Goal: Communication & Community: Answer question/provide support

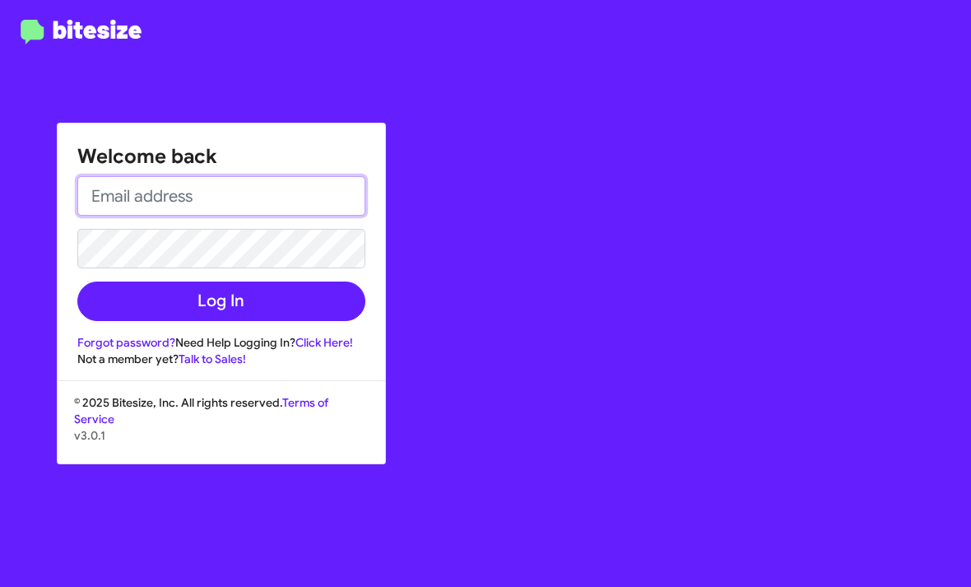
type input "shianne@motivebdcsolutions.net"
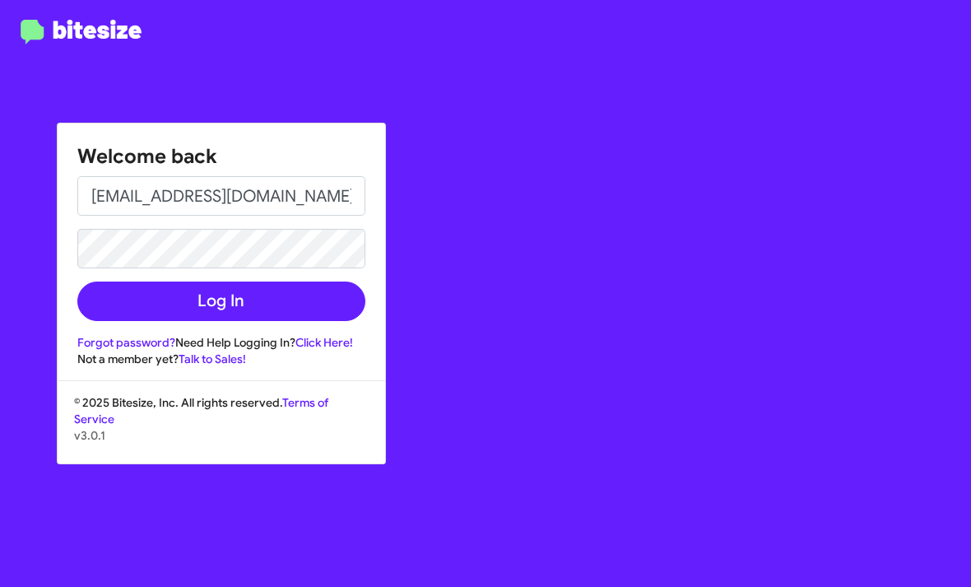
click at [221, 301] on button "Log In" at bounding box center [221, 302] width 288 height 40
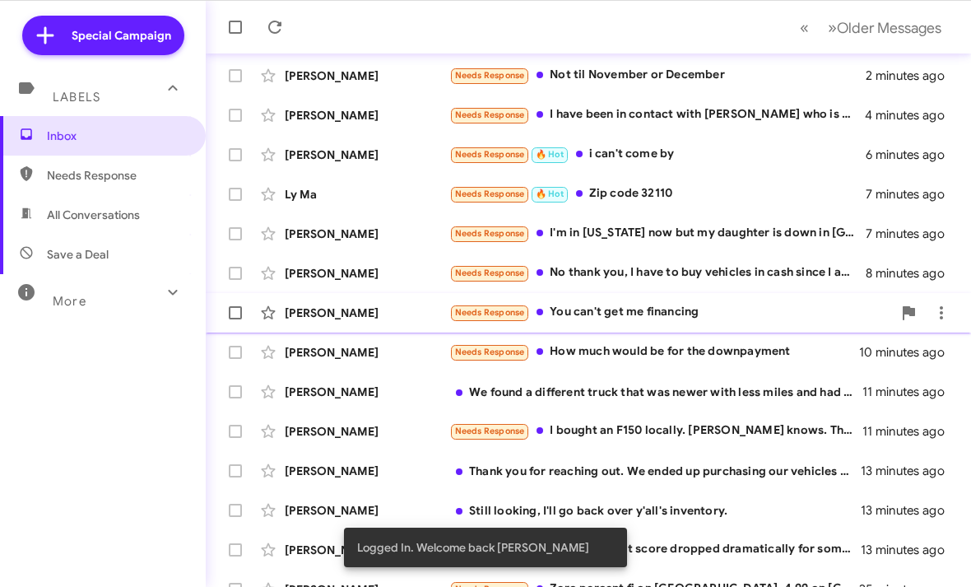
scroll to position [97, 0]
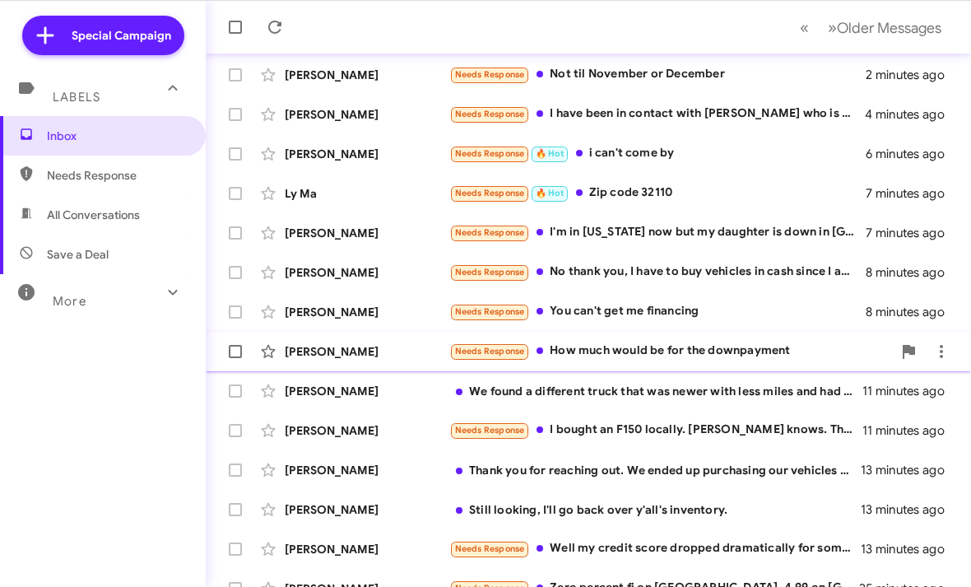
click at [640, 354] on div "Needs Response How much would be for the downpayment" at bounding box center [670, 351] width 443 height 19
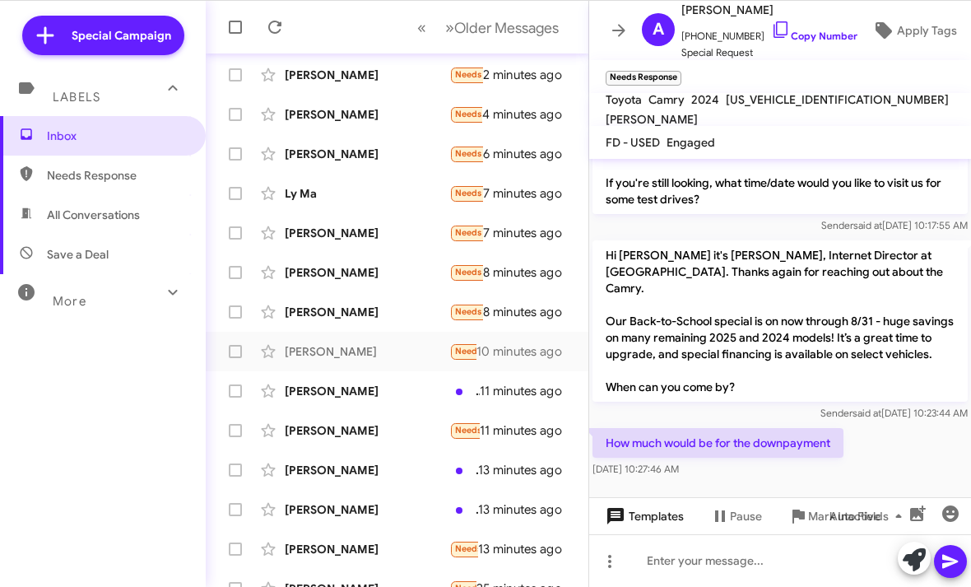
scroll to position [149, 0]
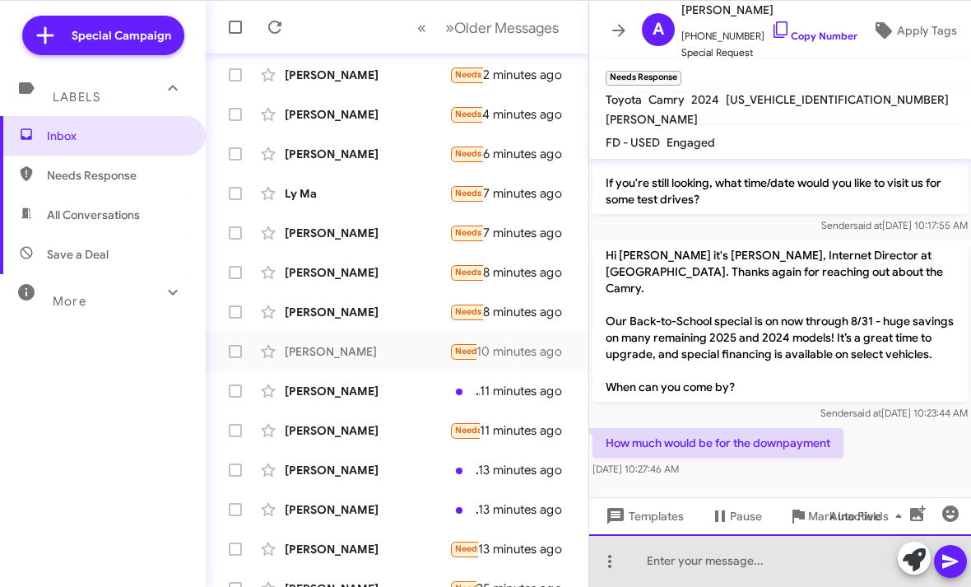
click at [678, 586] on html "Special Campaign Labels Inbox Needs Response All Conversations Save a Deal More…" at bounding box center [485, 293] width 971 height 587
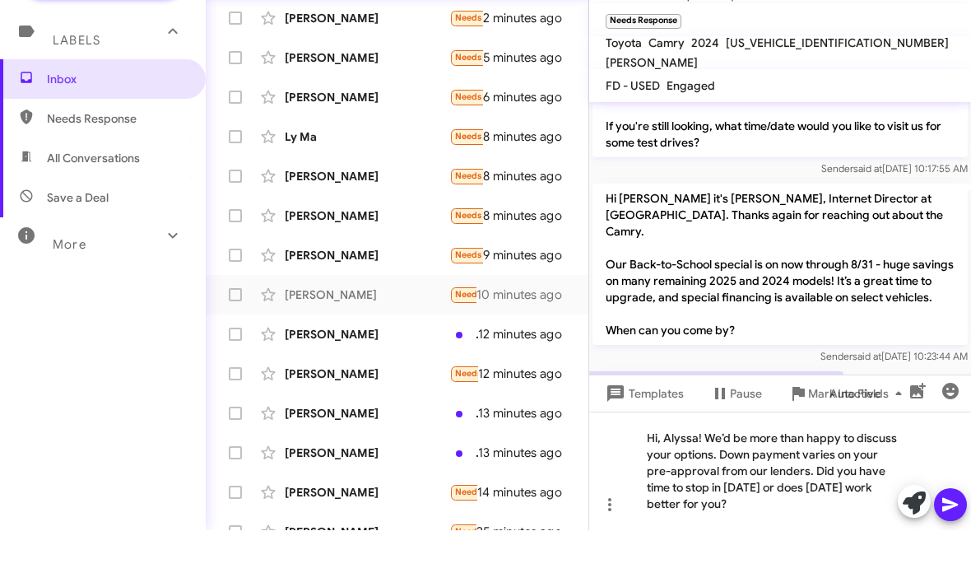
click at [957, 552] on icon at bounding box center [951, 562] width 20 height 20
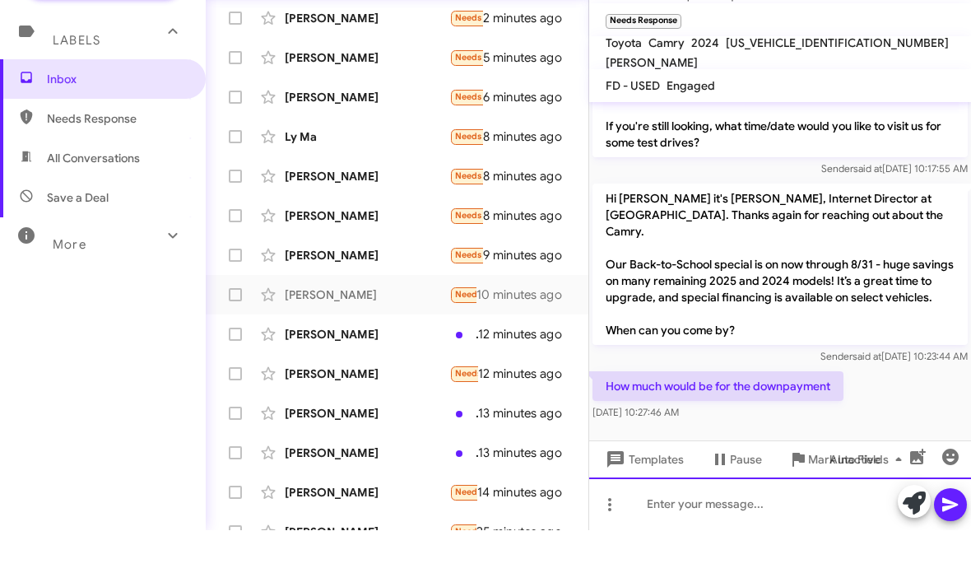
scroll to position [0, 0]
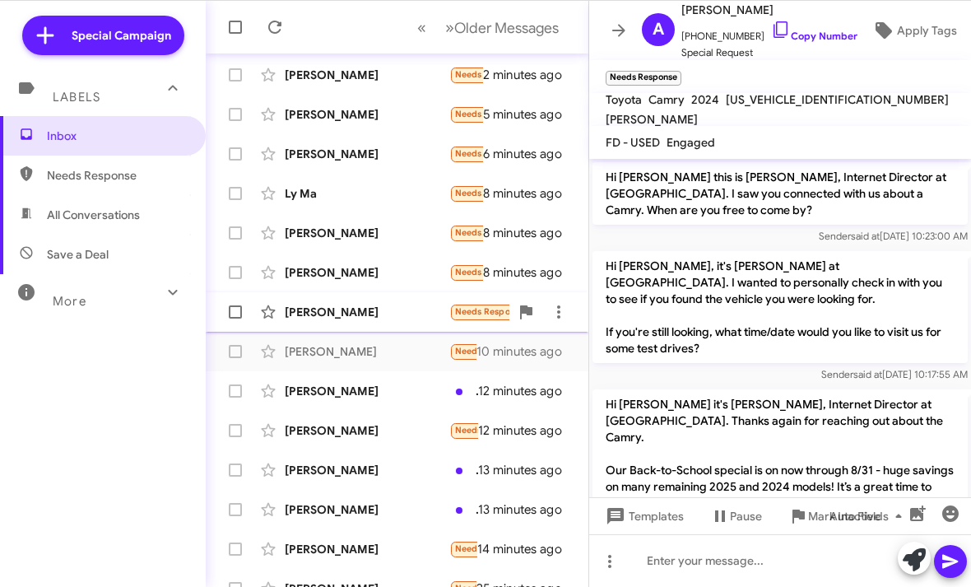
click at [409, 315] on div "Todd Evans" at bounding box center [367, 312] width 165 height 16
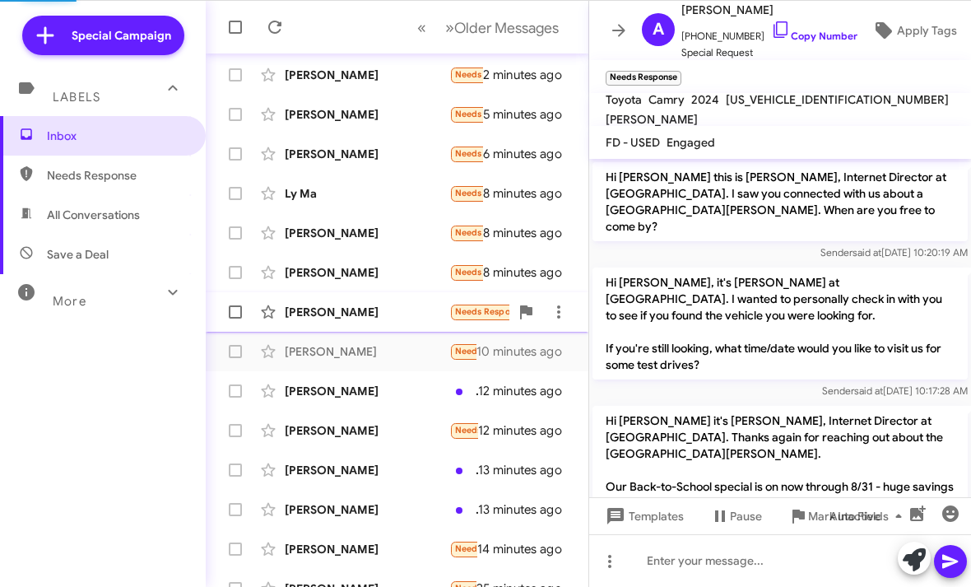
scroll to position [149, 0]
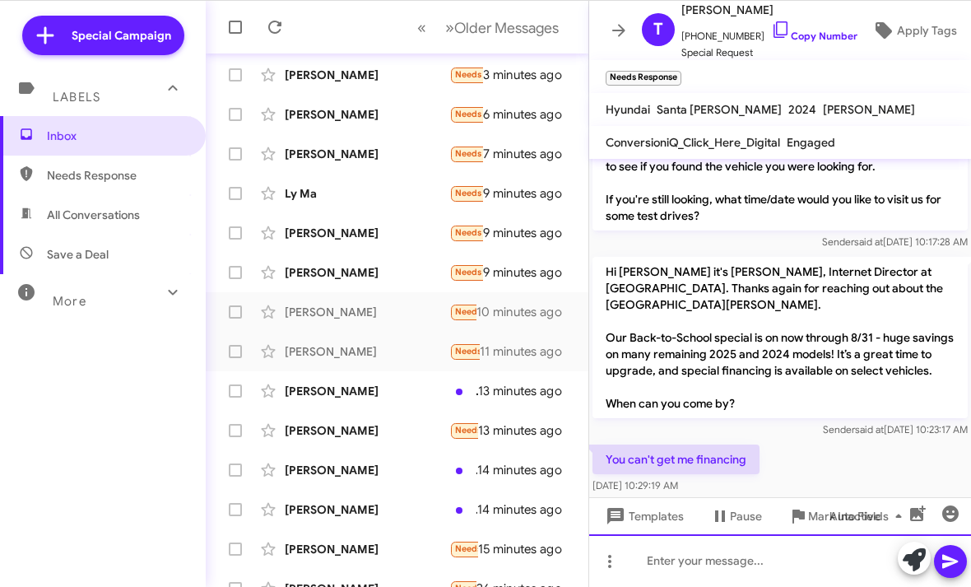
click at [673, 586] on html "Special Campaign Labels Inbox Needs Response All Conversations Save a Deal More…" at bounding box center [485, 293] width 971 height 587
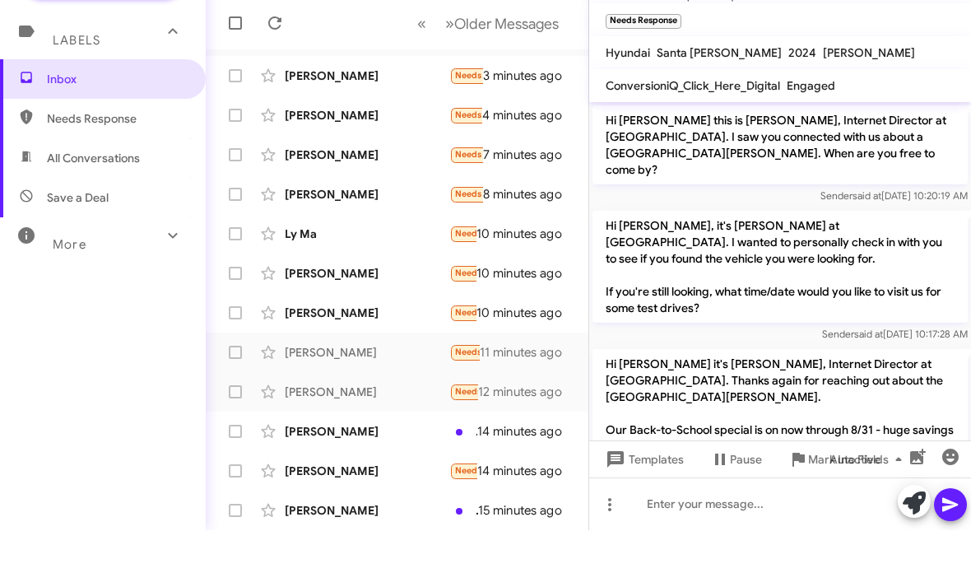
scroll to position [-2, 0]
click at [166, 363] on div "Inbox Needs Response All Conversations Save a Deal More Important 🔥 Hot Appoint…" at bounding box center [103, 292] width 206 height 352
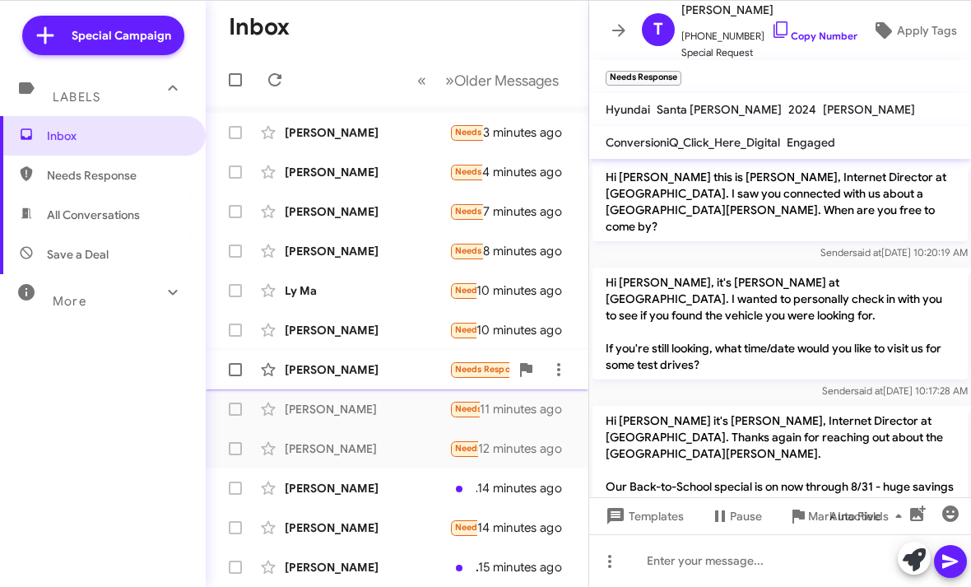
click at [391, 368] on div "[PERSON_NAME]" at bounding box center [367, 369] width 165 height 16
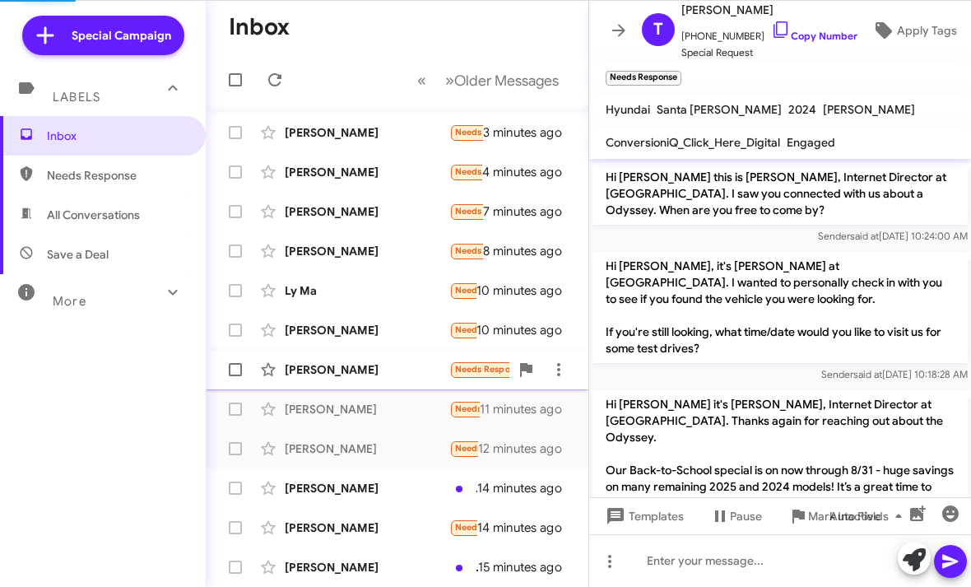
scroll to position [182, 0]
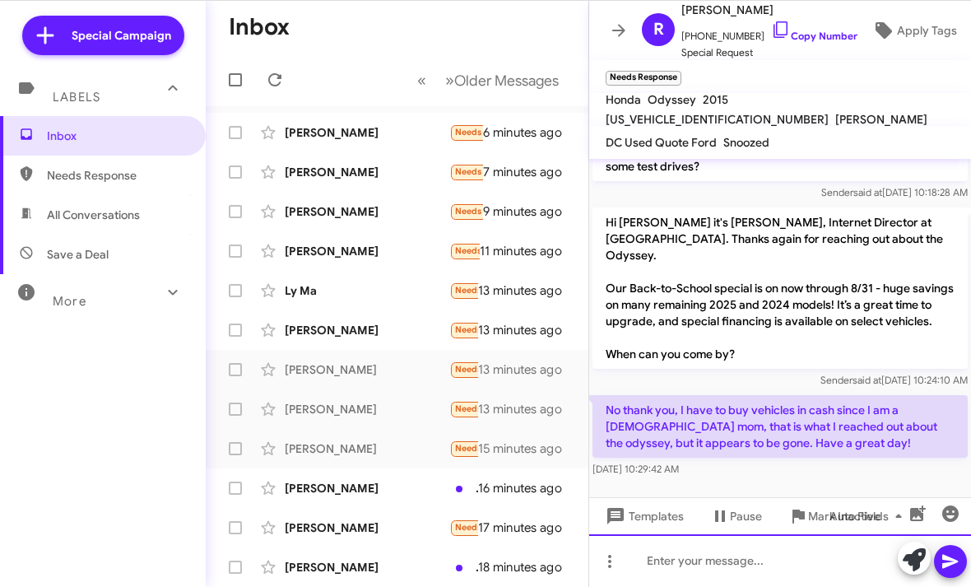
click at [657, 549] on div at bounding box center [780, 560] width 382 height 53
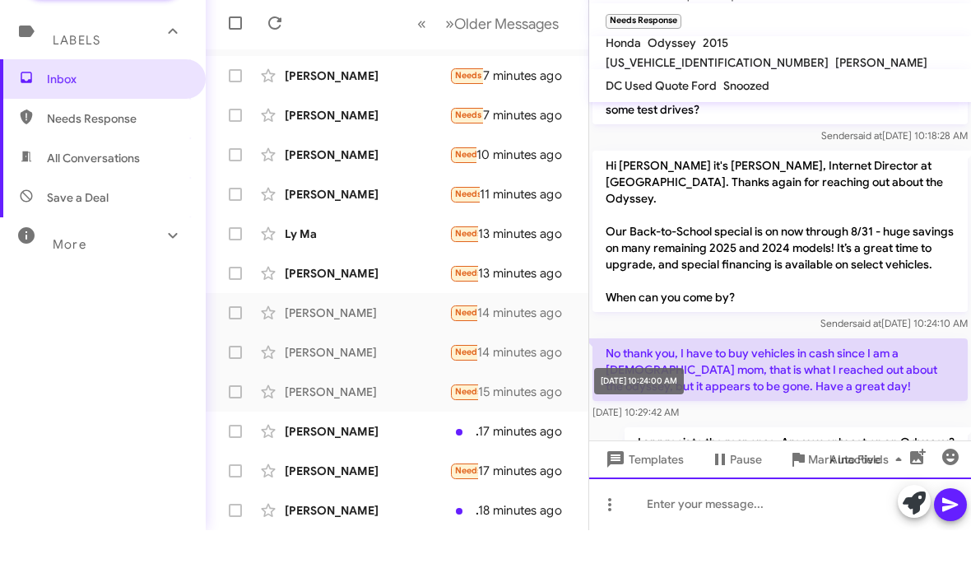
scroll to position [0, 0]
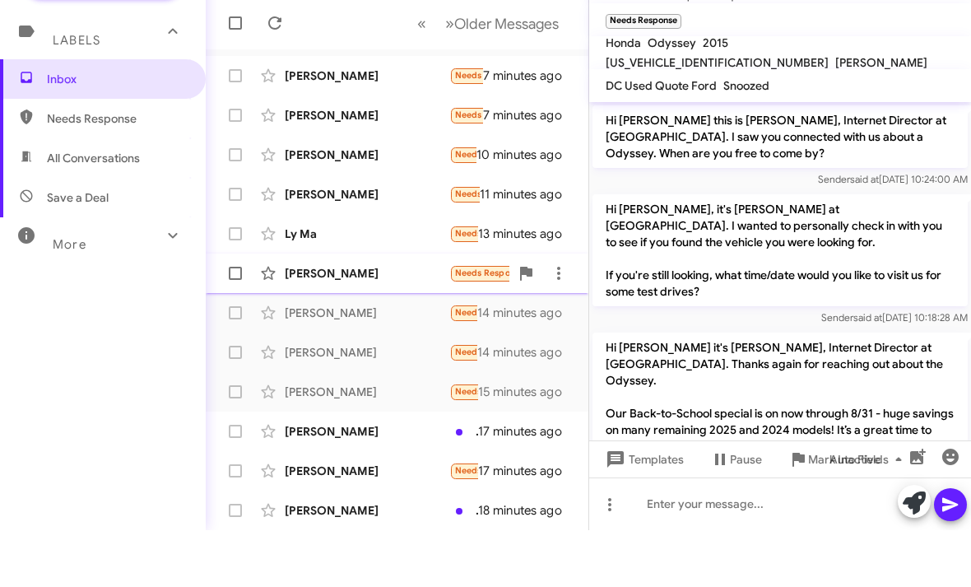
click at [398, 322] on div "[PERSON_NAME]" at bounding box center [367, 330] width 165 height 16
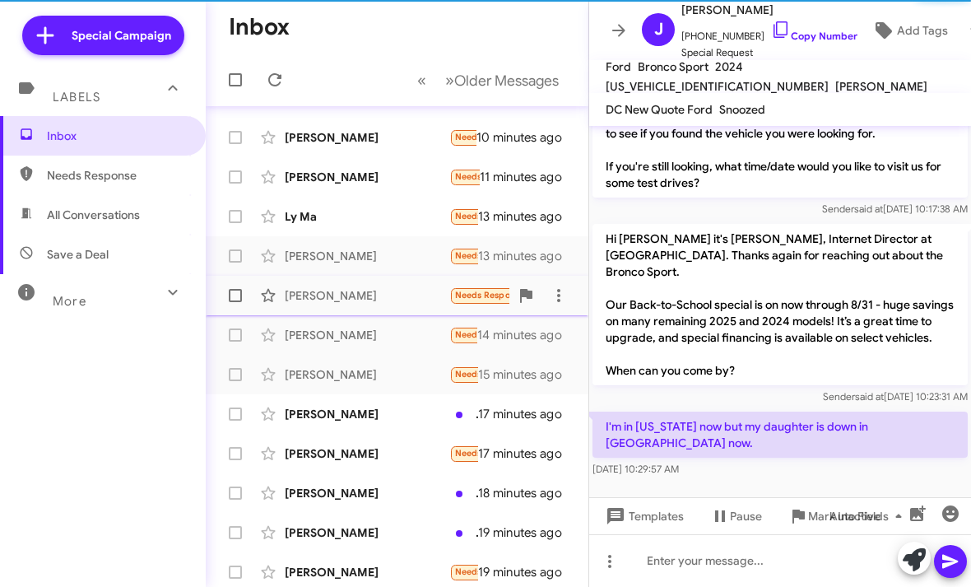
scroll to position [75, 0]
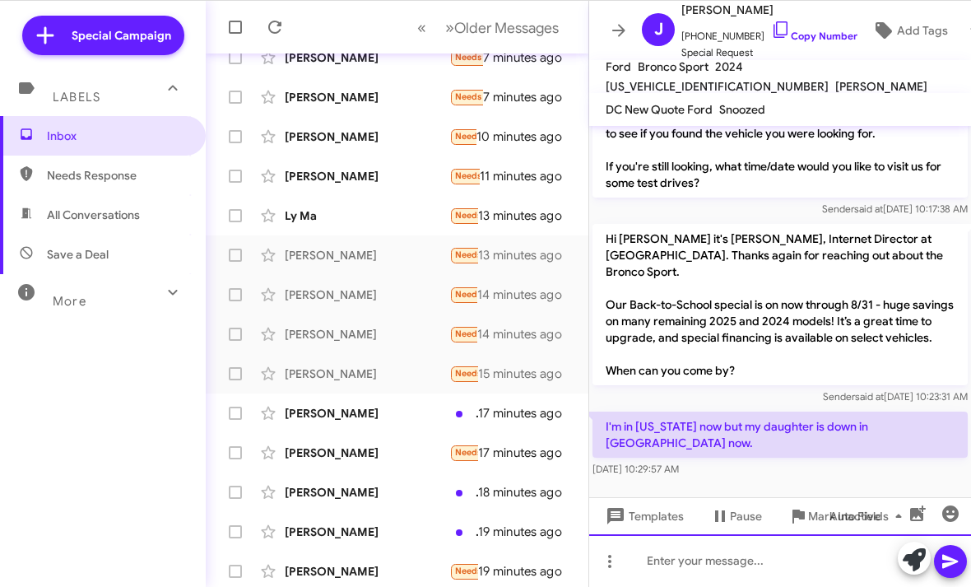
click at [665, 586] on html "Special Campaign Labels Inbox Needs Response All Conversations Save a Deal More…" at bounding box center [485, 293] width 971 height 587
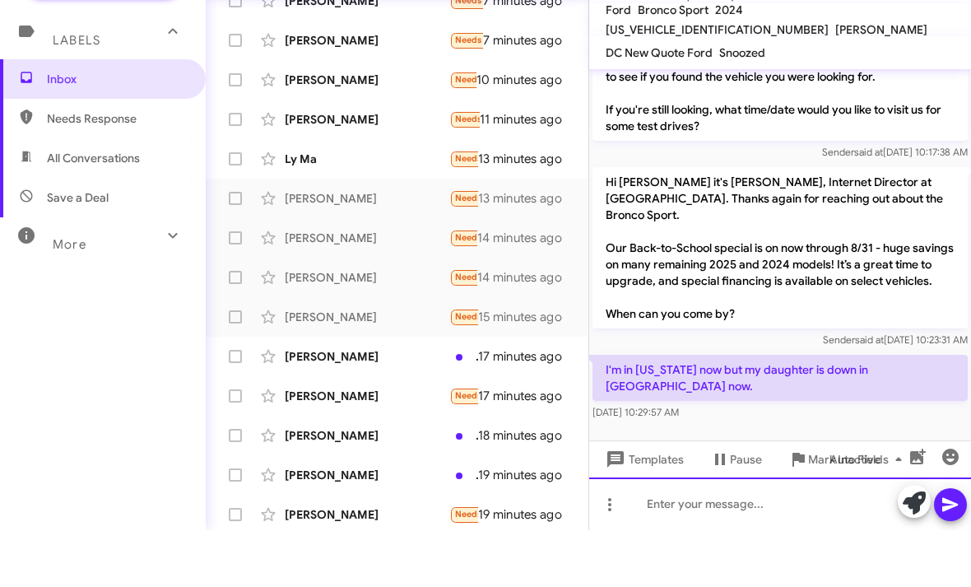
scroll to position [0, 0]
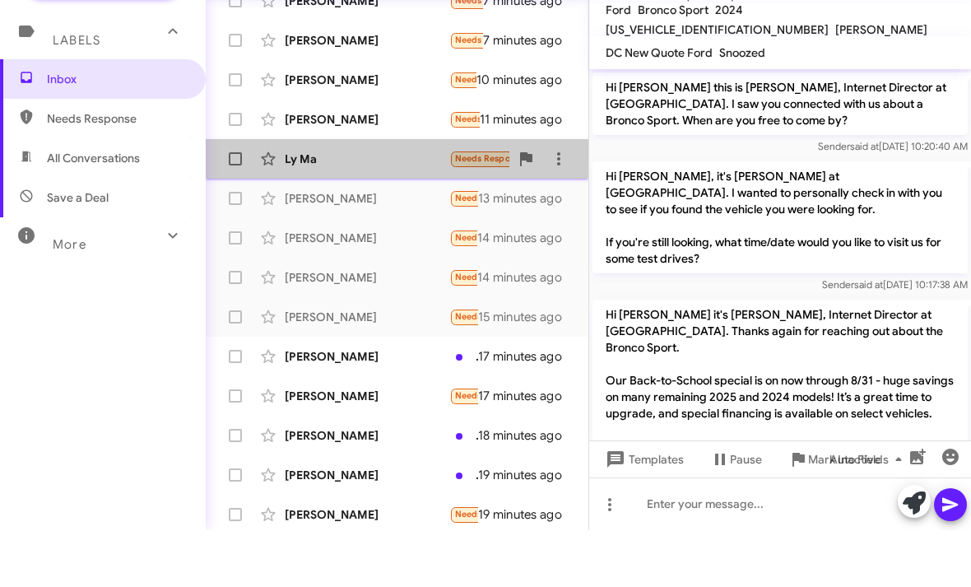
click at [401, 199] on div "Ly Ma Needs Response 🔥 Hot Zip code 32110 13 minutes ago" at bounding box center [397, 215] width 356 height 33
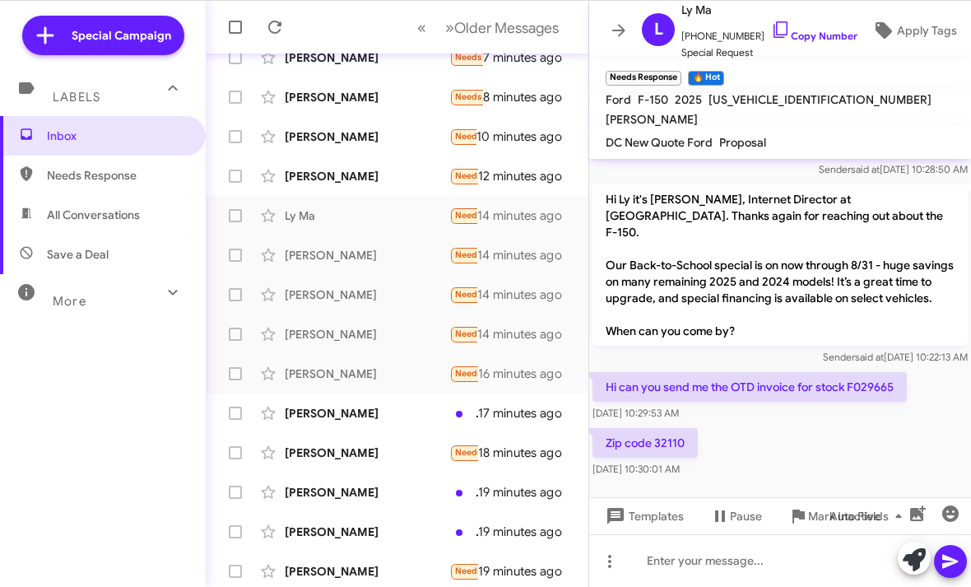
scroll to position [67, 0]
click at [771, 33] on icon at bounding box center [781, 30] width 20 height 20
click at [725, 557] on html "Special Campaign Labels Inbox Needs Response All Conversations Save a Deal More…" at bounding box center [485, 293] width 971 height 587
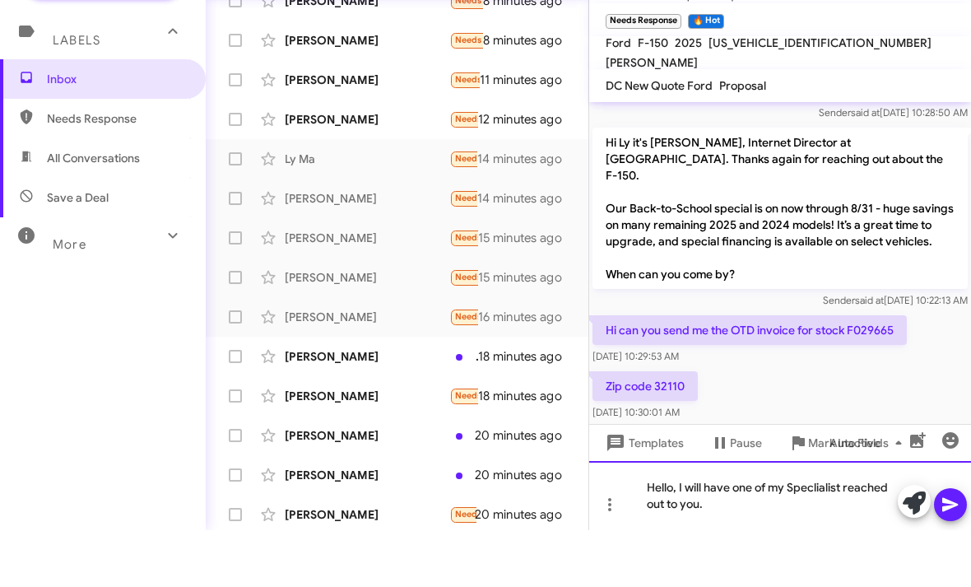
click at [817, 518] on div "Hello, I will have one of my Speclialist reached out to you." at bounding box center [780, 552] width 382 height 69
click at [953, 552] on icon at bounding box center [951, 562] width 20 height 20
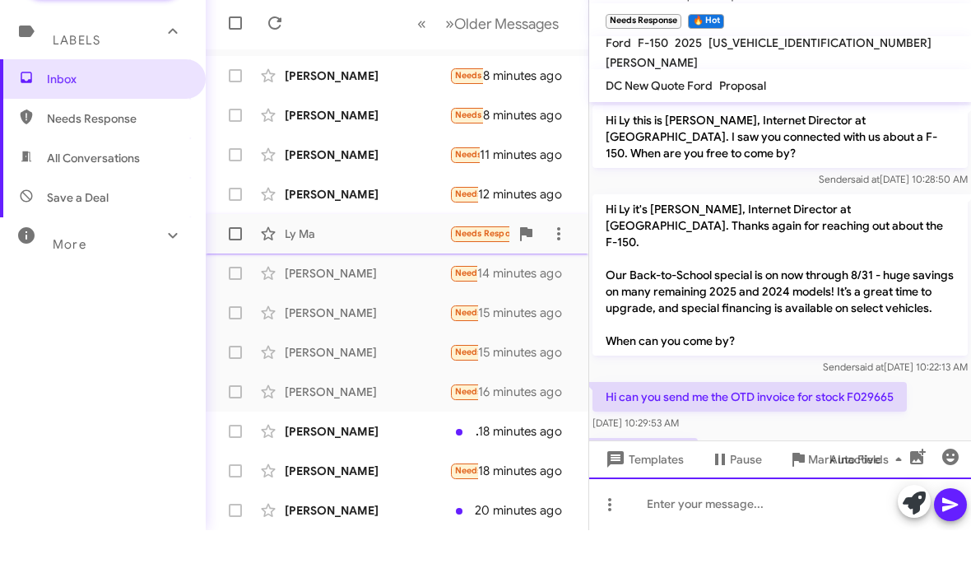
scroll to position [0, 0]
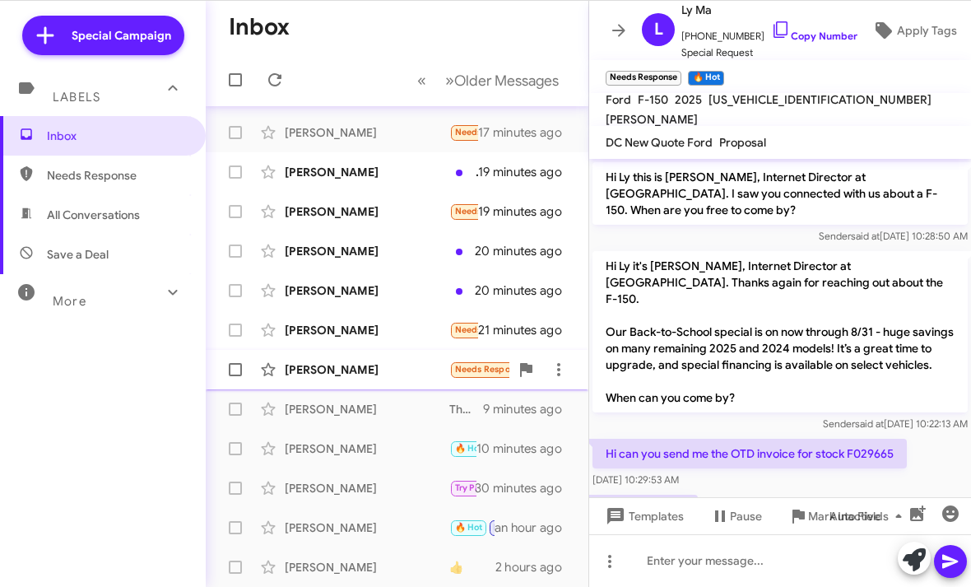
click at [418, 350] on span "Teddy Pruett Needs Response Zero percent fi on Santa Fe, 4.99 on Tucson. Of cou…" at bounding box center [397, 370] width 383 height 40
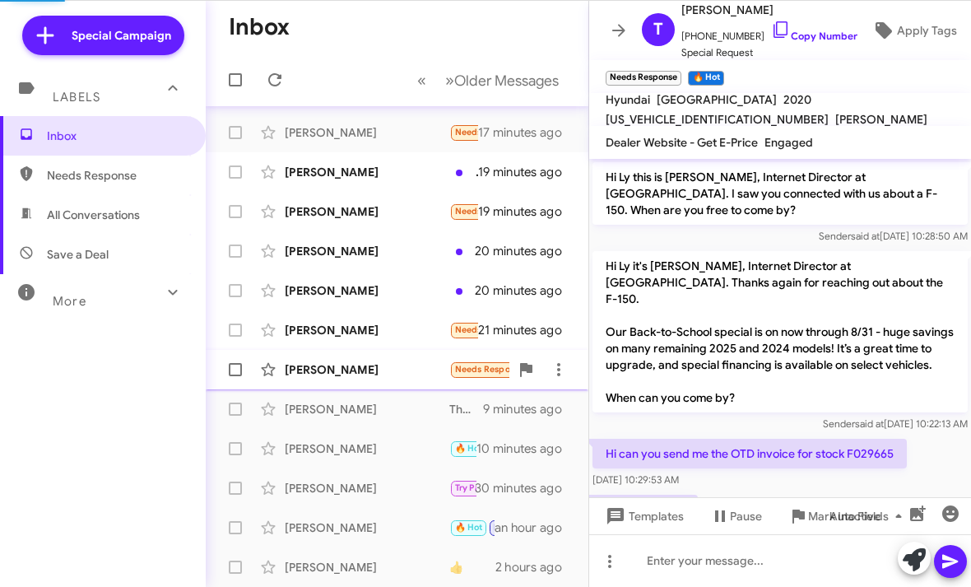
scroll to position [352, 0]
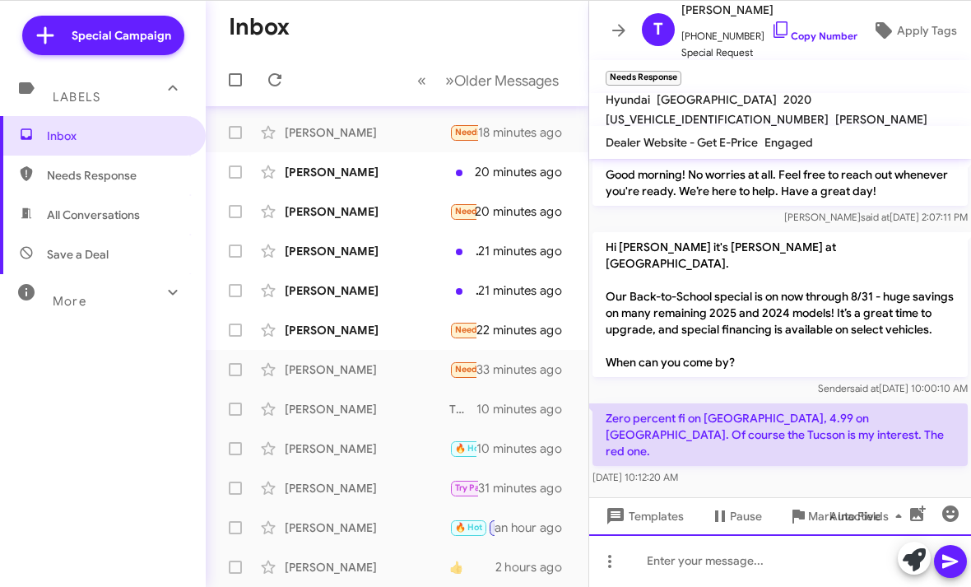
click at [661, 586] on html "Special Campaign Labels Inbox Needs Response All Conversations Save a Deal More…" at bounding box center [485, 293] width 971 height 587
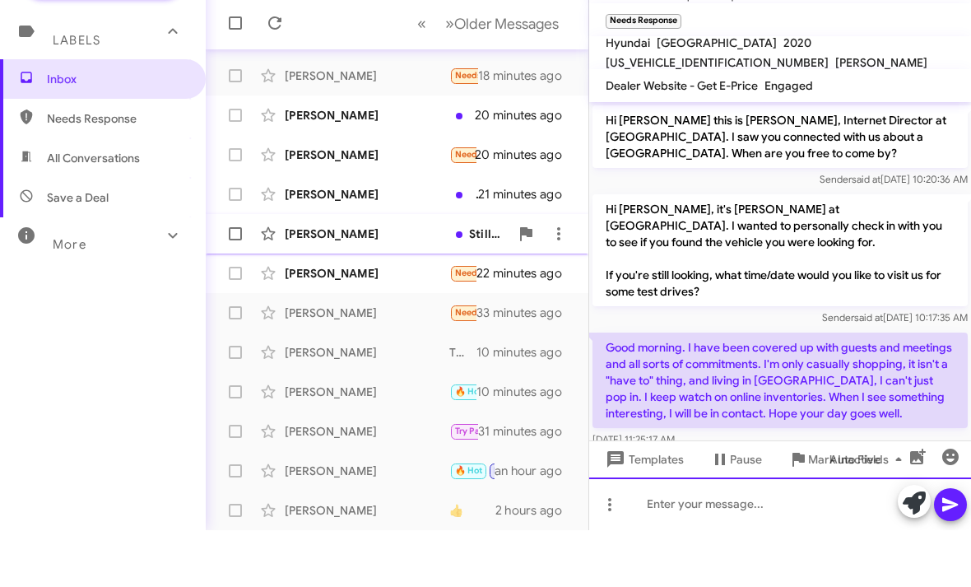
scroll to position [0, 0]
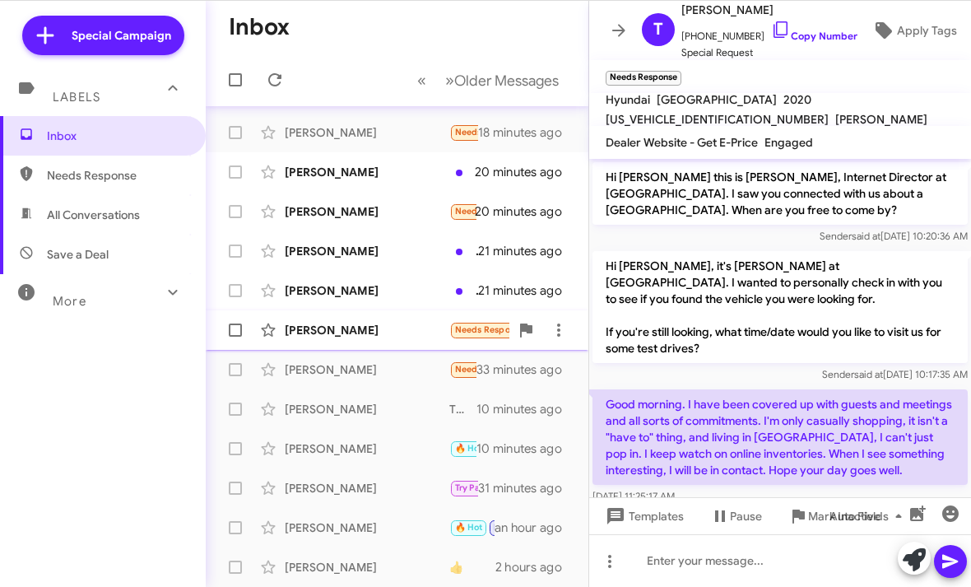
click at [384, 325] on div "[PERSON_NAME]" at bounding box center [367, 330] width 165 height 16
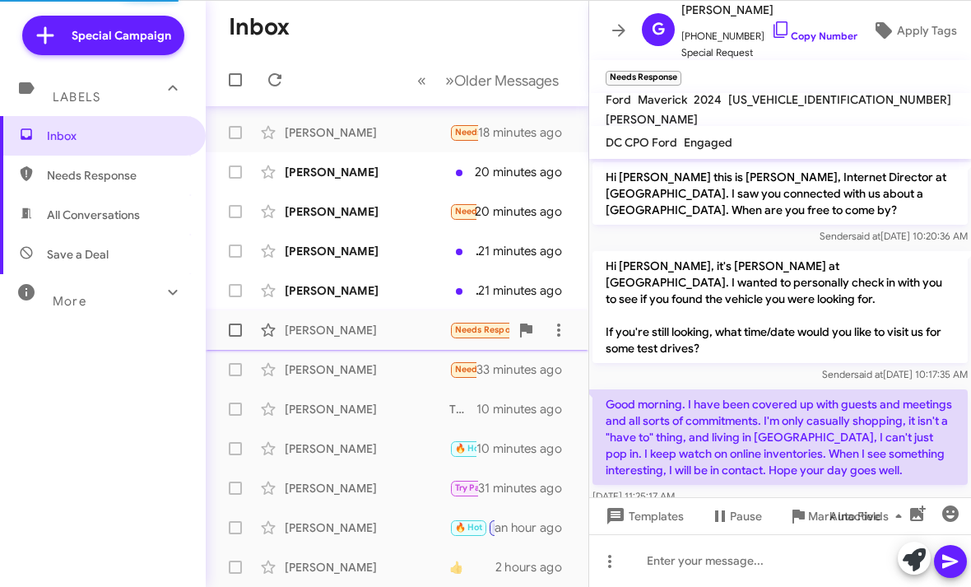
scroll to position [23, 0]
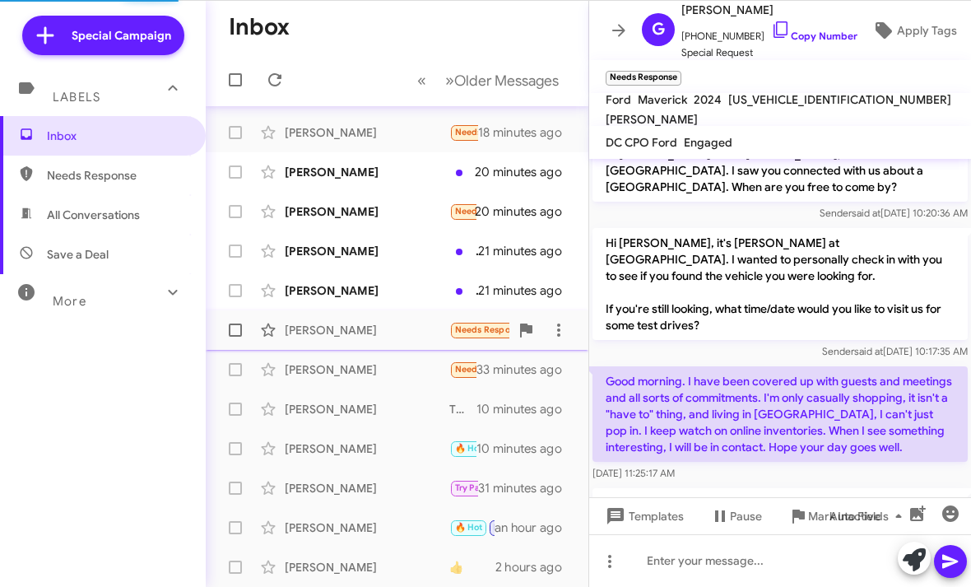
click at [387, 328] on div "[PERSON_NAME]" at bounding box center [367, 330] width 165 height 16
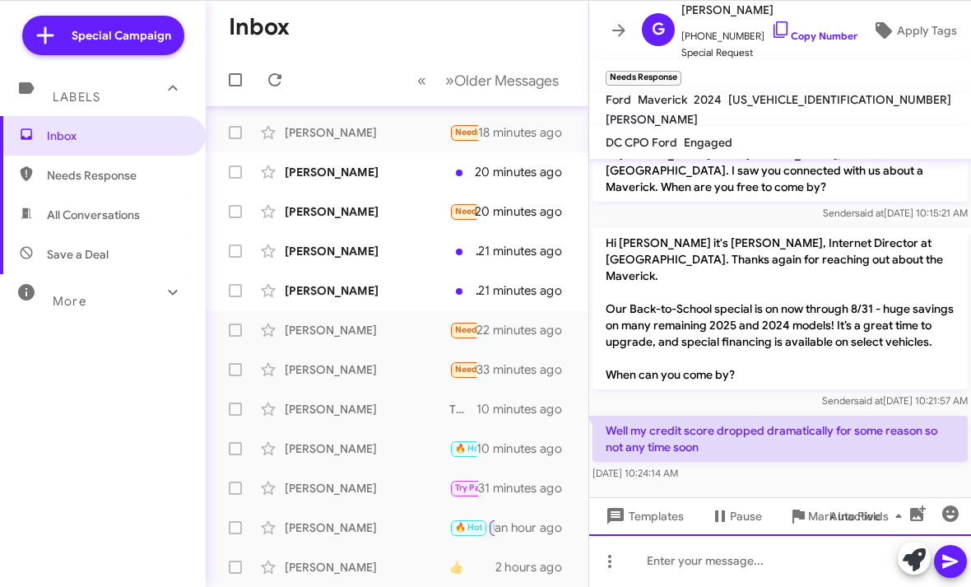
click at [668, 555] on div at bounding box center [780, 560] width 382 height 53
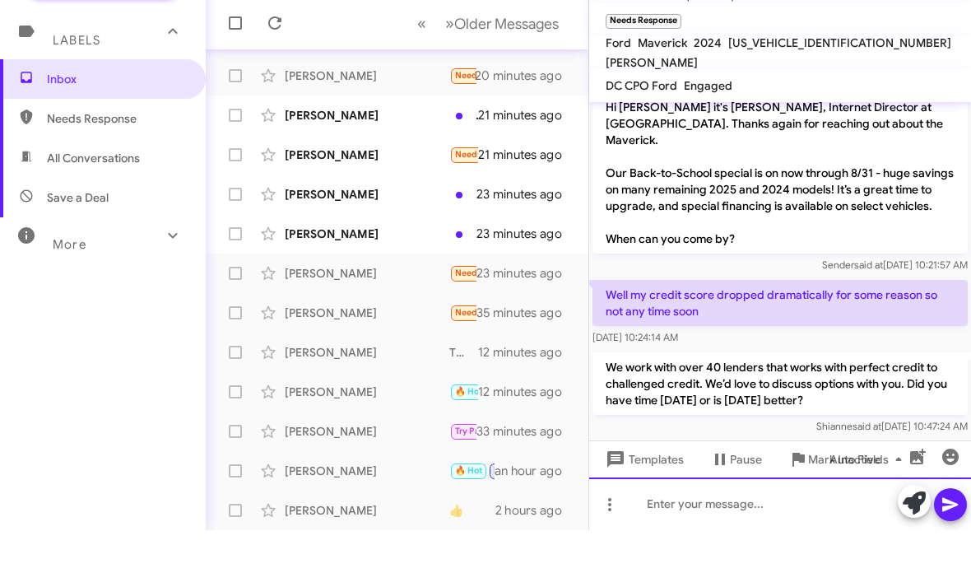
scroll to position [116, 0]
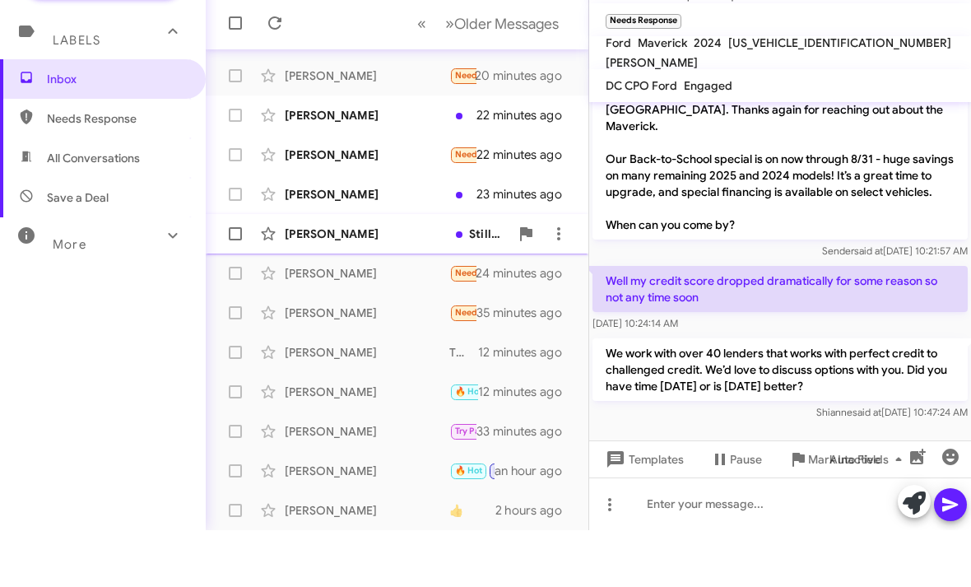
click at [409, 282] on div "Will Mcclung" at bounding box center [367, 290] width 165 height 16
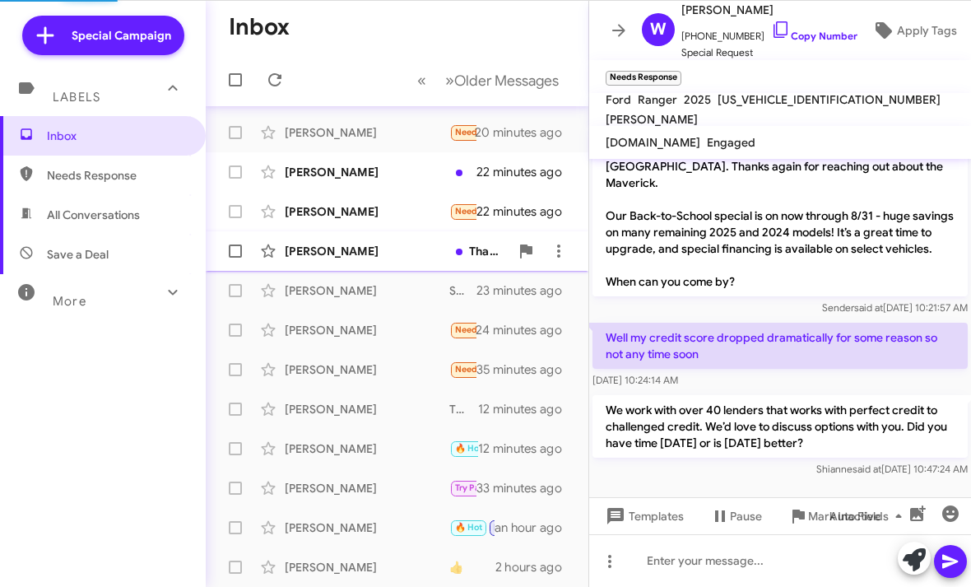
scroll to position [67, 0]
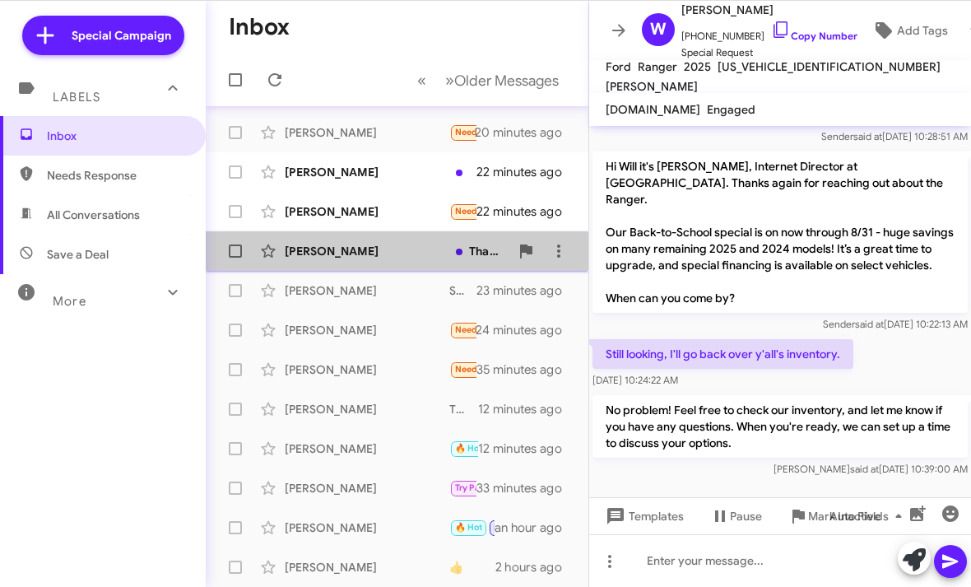
click at [389, 252] on div "Timothy Youngblood" at bounding box center [367, 251] width 165 height 16
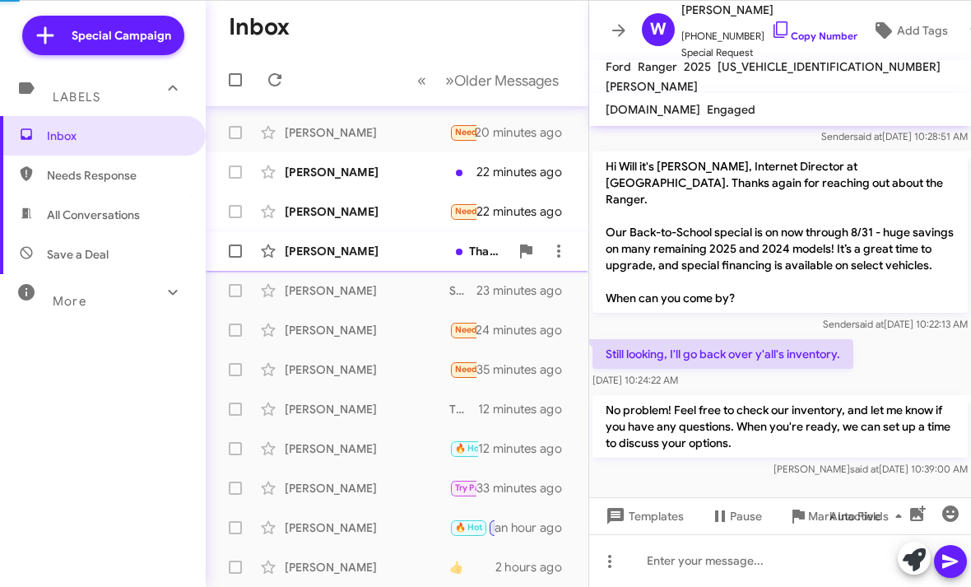
scroll to position [209, 0]
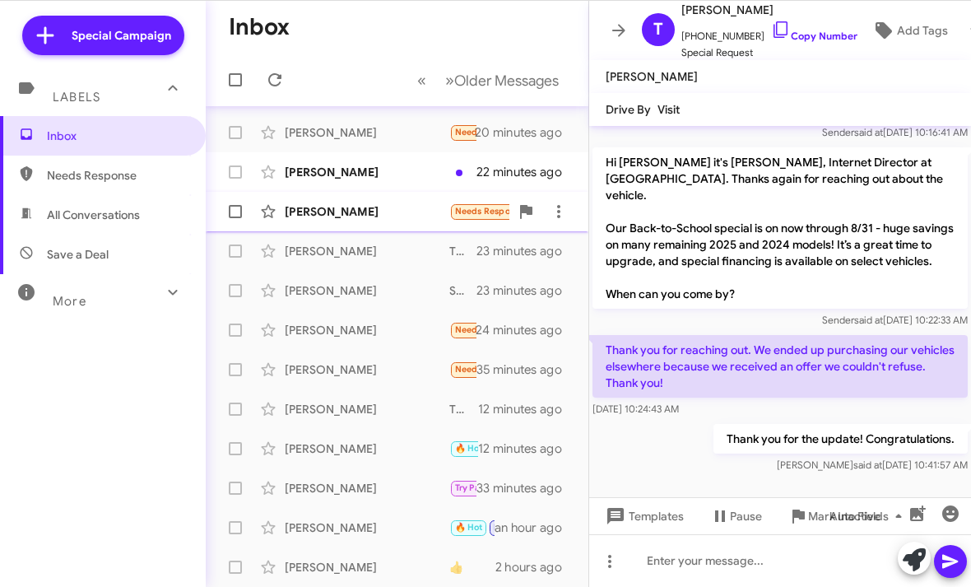
click at [421, 223] on div "Michael Dunkle Needs Response I bought an F150 locally. Mike knows. Thank you! …" at bounding box center [397, 211] width 356 height 33
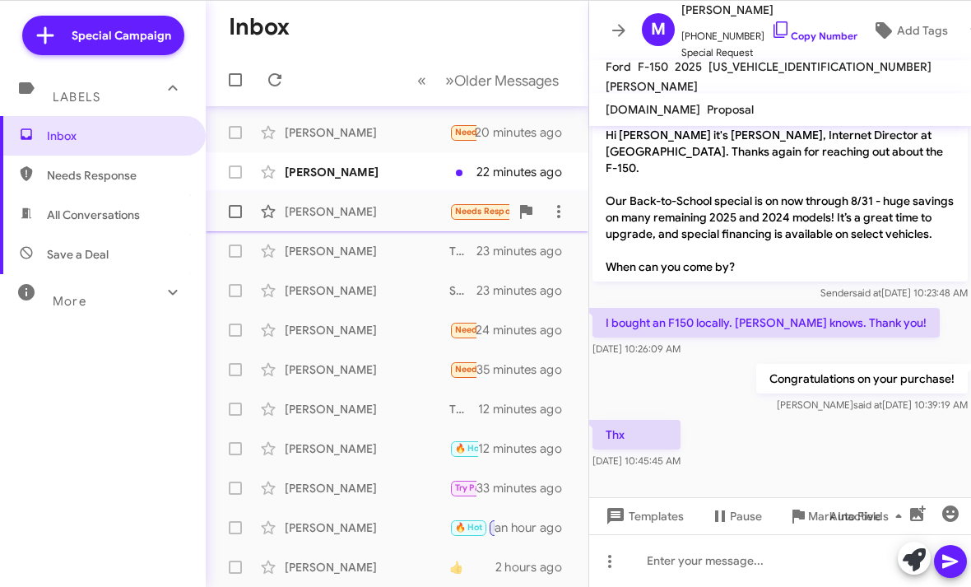
scroll to position [236, 0]
click at [428, 177] on div "Lance Lunger" at bounding box center [367, 172] width 165 height 16
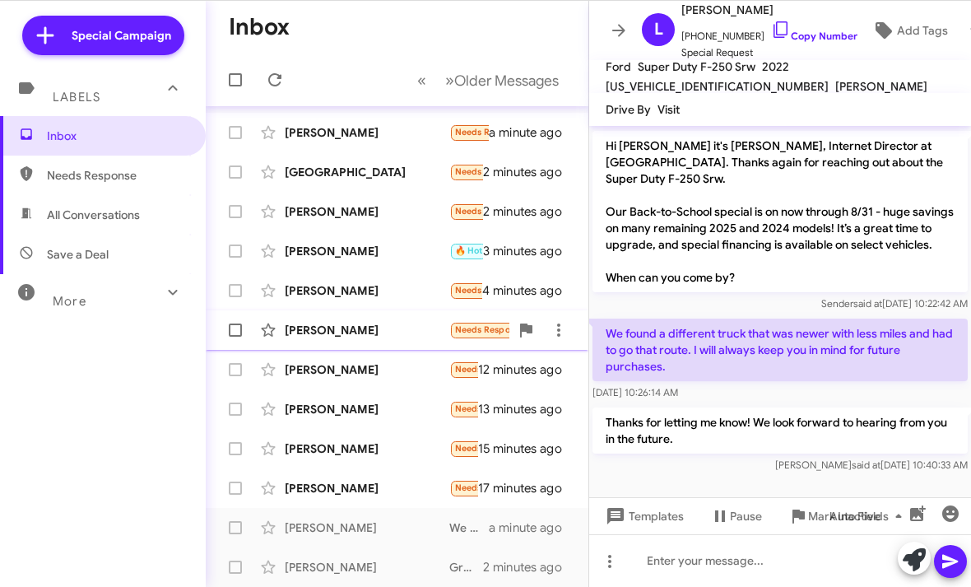
scroll to position [7, 0]
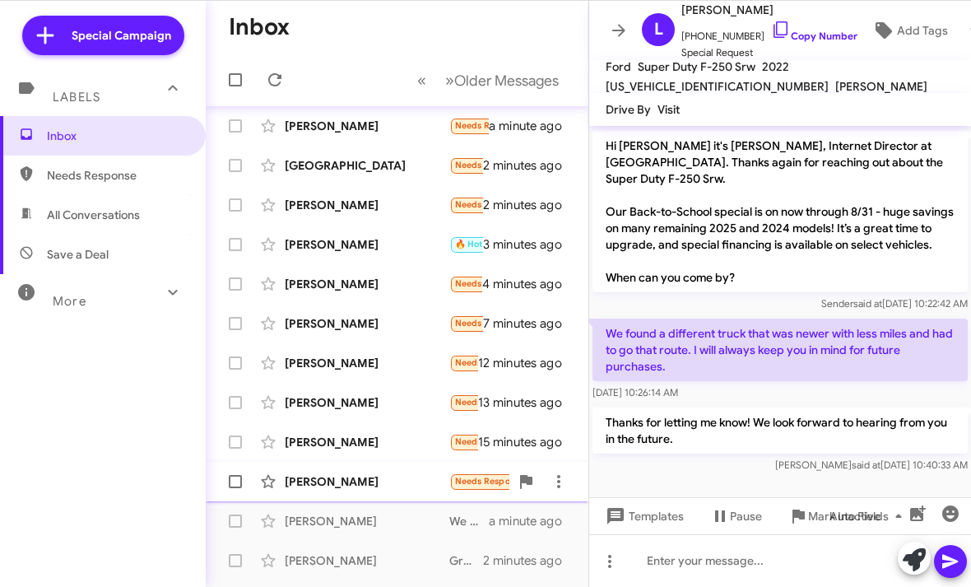
click at [371, 484] on div "[PERSON_NAME]" at bounding box center [367, 481] width 165 height 16
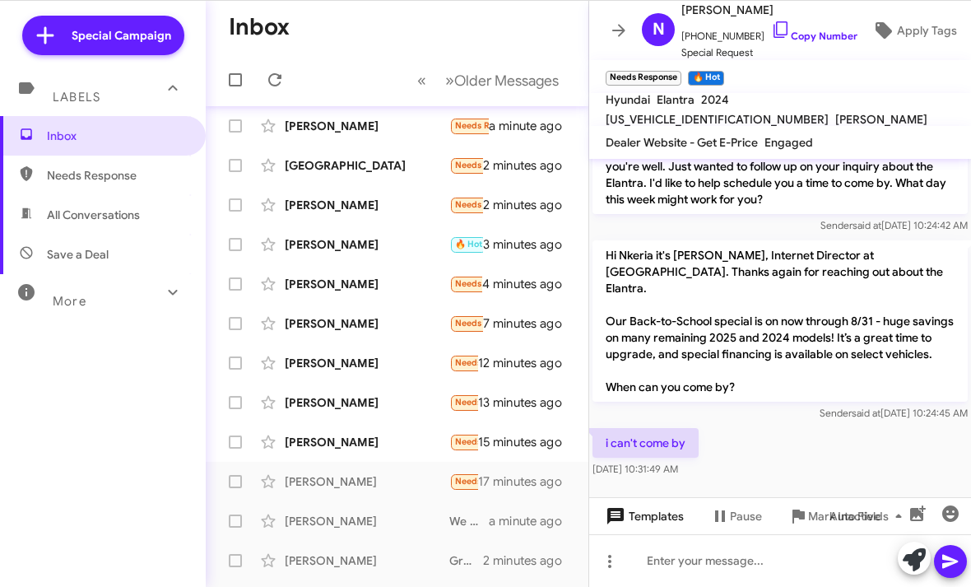
scroll to position [116, 0]
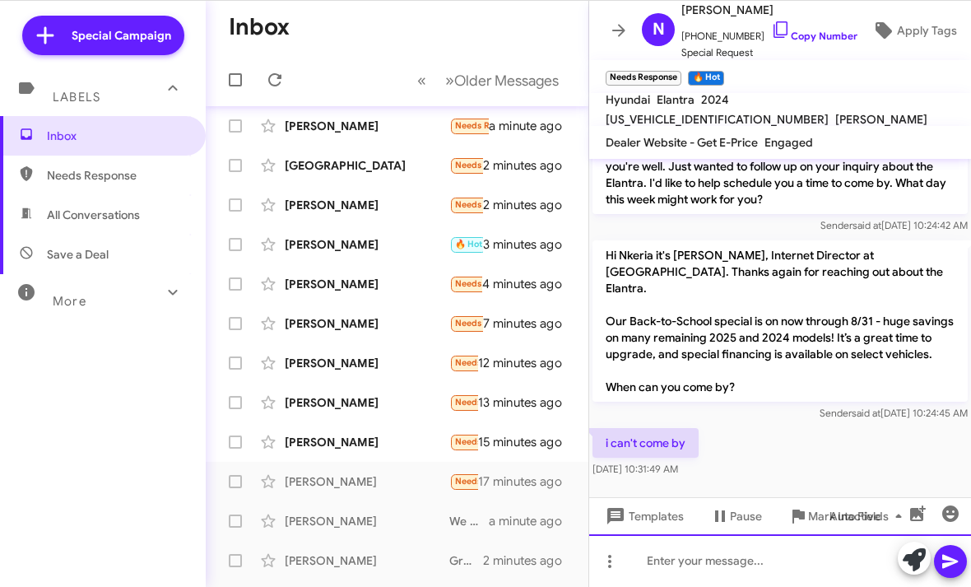
click at [673, 586] on html "Special Campaign Labels Inbox Needs Response All Conversations Save a Deal More…" at bounding box center [485, 293] width 971 height 587
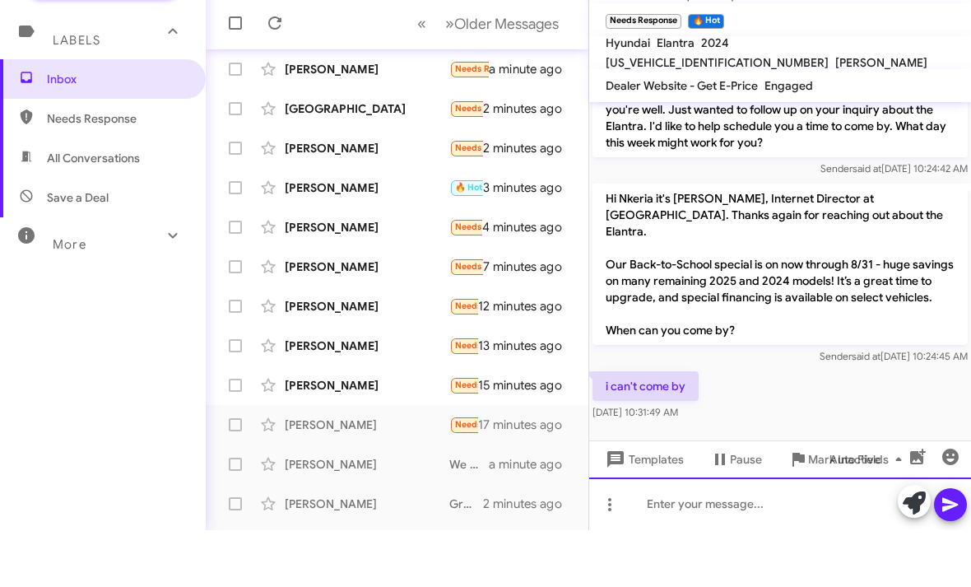
scroll to position [0, 0]
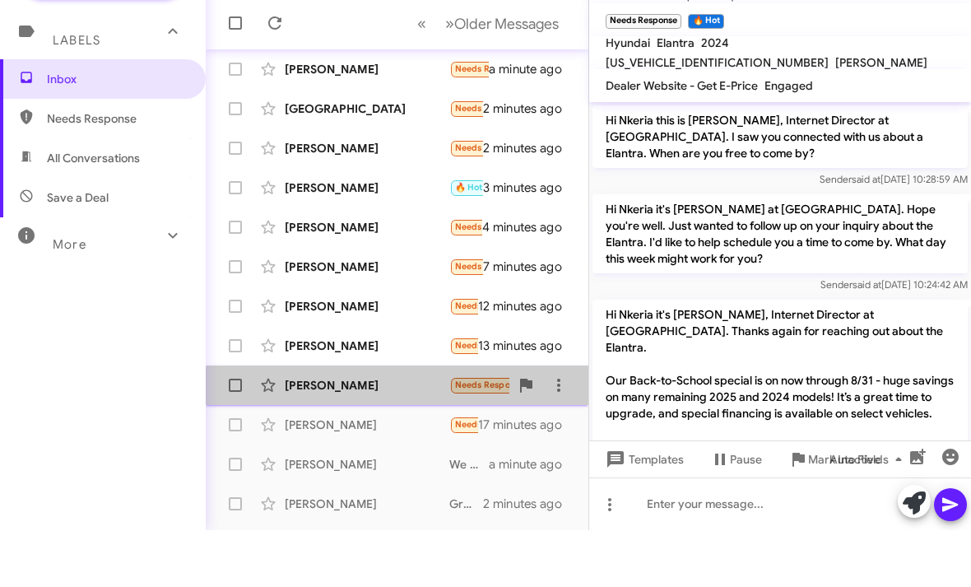
click at [441, 434] on div "[PERSON_NAME]" at bounding box center [367, 442] width 165 height 16
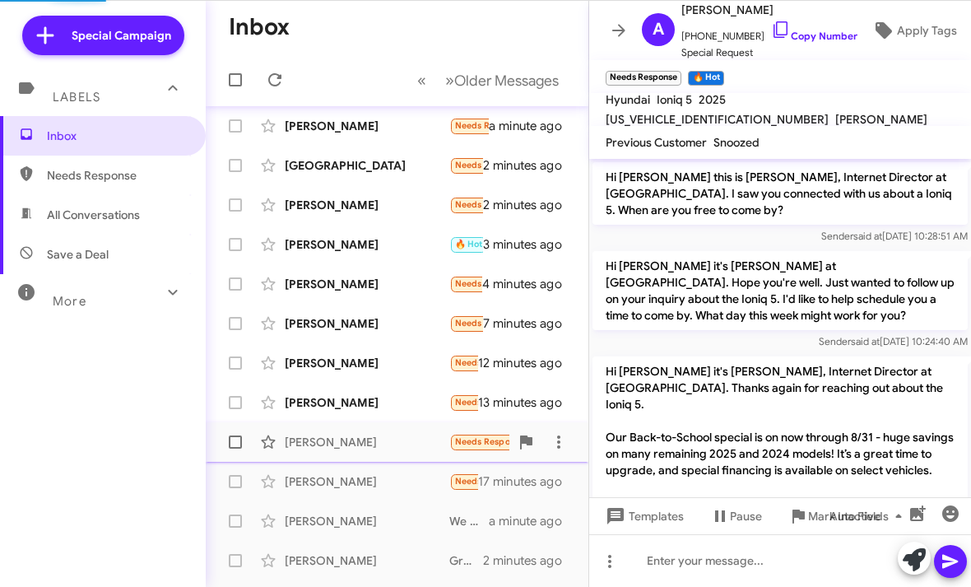
scroll to position [133, 0]
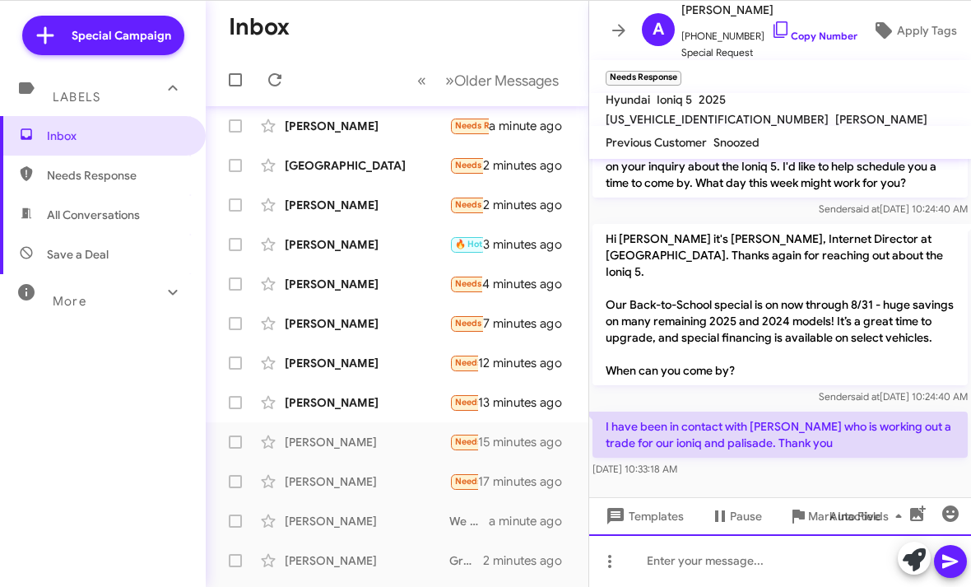
click at [692, 560] on html "Special Campaign Labels Inbox Needs Response All Conversations Save a Deal More…" at bounding box center [485, 293] width 971 height 587
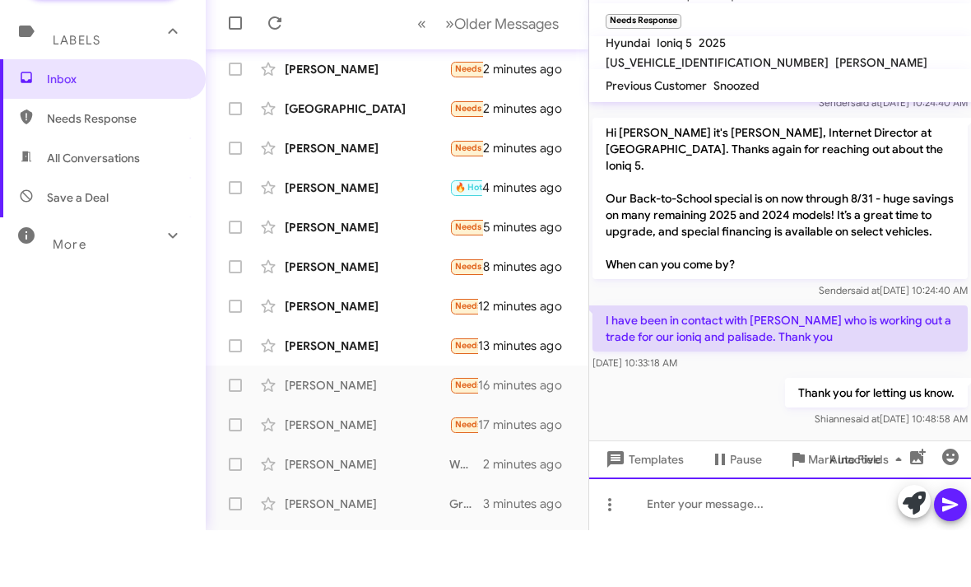
scroll to position [193, 0]
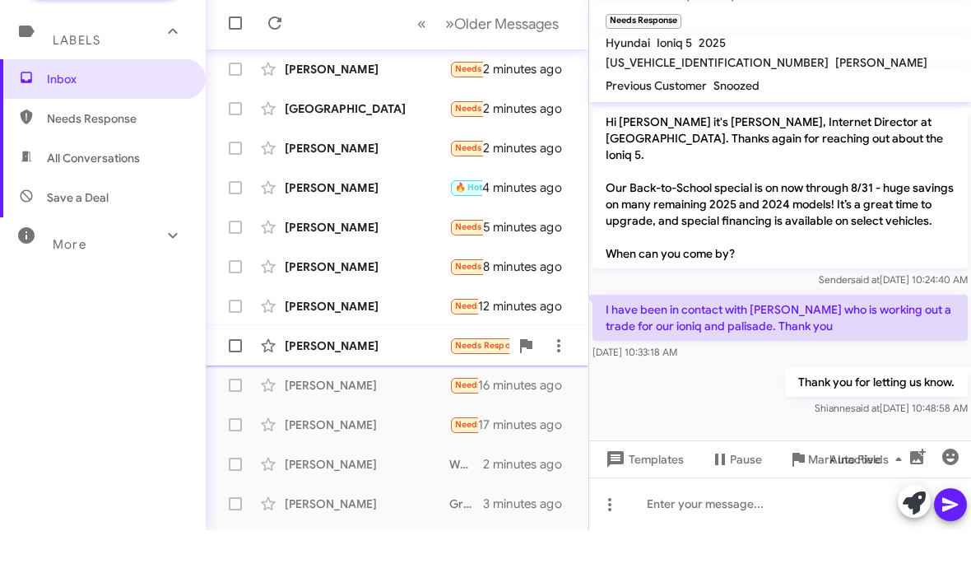
click at [393, 394] on div "[PERSON_NAME]" at bounding box center [367, 402] width 165 height 16
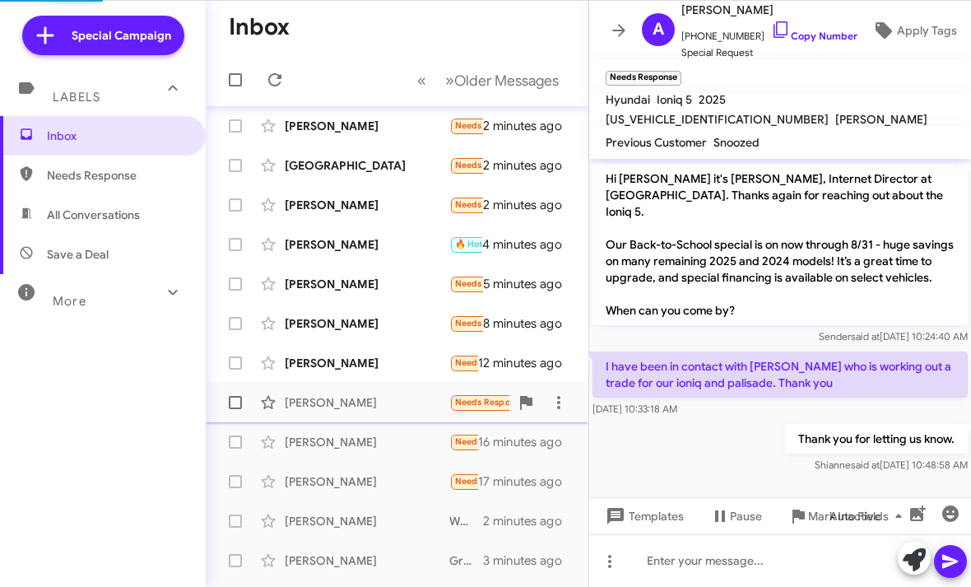
scroll to position [149, 0]
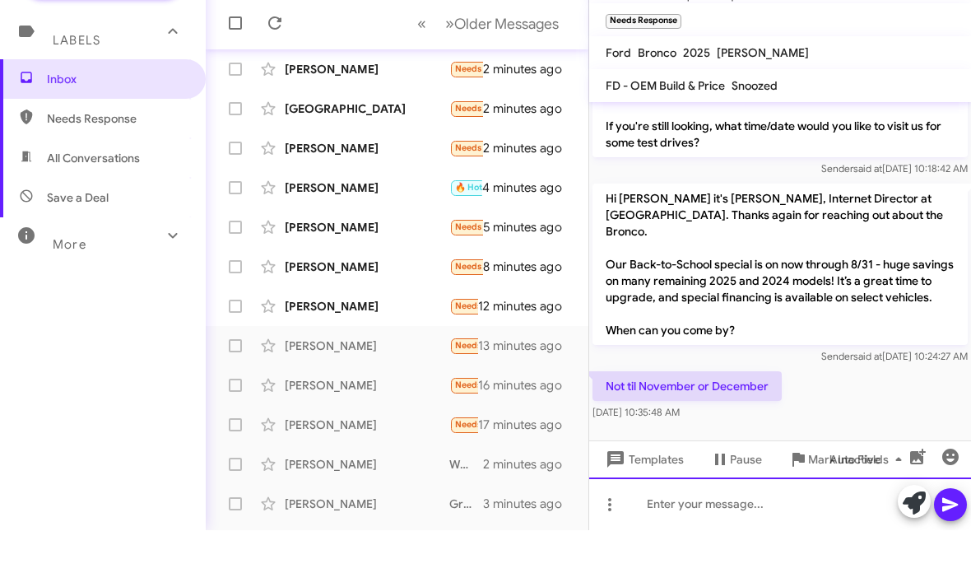
click at [674, 554] on html "Special Campaign Labels Inbox Needs Response All Conversations Save a Deal More…" at bounding box center [485, 293] width 971 height 587
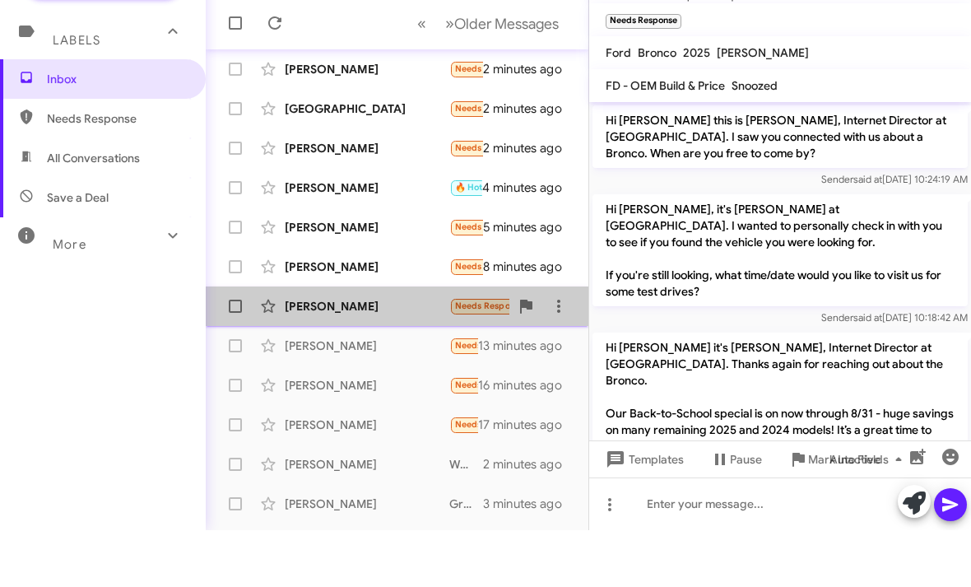
click at [426, 347] on div "Mrugesh Shah Needs Response Hi I am interested in the 2026 hybrid palisade. Let…" at bounding box center [397, 363] width 356 height 33
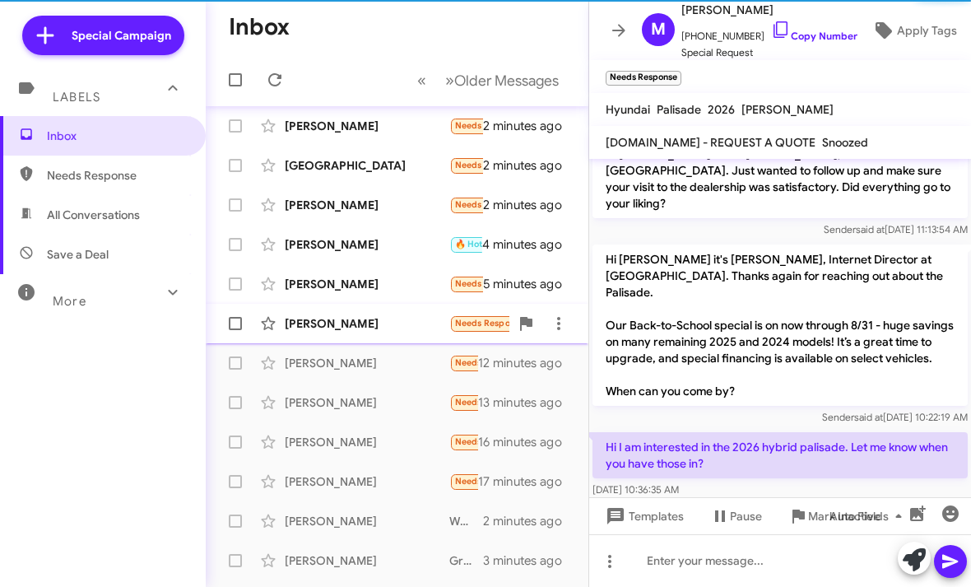
scroll to position [2, 0]
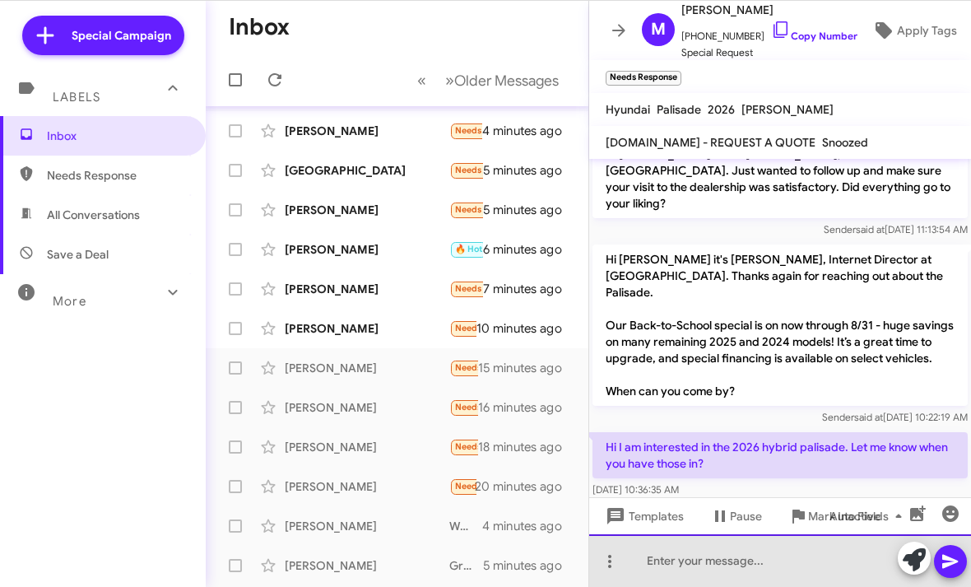
click at [692, 552] on html "Special Campaign Labels Inbox Needs Response All Conversations Save a Deal More…" at bounding box center [485, 293] width 971 height 587
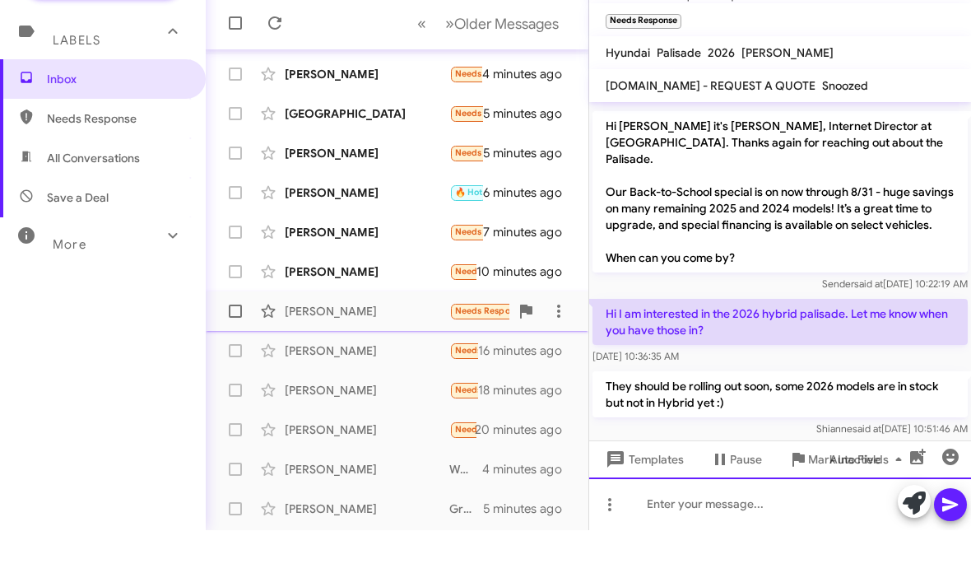
scroll to position [100, 0]
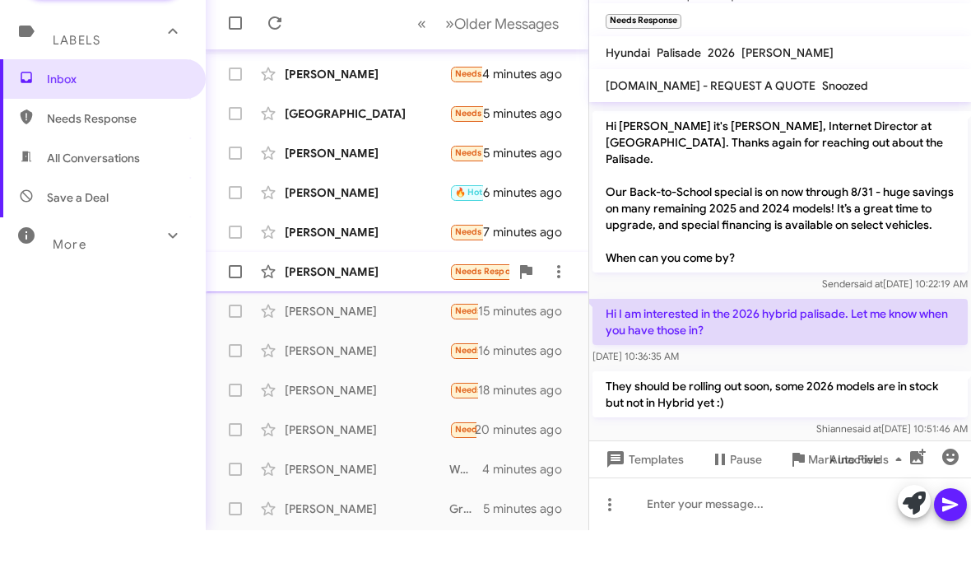
click at [412, 320] on div "[PERSON_NAME]" at bounding box center [367, 328] width 165 height 16
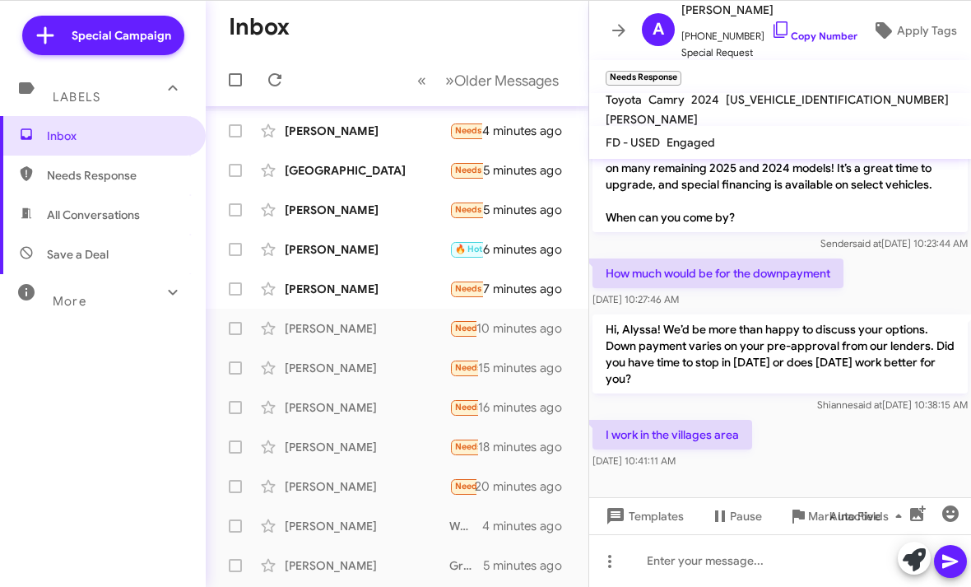
scroll to position [319, 0]
click at [687, 568] on html "Special Campaign Labels Inbox Needs Response All Conversations Save a Deal More…" at bounding box center [485, 293] width 971 height 587
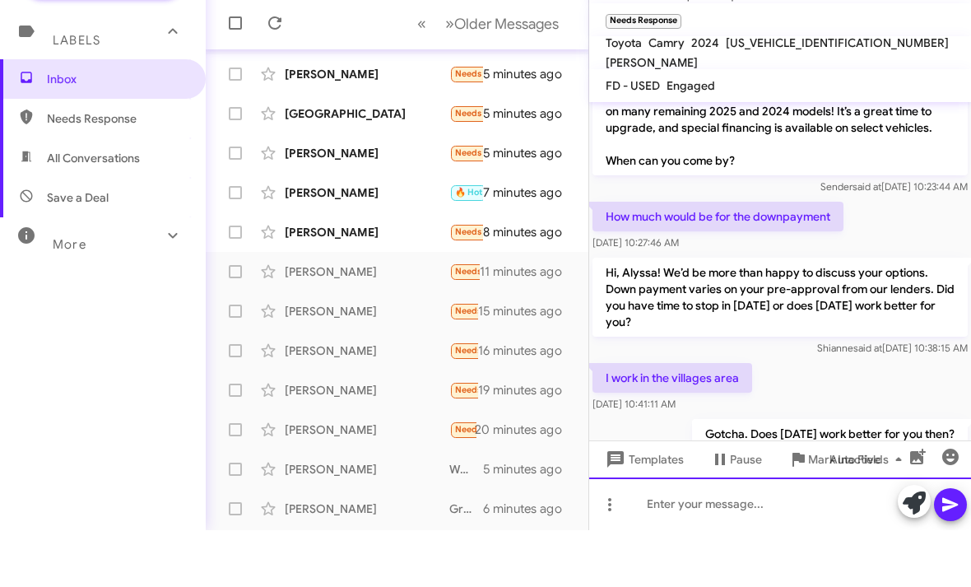
scroll to position [0, 0]
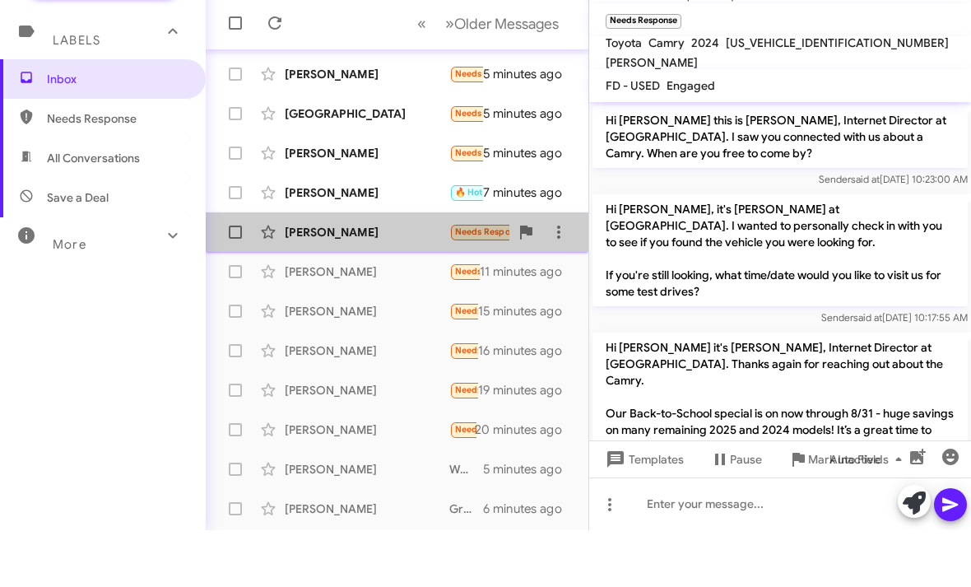
click at [417, 281] on div "Tyler Simpson" at bounding box center [367, 289] width 165 height 16
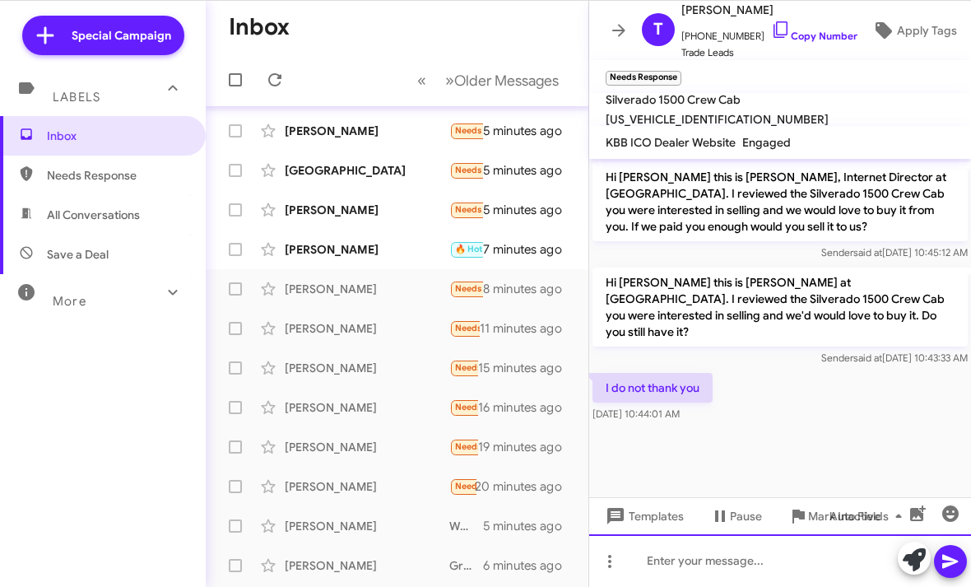
click at [679, 552] on html "Special Campaign Labels Inbox Needs Response All Conversations Save a Deal More…" at bounding box center [485, 293] width 971 height 587
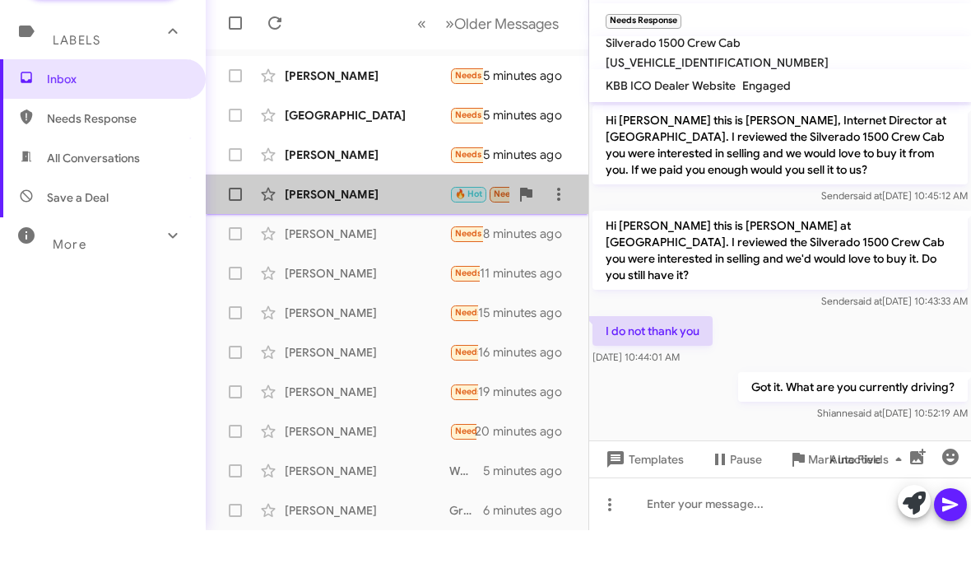
click at [416, 235] on div "Joe Luycx 🔥 Hot Needs Response Ok, thank you for the response we are going to p…" at bounding box center [397, 251] width 356 height 33
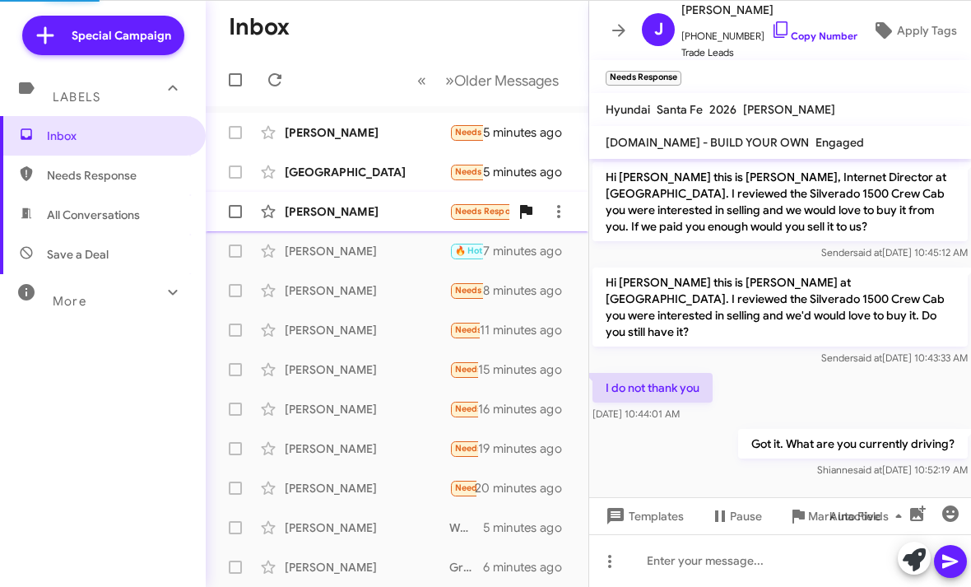
scroll to position [822, 0]
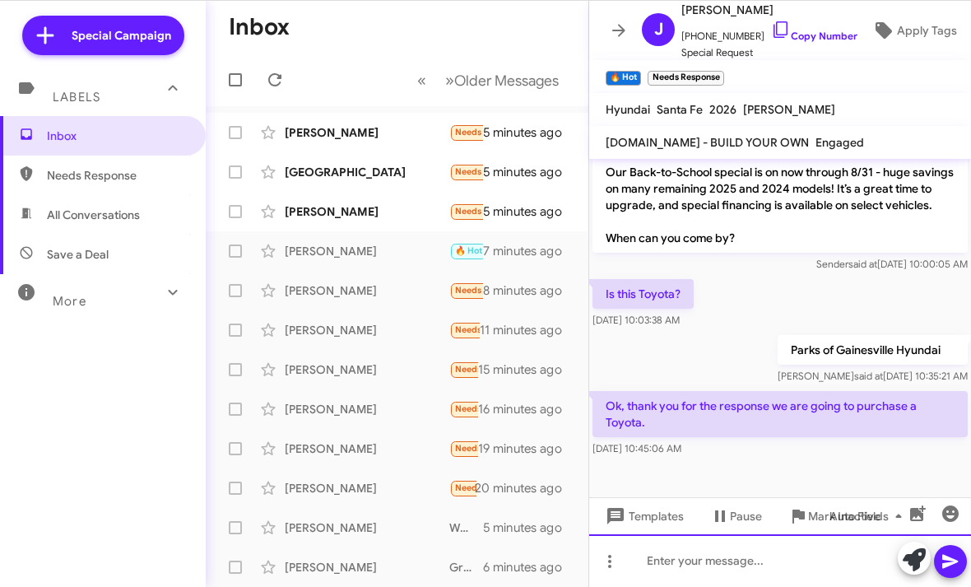
click at [709, 586] on html "Special Campaign Labels Inbox Needs Response All Conversations Save a Deal More…" at bounding box center [485, 293] width 971 height 587
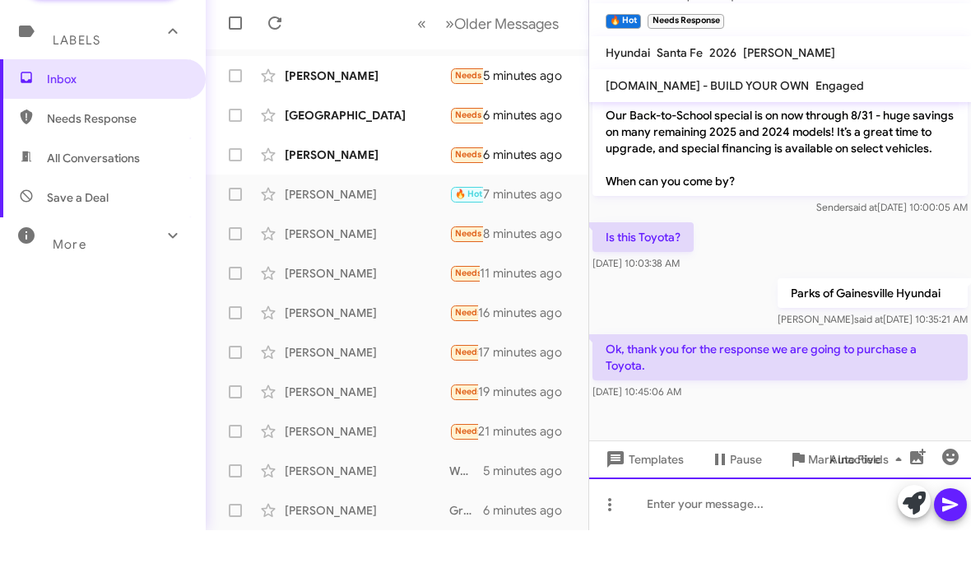
scroll to position [0, 0]
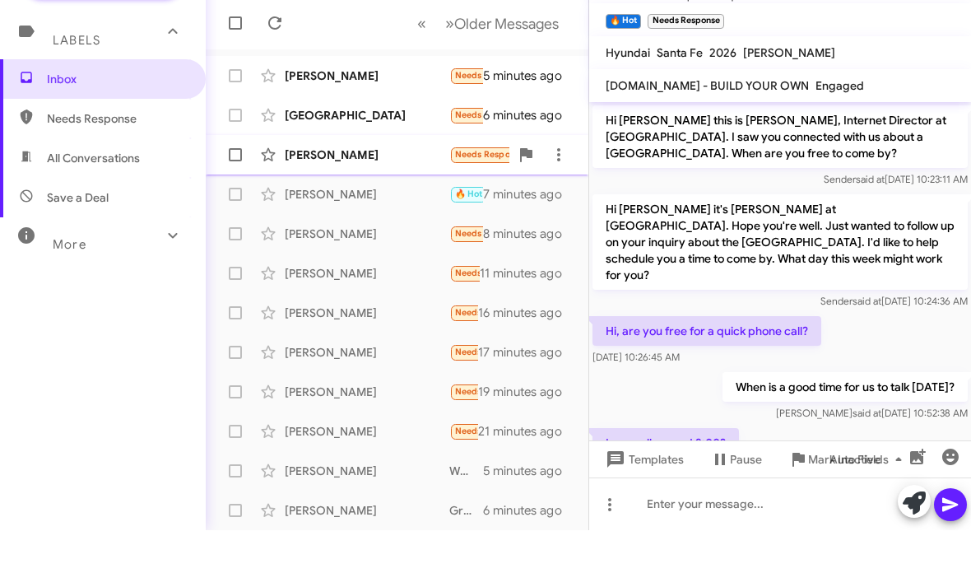
click at [406, 203] on div "[PERSON_NAME]" at bounding box center [367, 211] width 165 height 16
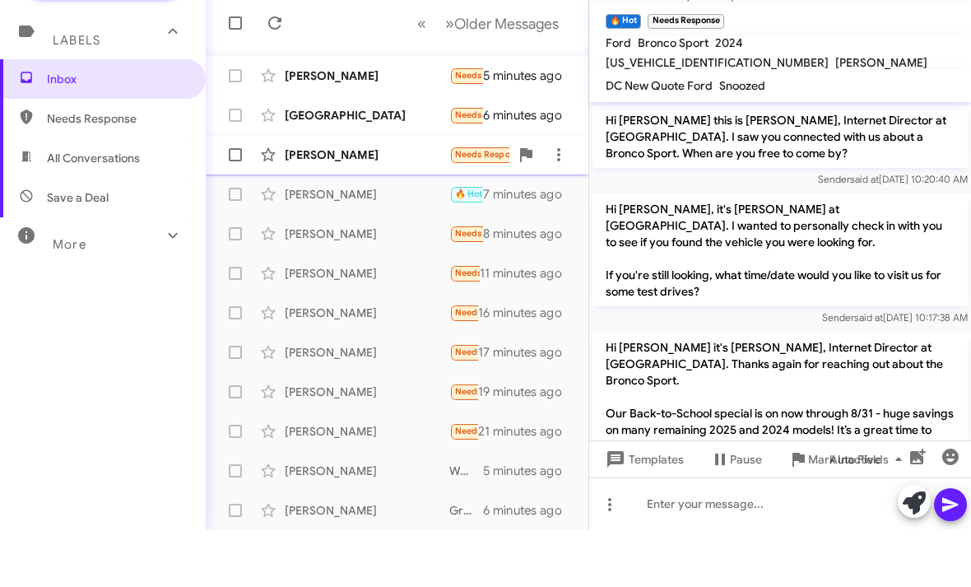
scroll to position [352, 0]
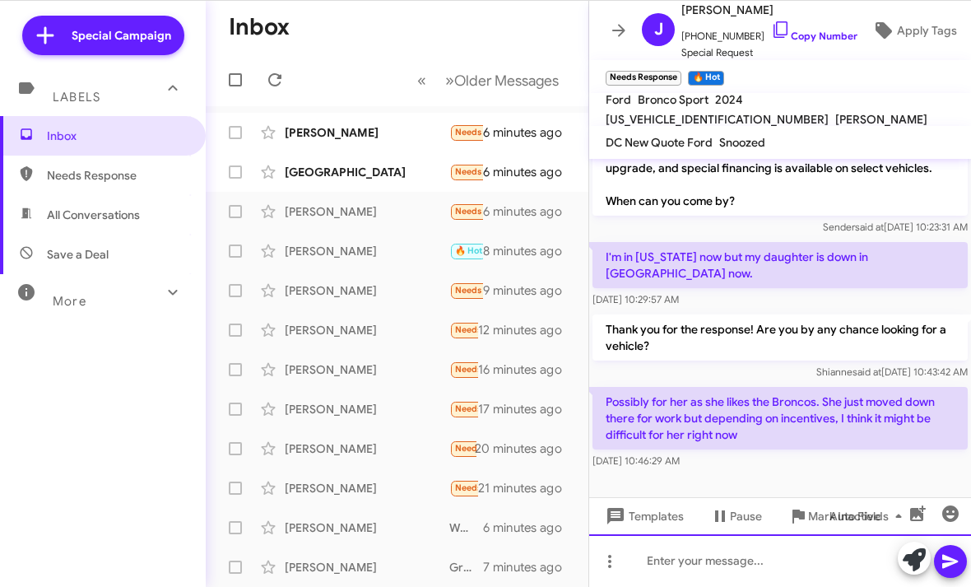
click at [692, 586] on html "Special Campaign Labels Inbox Needs Response All Conversations Save a Deal More…" at bounding box center [485, 293] width 971 height 587
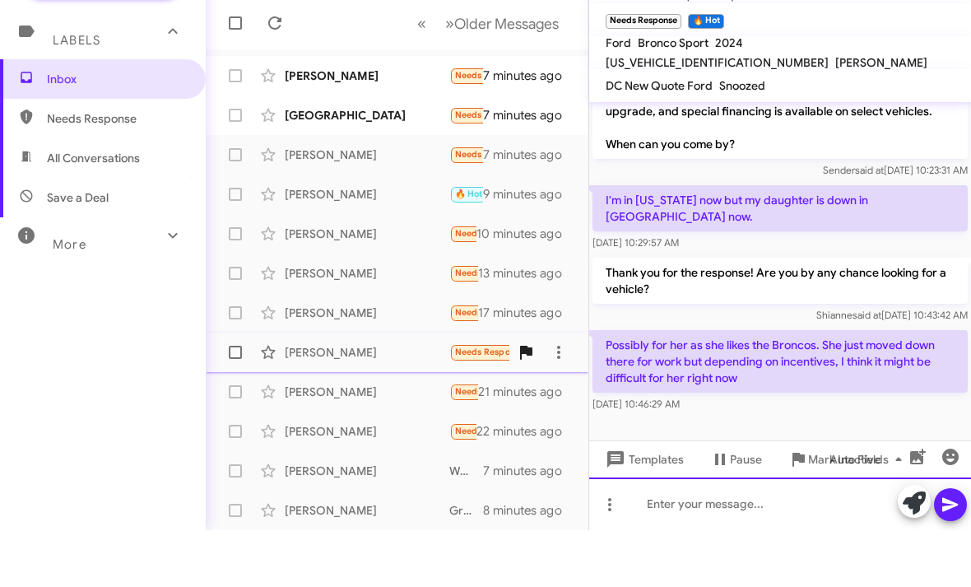
scroll to position [0, 0]
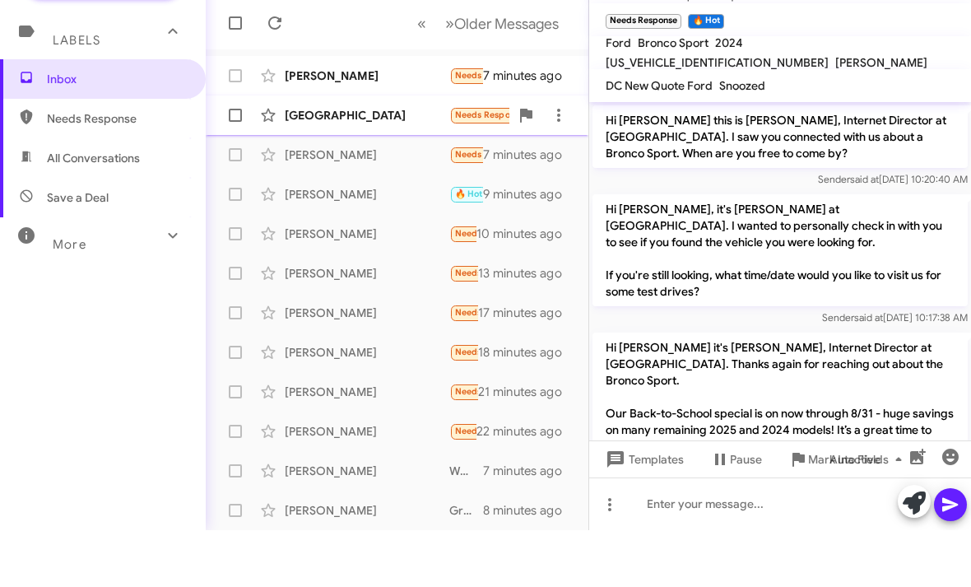
click at [377, 164] on div "Miilan Hall" at bounding box center [367, 172] width 165 height 16
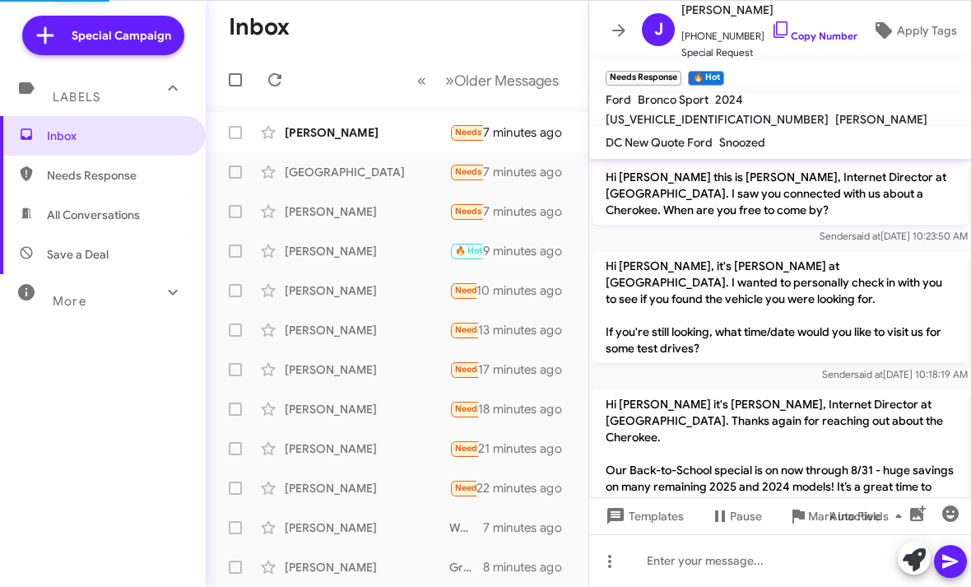
scroll to position [149, 0]
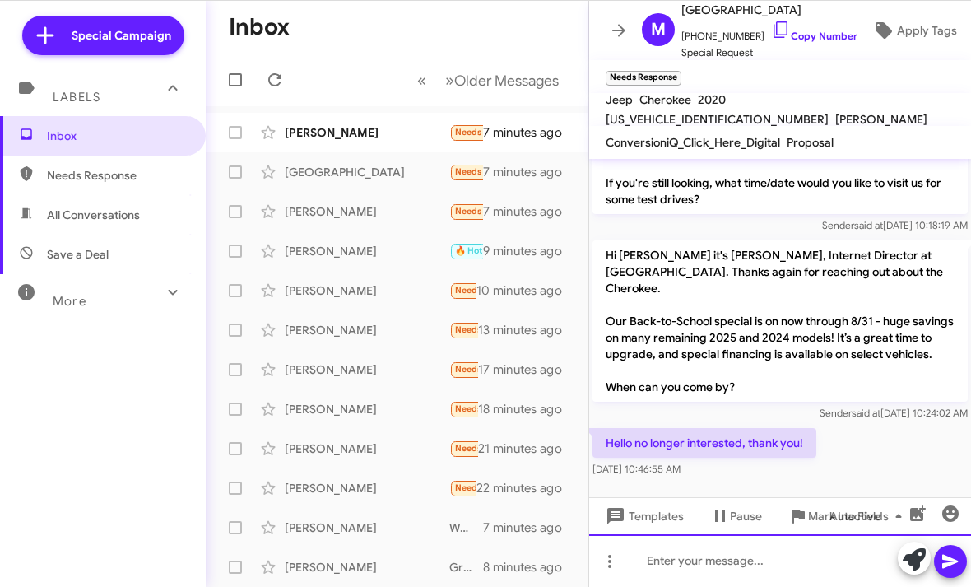
click at [711, 553] on html "Special Campaign Labels Inbox Needs Response All Conversations Save a Deal More…" at bounding box center [485, 293] width 971 height 587
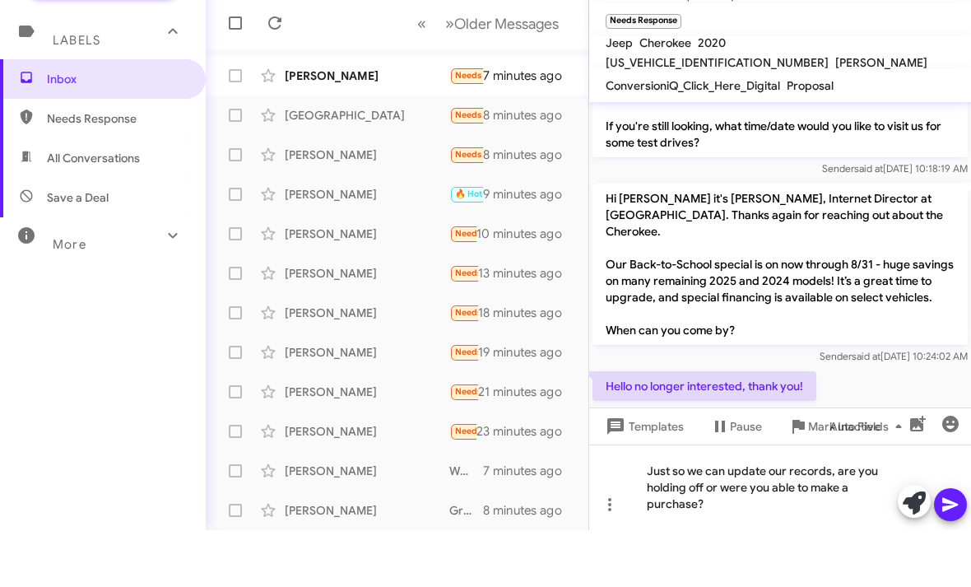
click at [952, 545] on span at bounding box center [951, 561] width 20 height 33
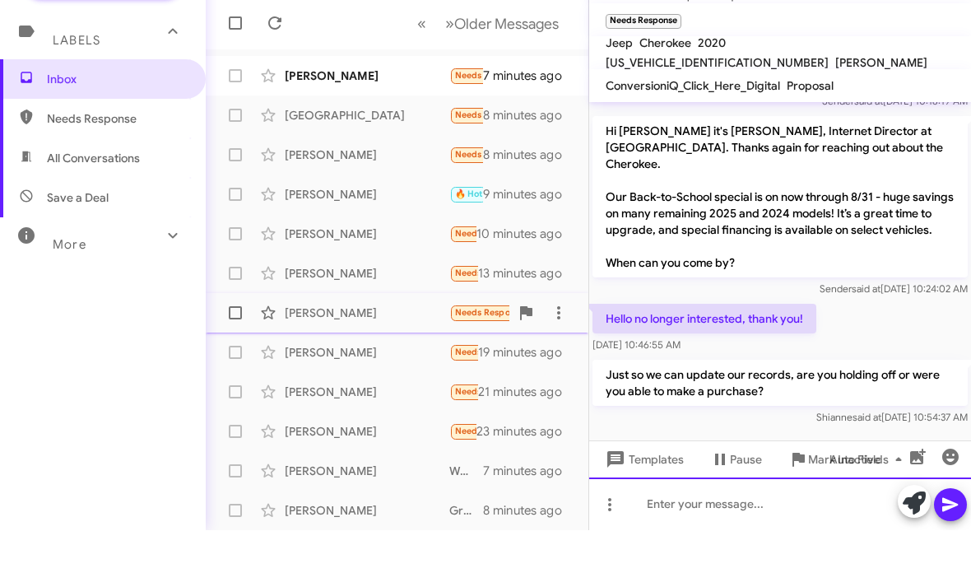
scroll to position [226, 0]
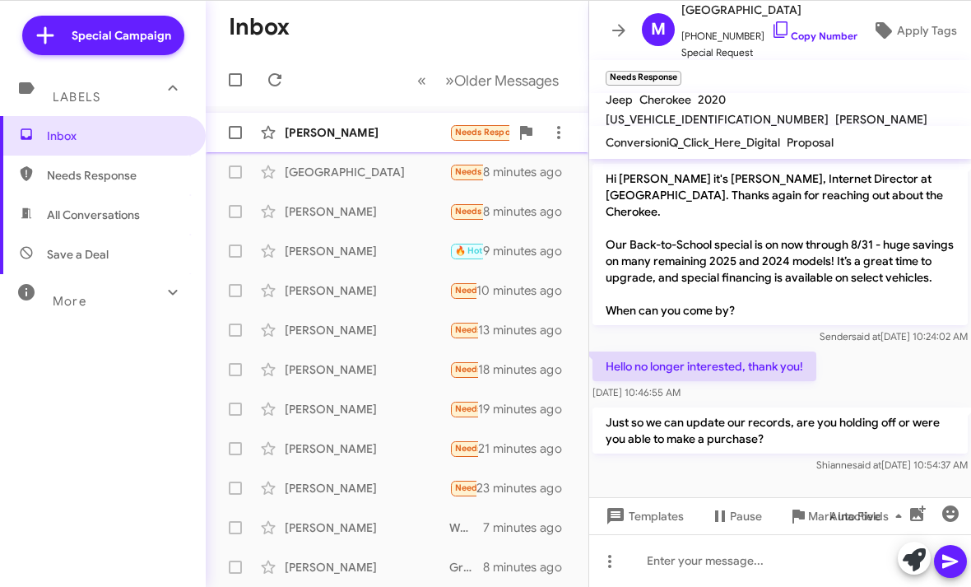
click at [411, 138] on div "[PERSON_NAME]" at bounding box center [367, 132] width 165 height 16
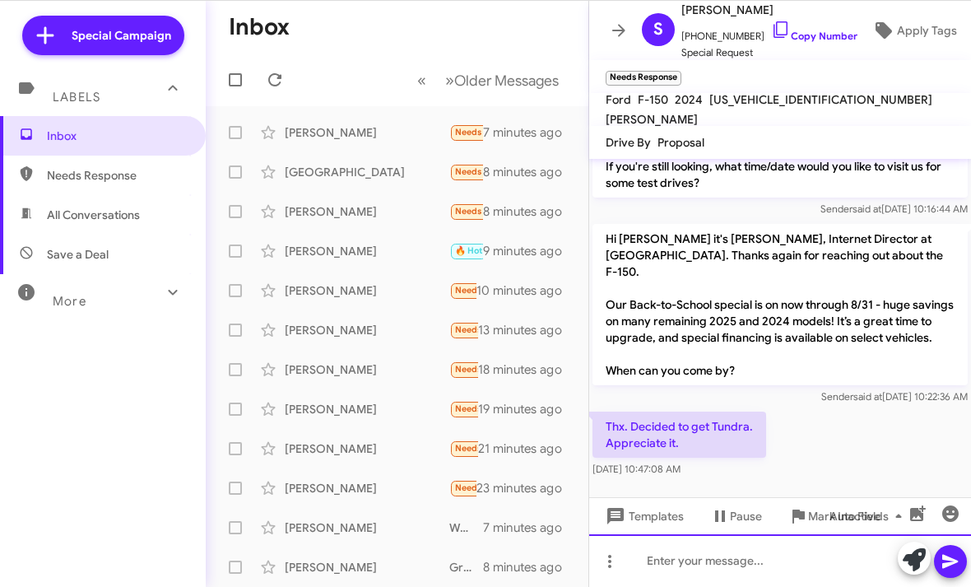
click at [720, 586] on html "Special Campaign Labels Inbox Needs Response All Conversations Save a Deal More…" at bounding box center [485, 293] width 971 height 587
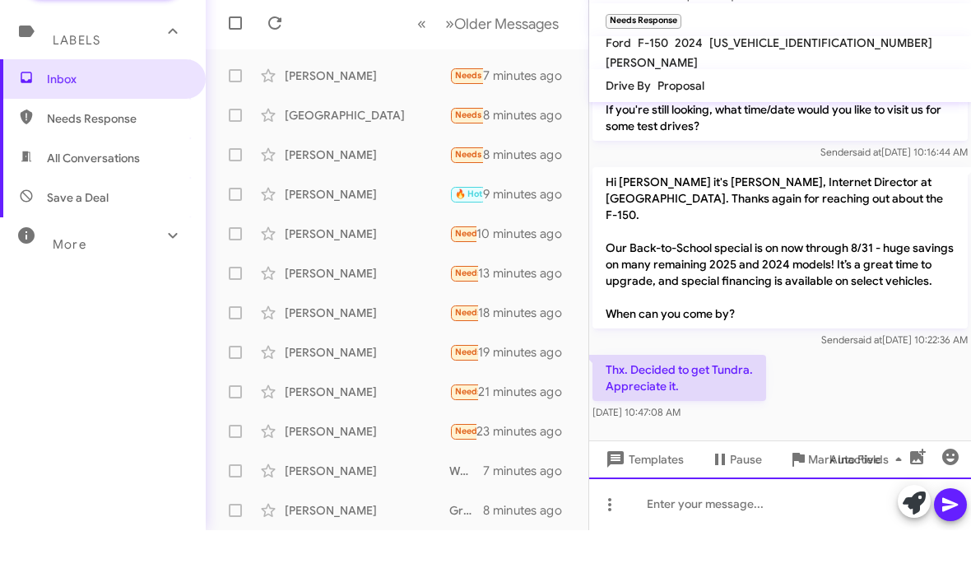
scroll to position [0, 0]
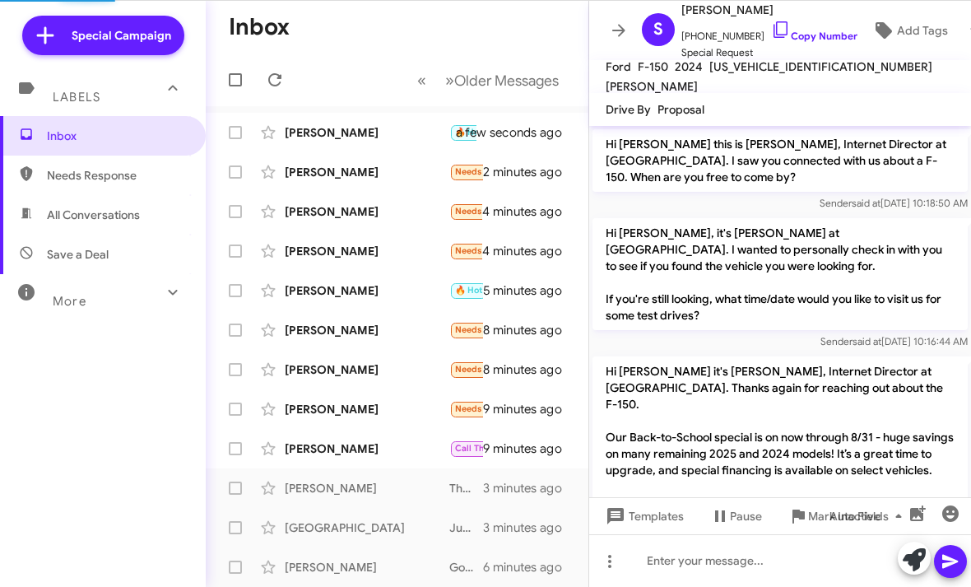
scroll to position [193, 0]
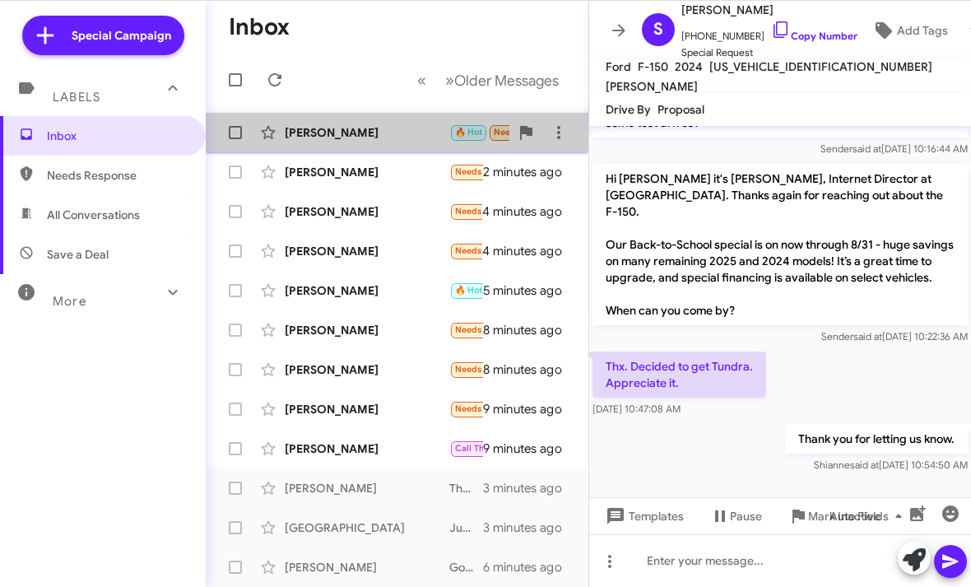
click at [361, 122] on div "[PERSON_NAME] 🔥 Hot Needs Response 0% for how many months? a few seconds ago" at bounding box center [397, 132] width 356 height 33
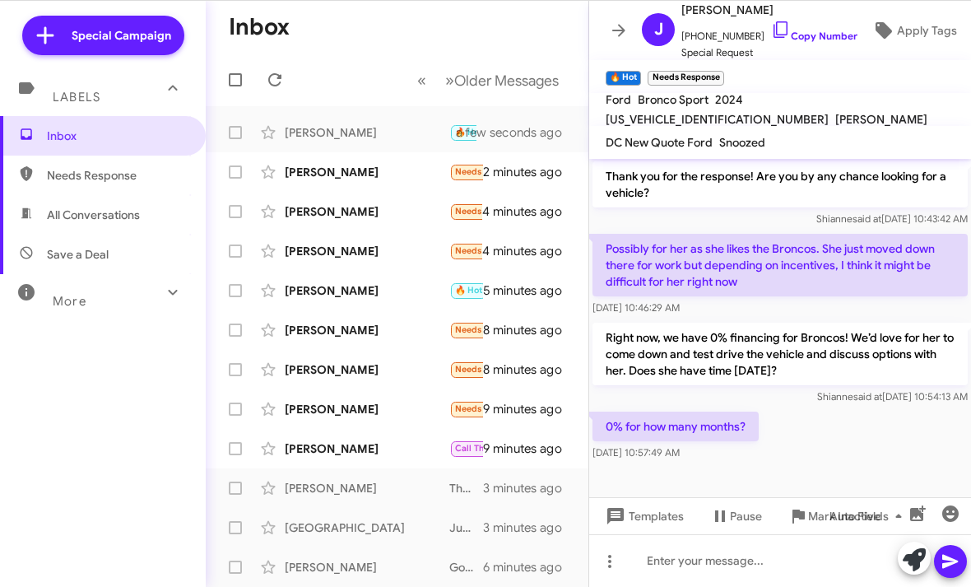
scroll to position [505, 0]
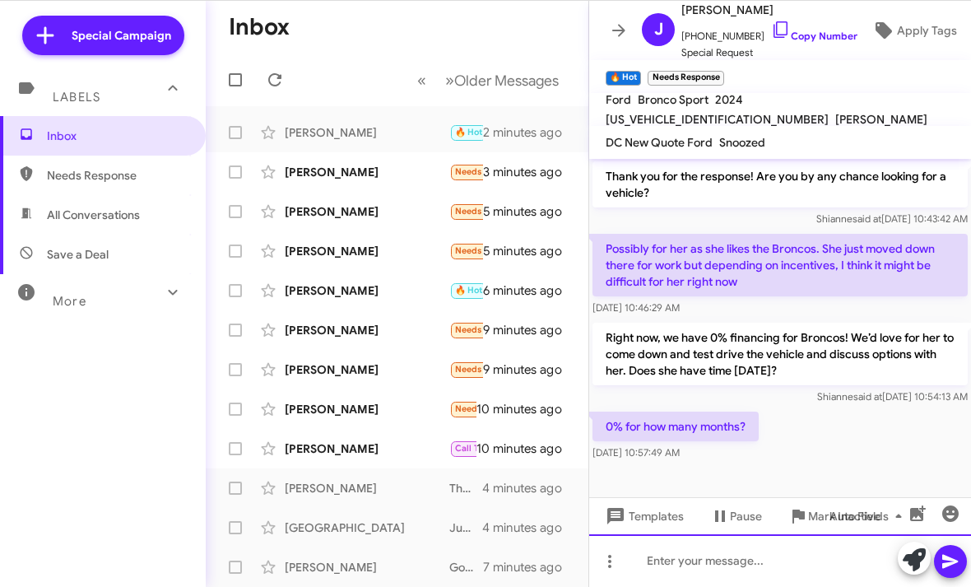
click at [647, 566] on div at bounding box center [780, 560] width 382 height 53
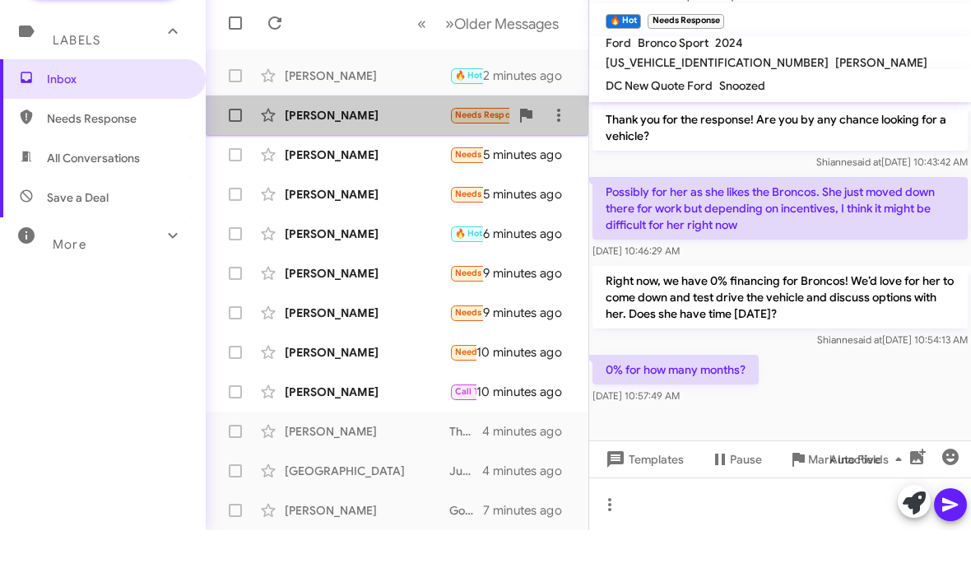
click at [409, 156] on div "[PERSON_NAME] Needs Response Hi unfortunately it's been picked up by Bridgecres…" at bounding box center [397, 172] width 356 height 33
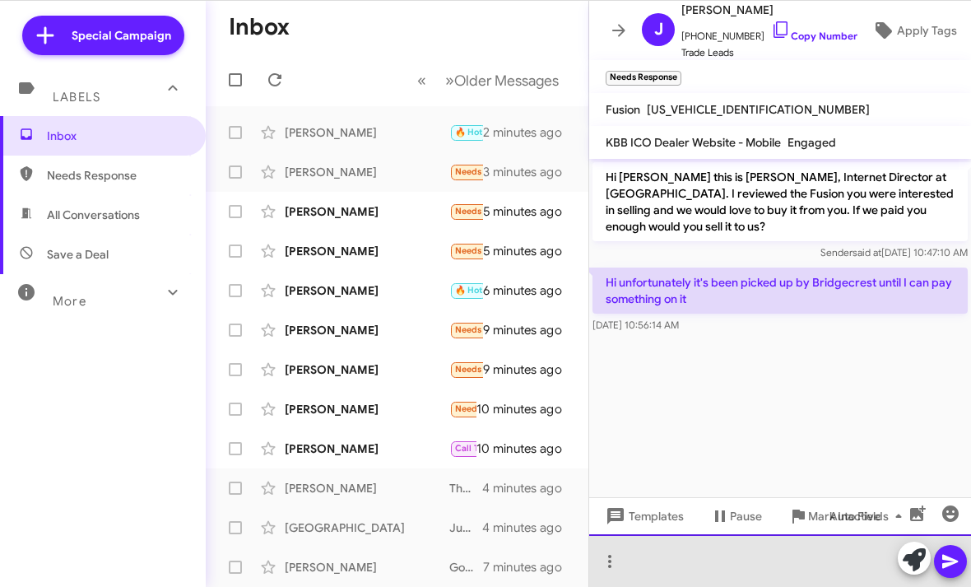
click at [724, 586] on html "Special Campaign Labels Inbox Needs Response All Conversations Save a Deal More…" at bounding box center [485, 293] width 971 height 587
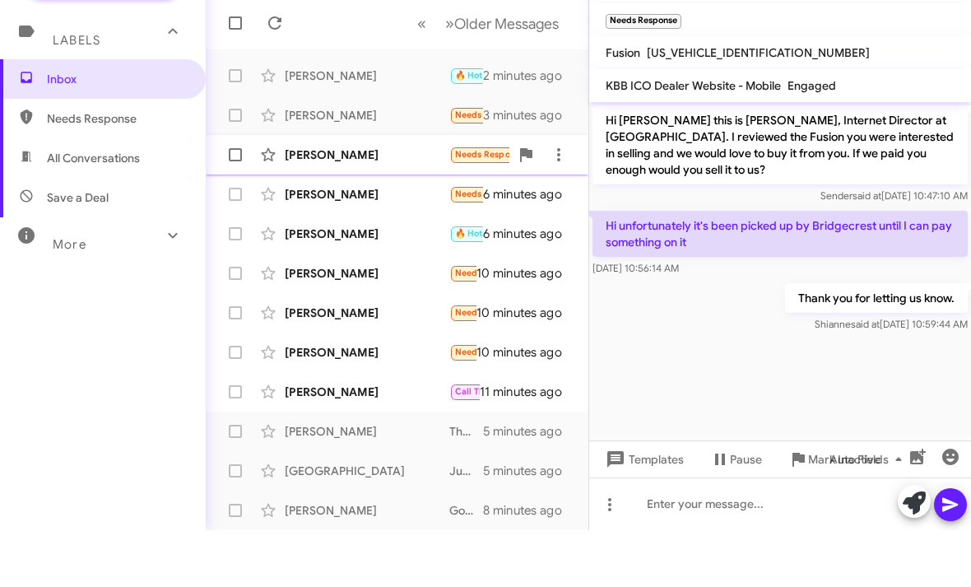
click at [422, 203] on div "[PERSON_NAME]" at bounding box center [367, 211] width 165 height 16
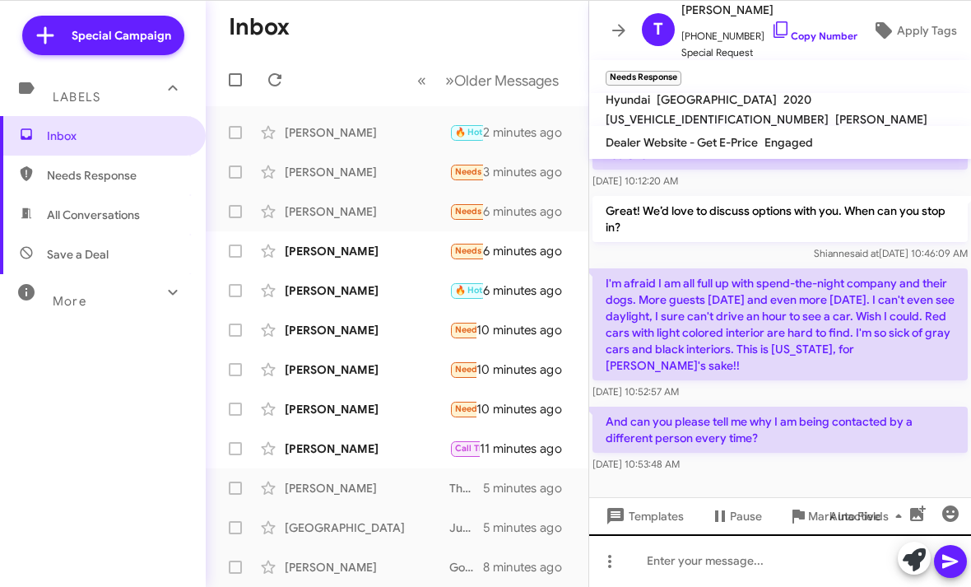
scroll to position [647, 0]
click at [736, 549] on html "Special Campaign Labels Inbox Needs Response All Conversations Save a Deal More…" at bounding box center [485, 293] width 971 height 587
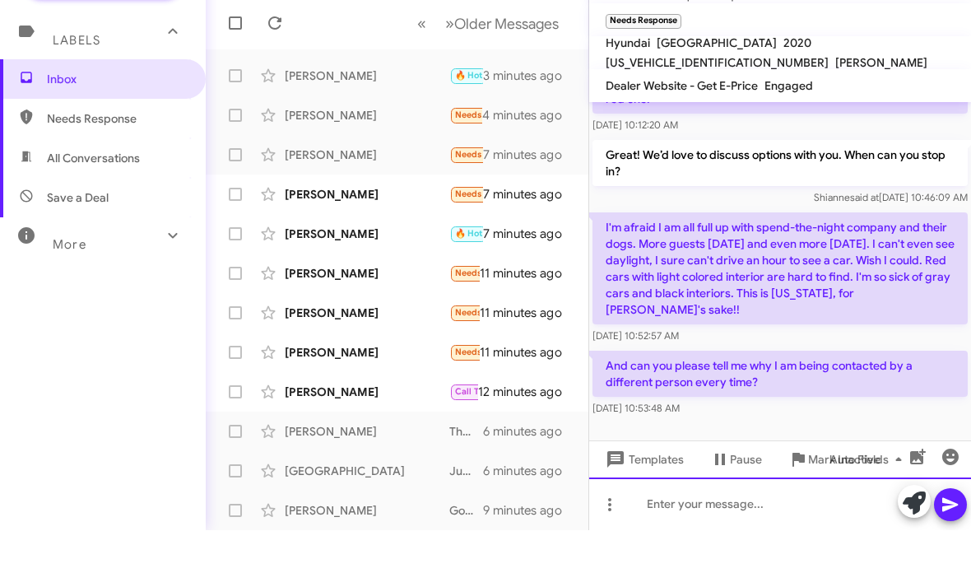
scroll to position [0, 0]
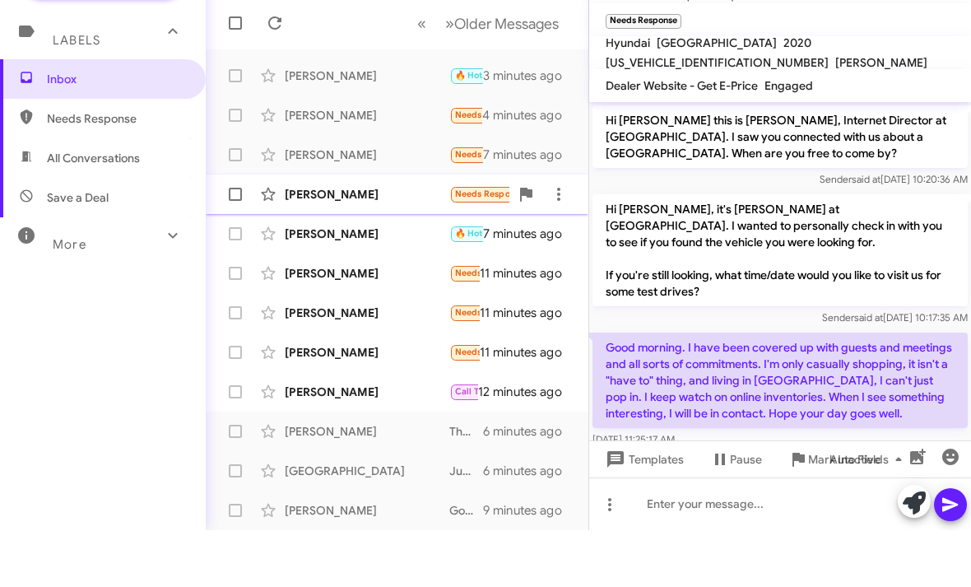
click at [422, 243] on div "[PERSON_NAME]" at bounding box center [367, 251] width 165 height 16
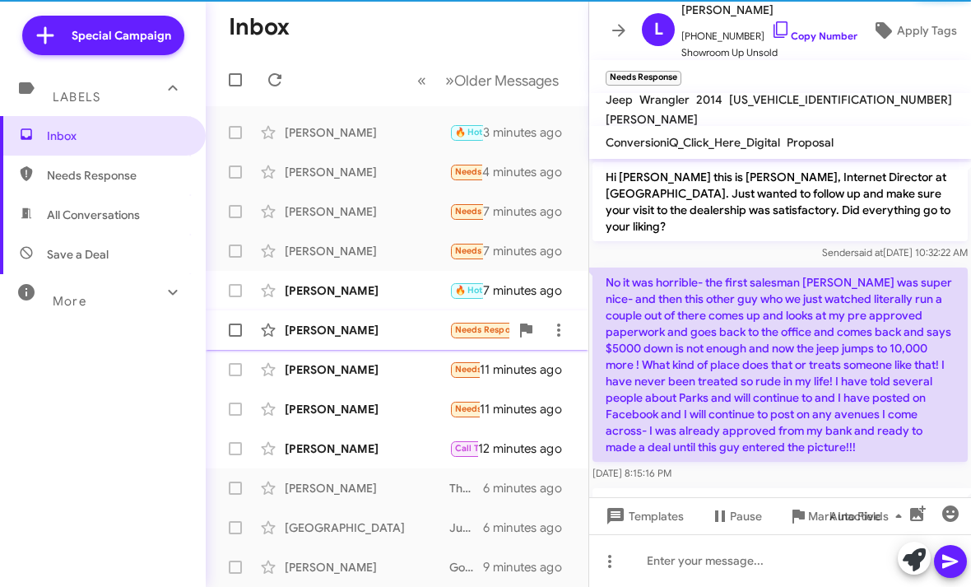
scroll to position [182, 0]
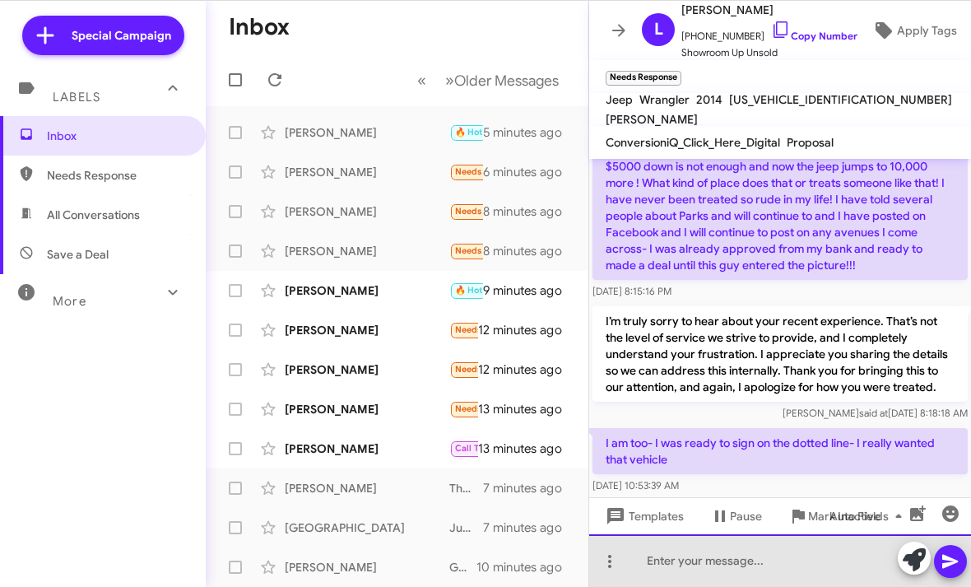
click at [682, 586] on html "Special Campaign Labels Inbox Needs Response All Conversations Save a Deal More…" at bounding box center [485, 293] width 971 height 587
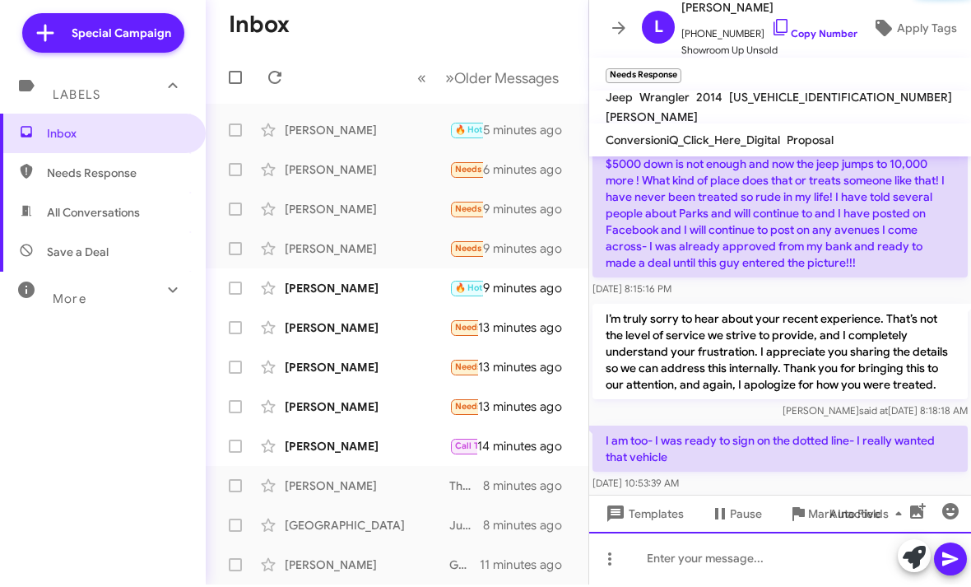
scroll to position [0, 0]
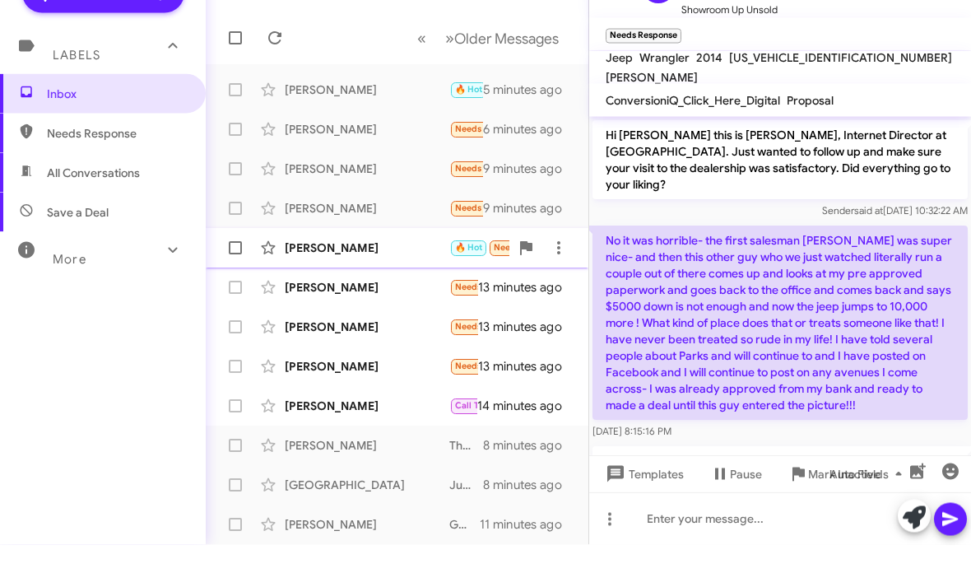
click at [424, 282] on div "[PERSON_NAME]" at bounding box center [367, 290] width 165 height 16
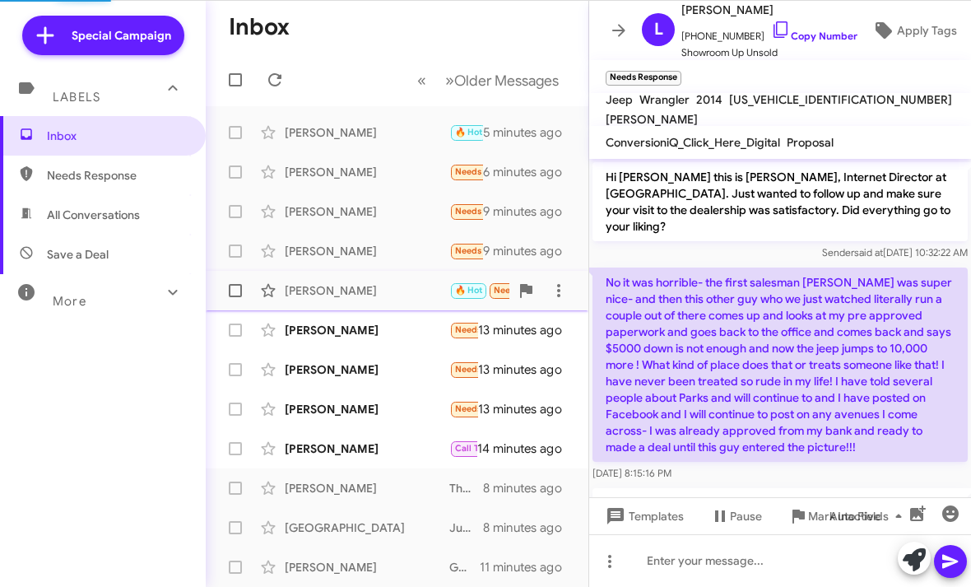
scroll to position [958, 0]
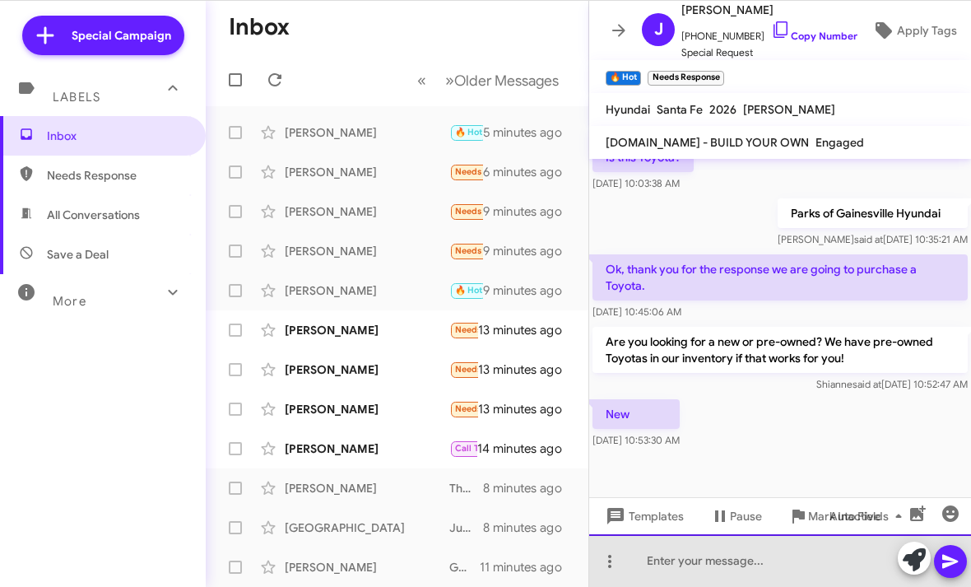
click at [728, 558] on html "Special Campaign Labels Inbox Needs Response All Conversations Save a Deal More…" at bounding box center [485, 293] width 971 height 587
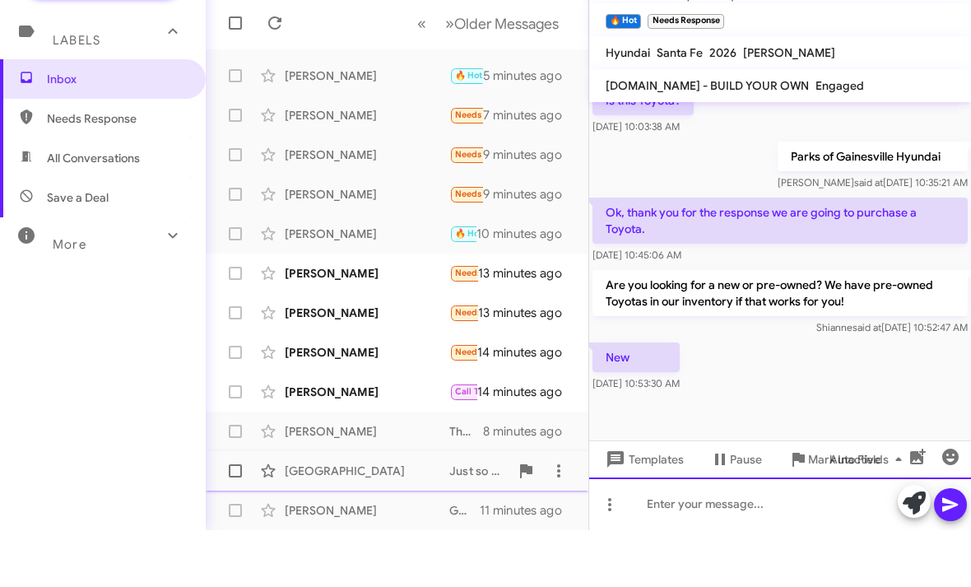
scroll to position [0, 0]
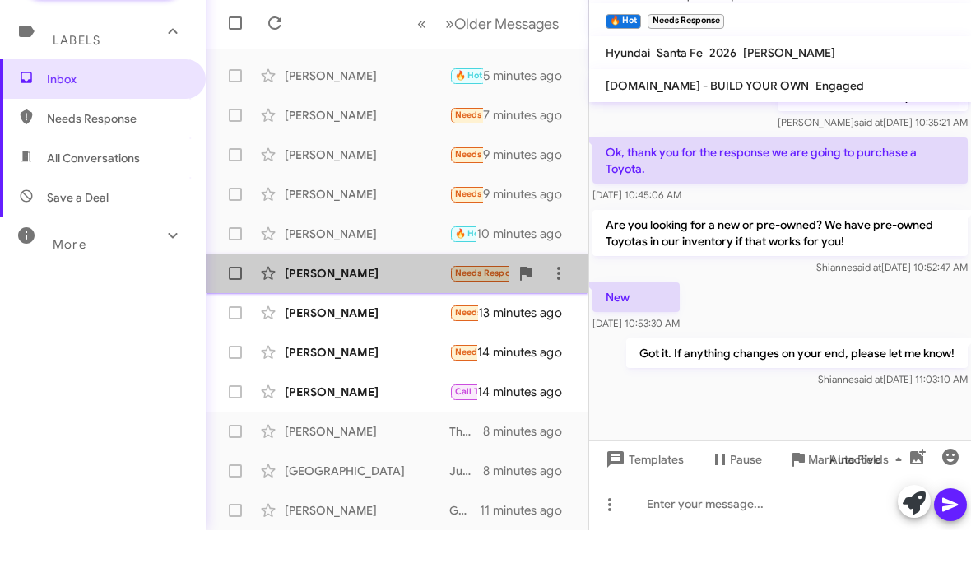
click at [394, 322] on div "[PERSON_NAME]" at bounding box center [367, 330] width 165 height 16
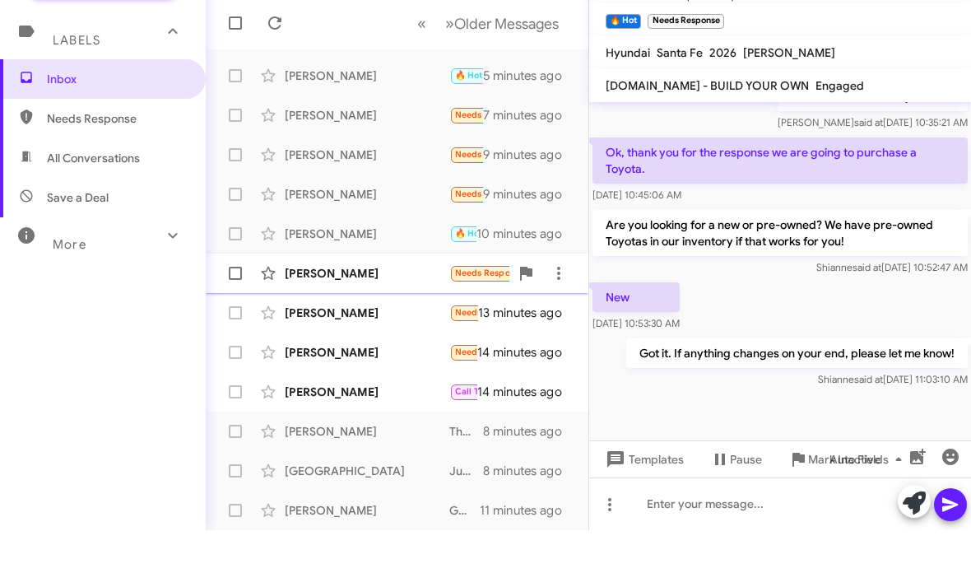
scroll to position [236, 0]
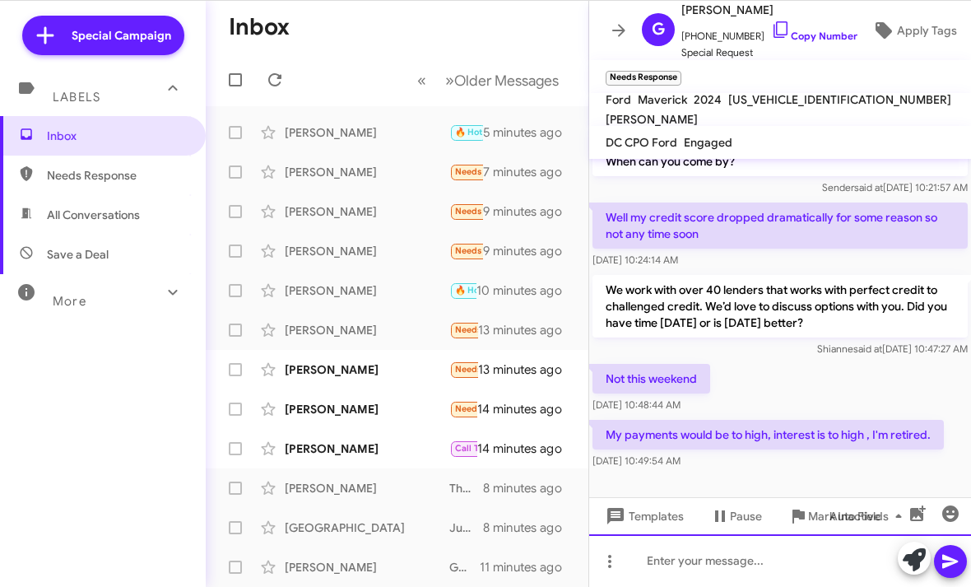
click at [692, 586] on html "Special Campaign Labels Inbox Needs Response All Conversations Save a Deal More…" at bounding box center [485, 293] width 971 height 587
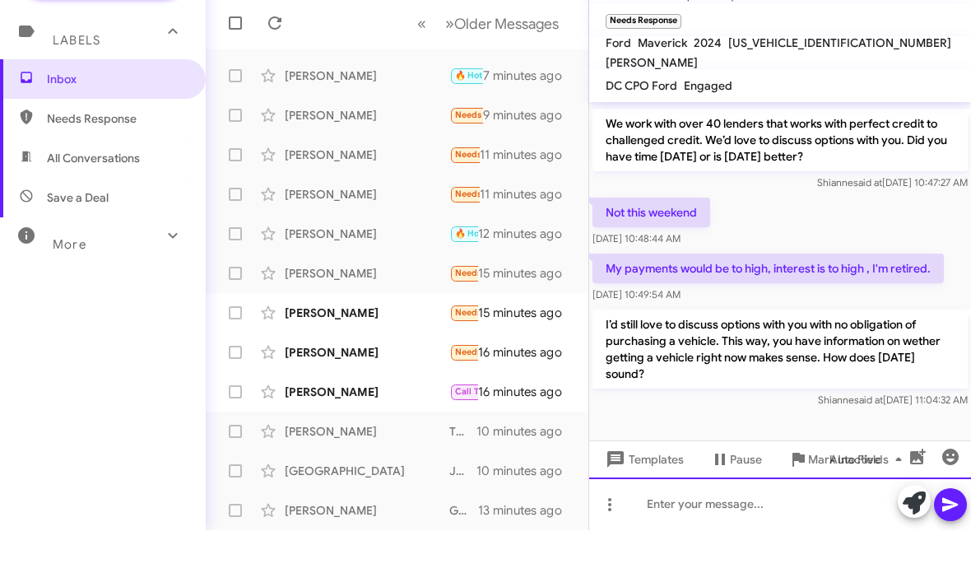
scroll to position [0, 0]
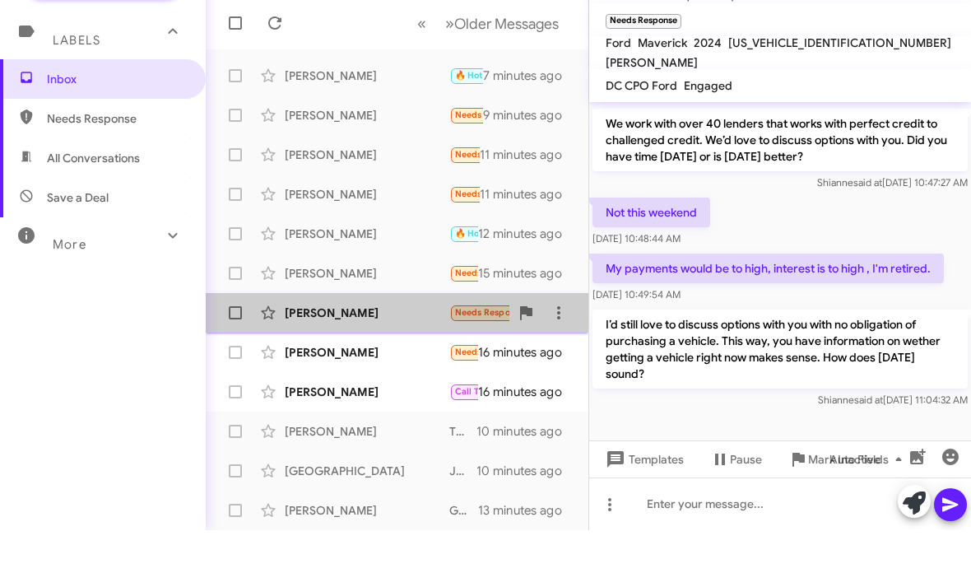
click at [415, 353] on div "Charles Neeley Needs Response I can't come by. I am self-employed and I am alwa…" at bounding box center [397, 369] width 356 height 33
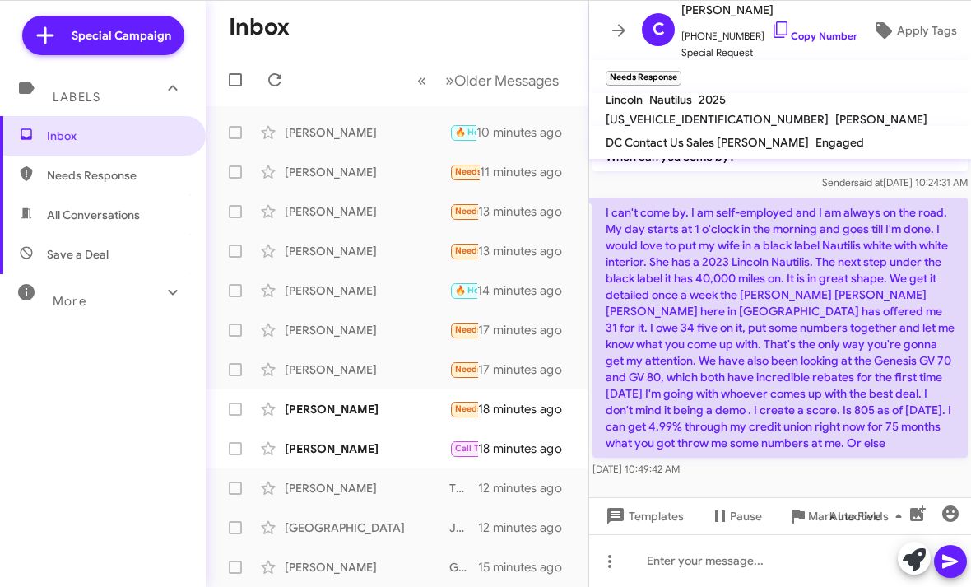
scroll to position [380, 0]
click at [686, 586] on html "Special Campaign Labels Inbox Needs Response All Conversations Save a Deal More…" at bounding box center [485, 293] width 971 height 587
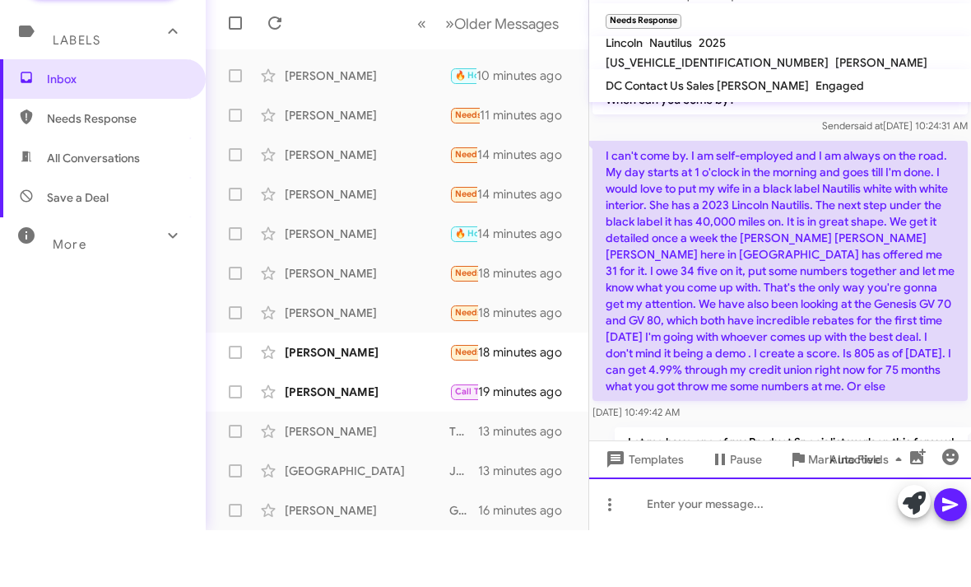
scroll to position [0, 0]
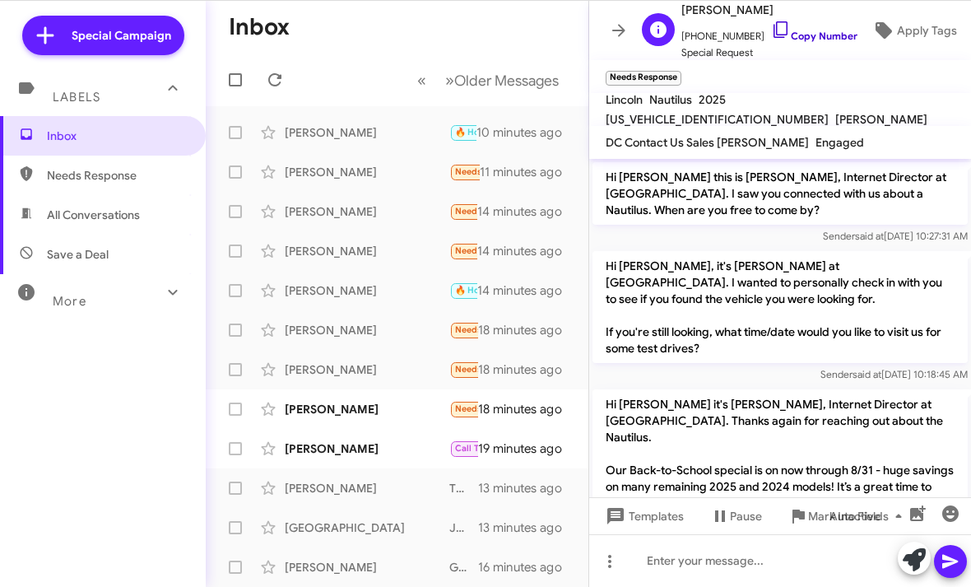
click at [771, 31] on icon at bounding box center [781, 30] width 20 height 20
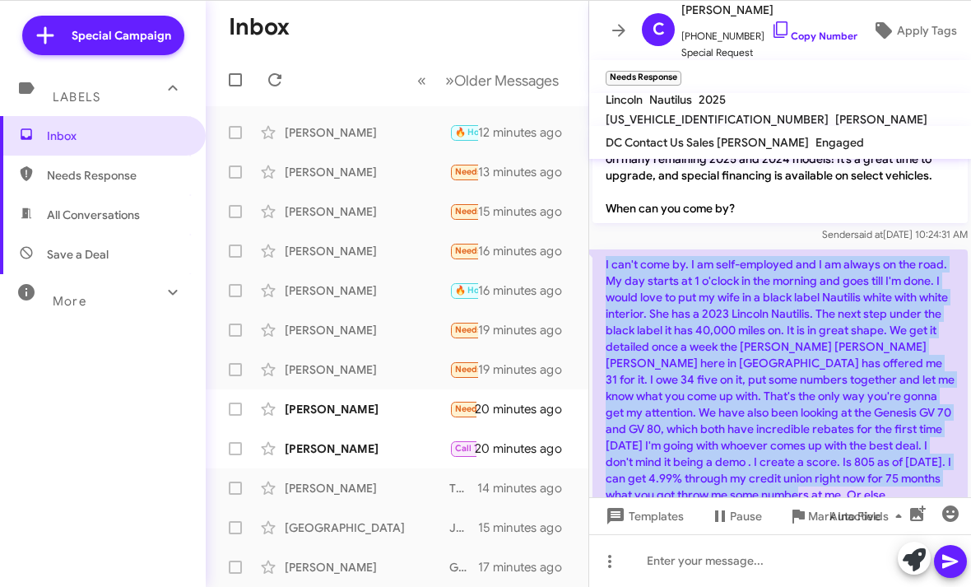
scroll to position [324, 0]
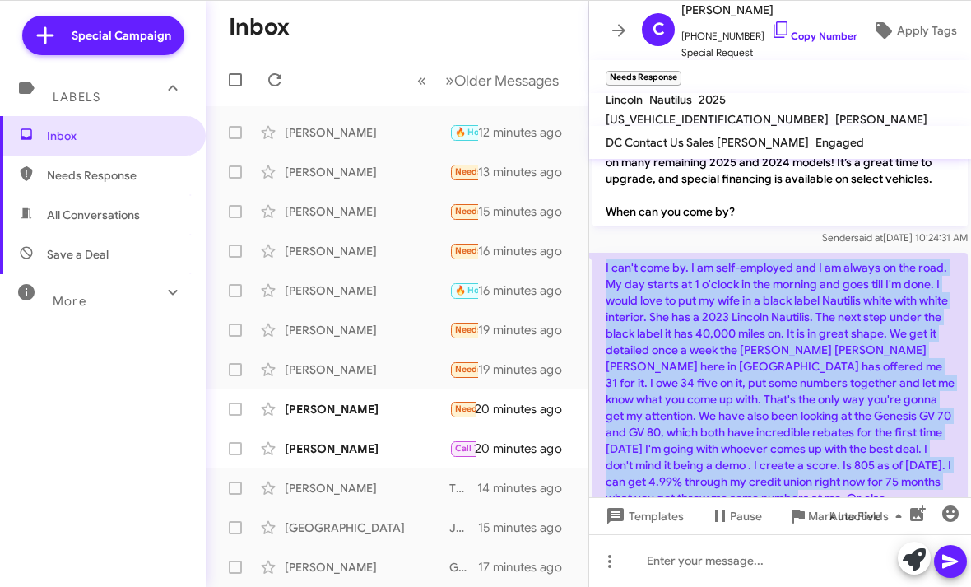
drag, startPoint x: 823, startPoint y: 390, endPoint x: 605, endPoint y: 272, distance: 248.3
click at [605, 272] on p "I can't come by. I am self-employed and I am always on the road. My day starts …" at bounding box center [780, 383] width 375 height 260
copy p "I can't come by. I am self-employed and I am always on the road. My day starts …"
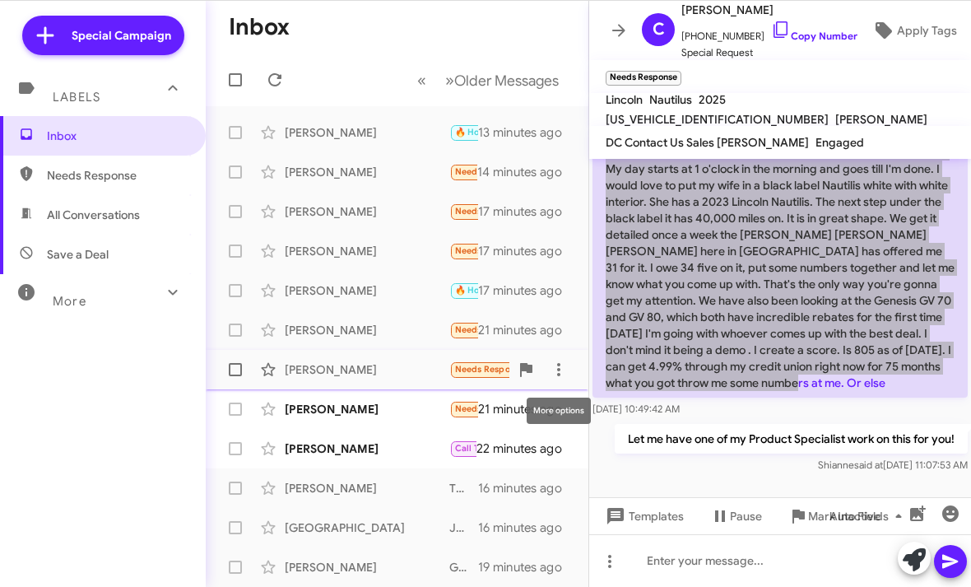
scroll to position [440, 0]
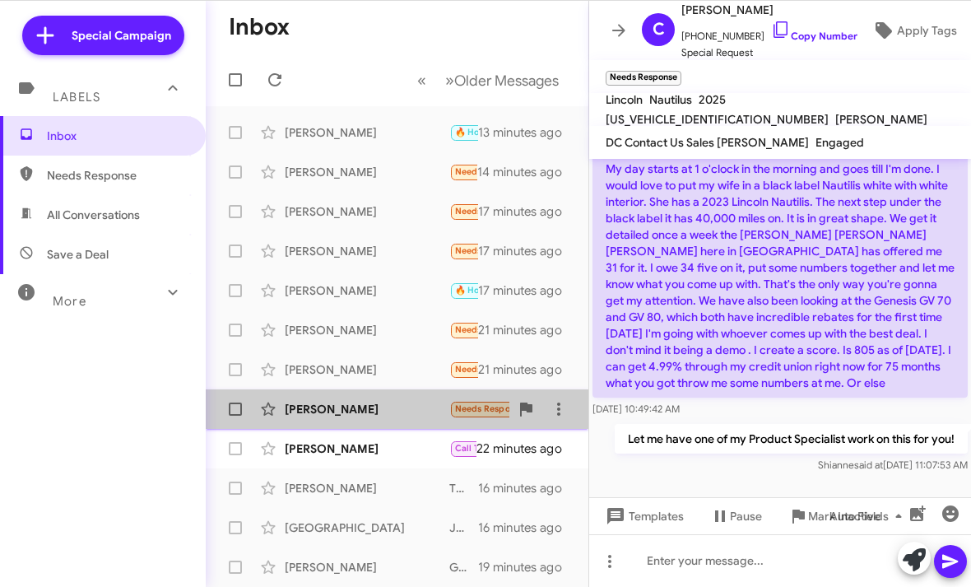
click at [348, 409] on div "[PERSON_NAME]" at bounding box center [367, 409] width 165 height 16
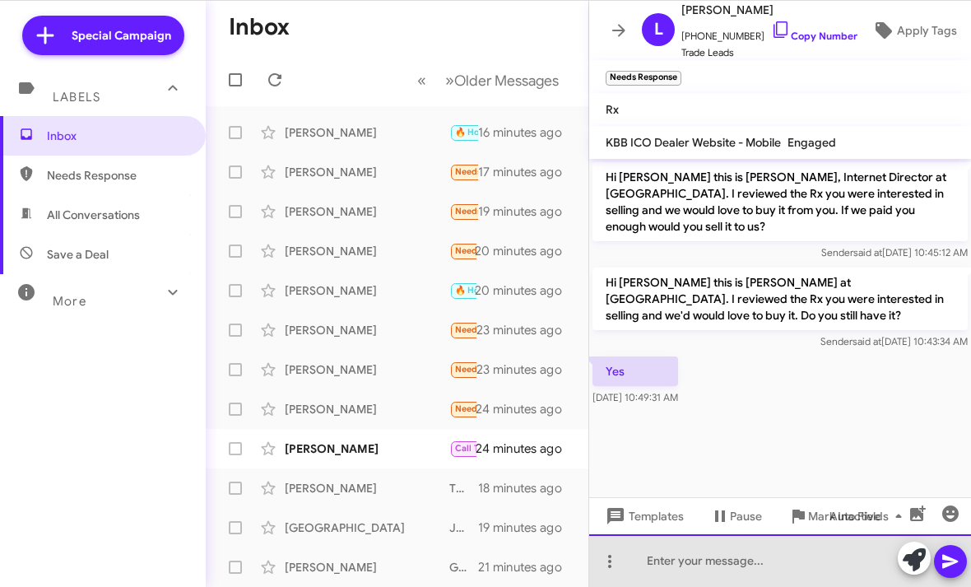
click at [650, 586] on html "Special Campaign Labels Inbox Needs Response All Conversations Save a Deal More…" at bounding box center [485, 293] width 971 height 587
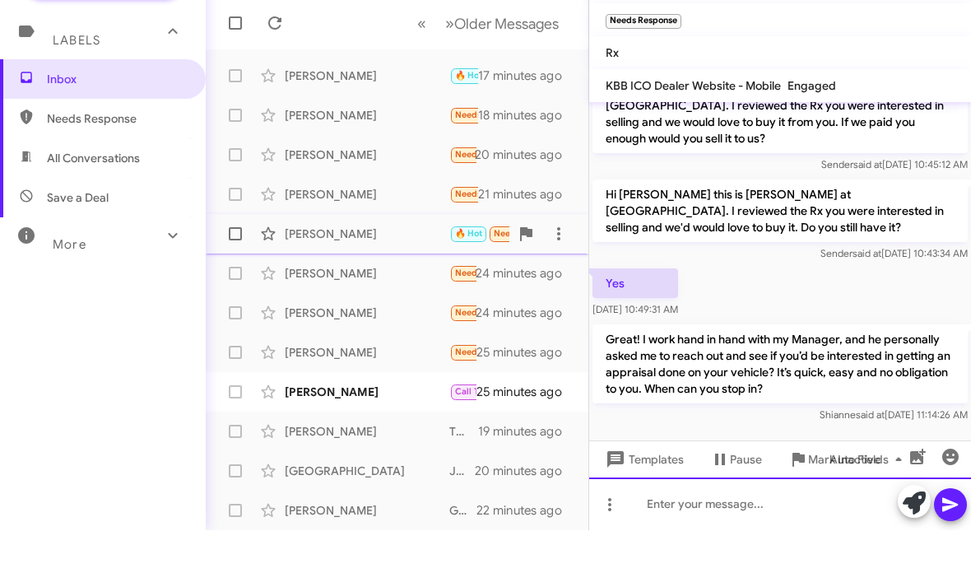
scroll to position [34, 0]
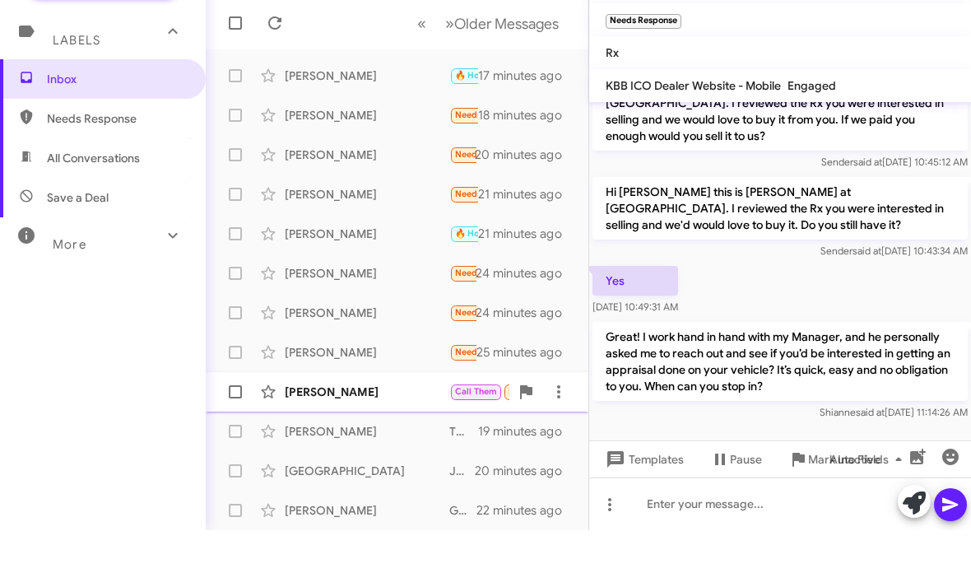
click at [390, 440] on div "[PERSON_NAME]" at bounding box center [367, 448] width 165 height 16
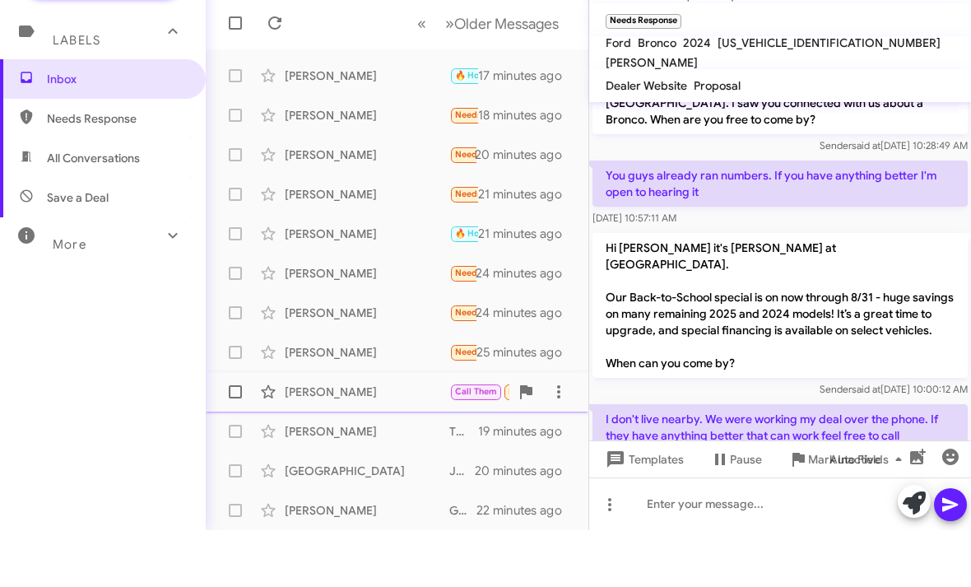
scroll to position [83, 0]
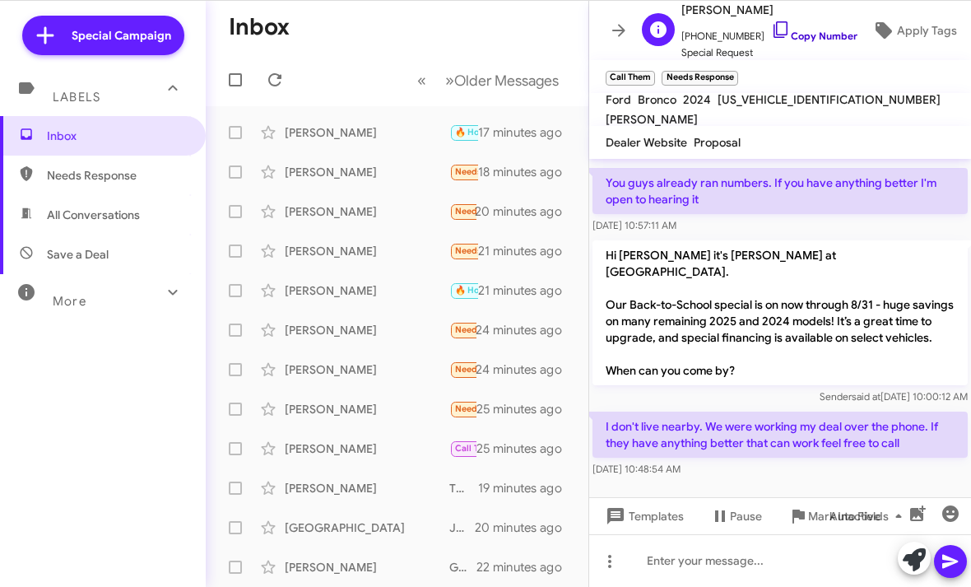
click at [771, 33] on icon at bounding box center [781, 30] width 20 height 20
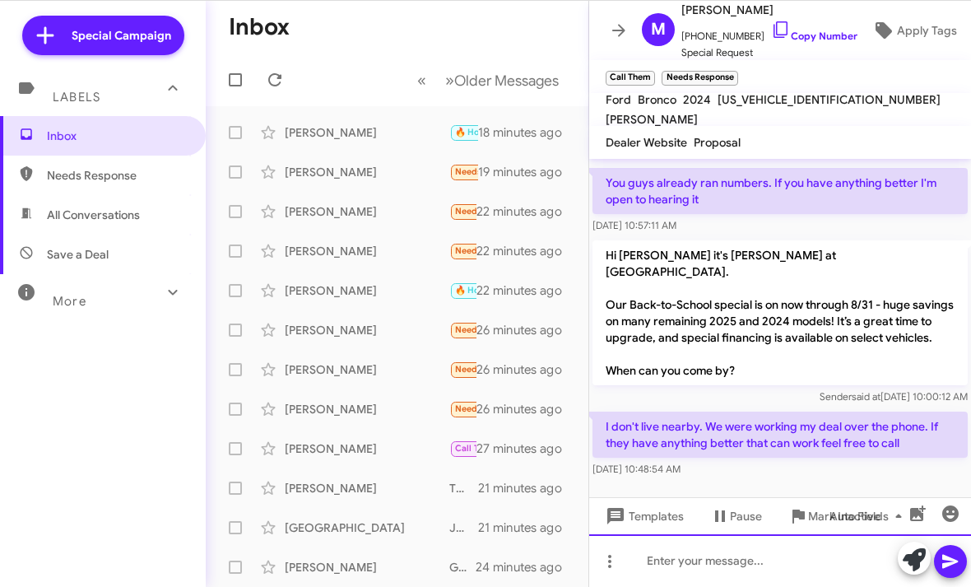
click at [708, 586] on html "Special Campaign Labels Inbox Needs Response All Conversations Save a Deal More…" at bounding box center [485, 293] width 971 height 587
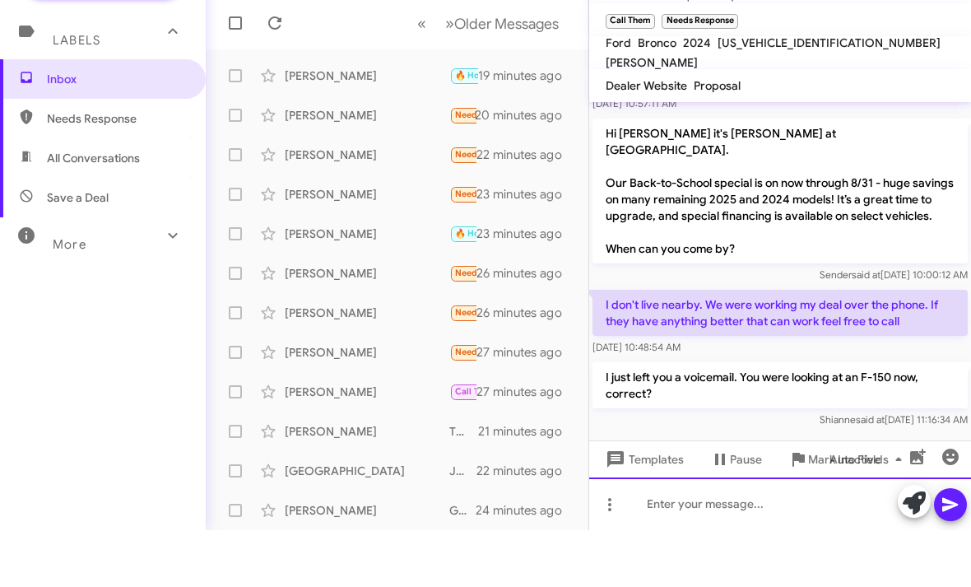
scroll to position [160, 0]
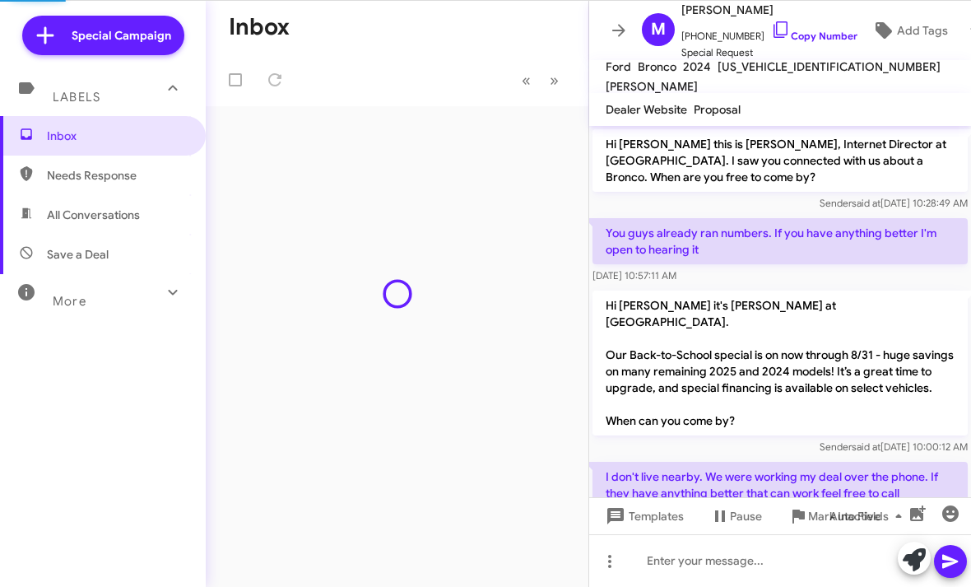
scroll to position [127, 0]
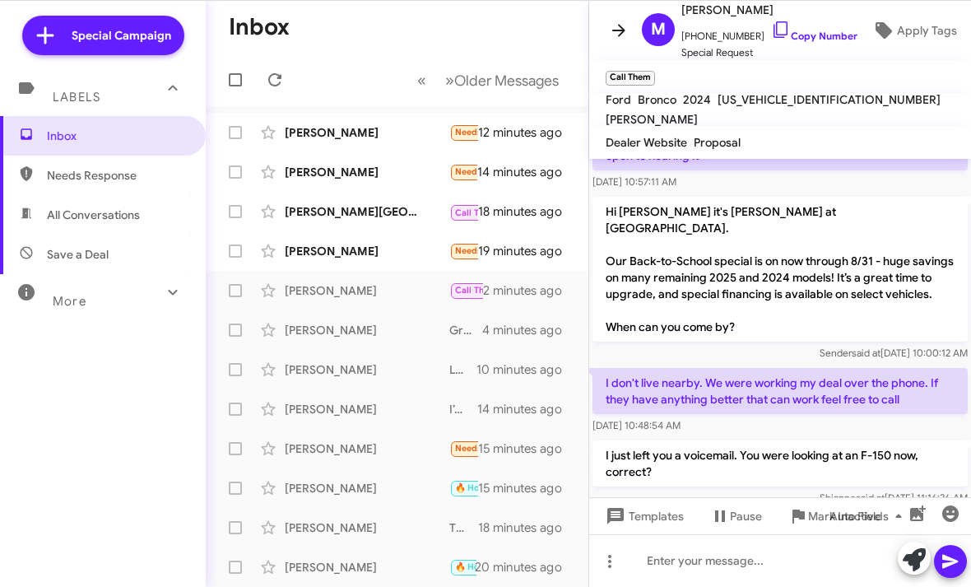
click at [622, 31] on icon at bounding box center [618, 30] width 13 height 12
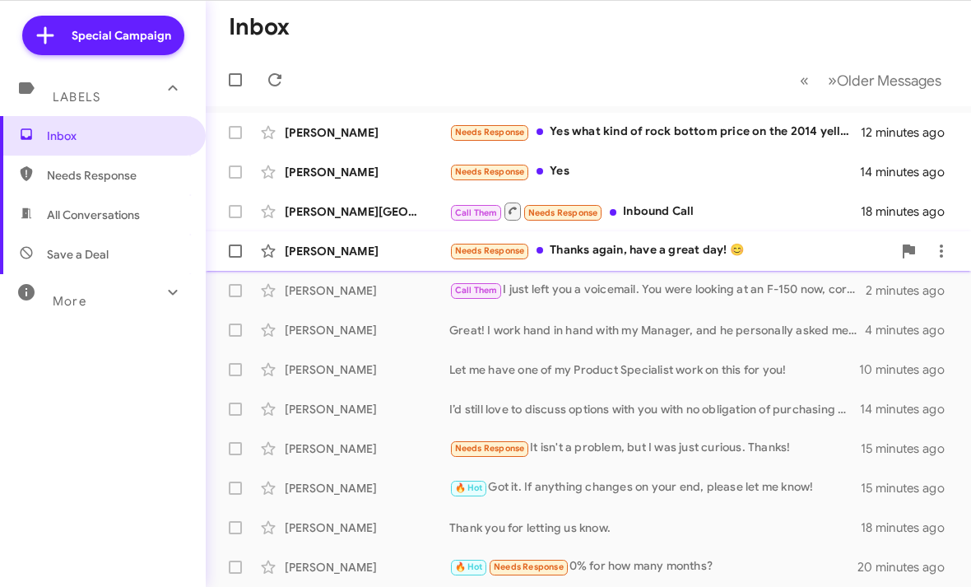
click at [598, 235] on div "Rebecca Hopkins Needs Response Thanks again, have a great day! 😊 19 minutes ago" at bounding box center [588, 251] width 739 height 33
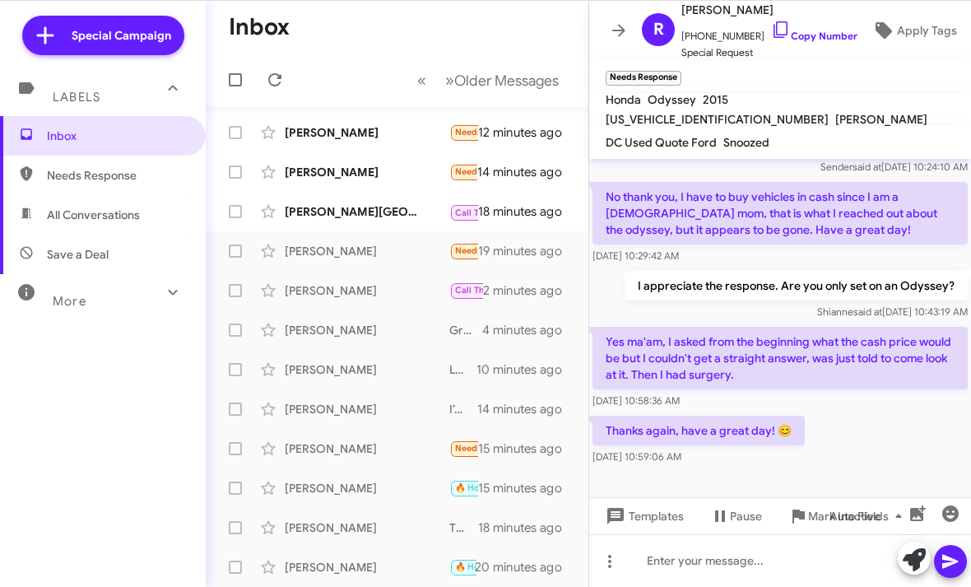
scroll to position [395, 0]
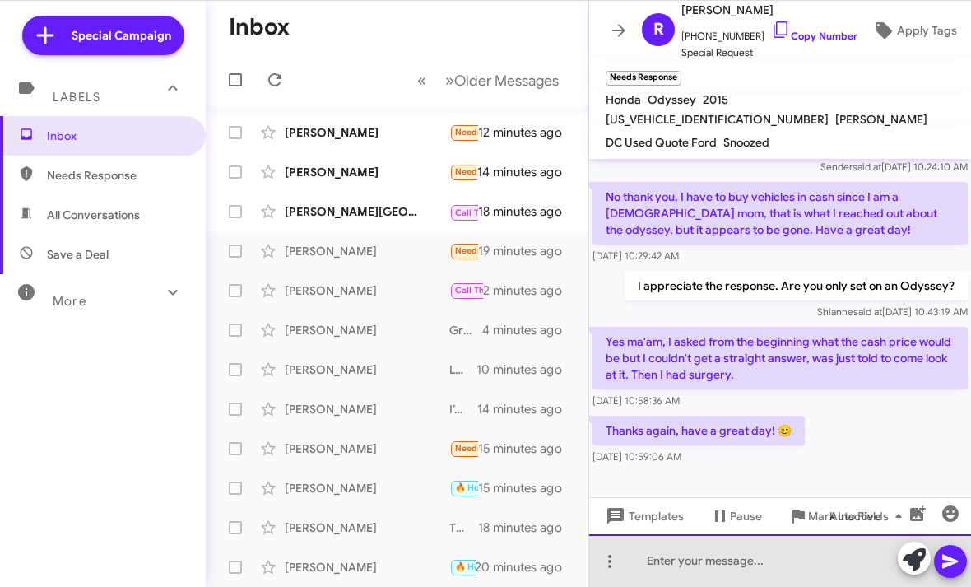
click at [706, 552] on div at bounding box center [780, 560] width 382 height 53
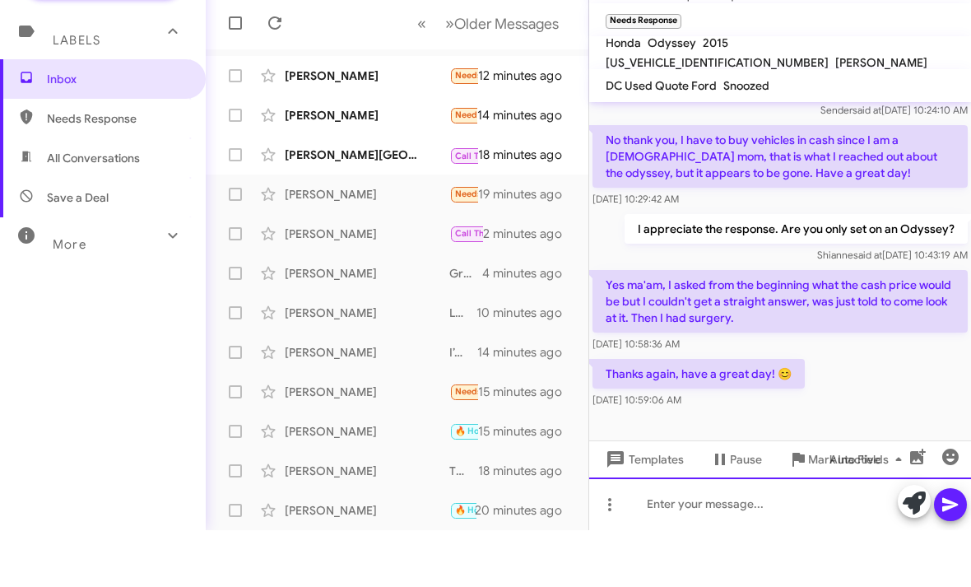
scroll to position [0, 0]
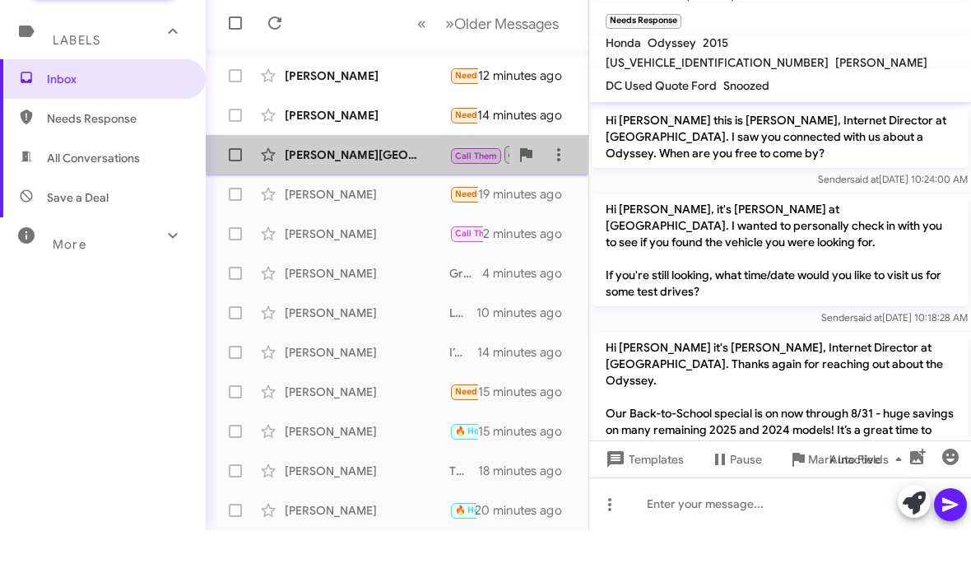
click at [426, 203] on div "Holly England" at bounding box center [367, 211] width 165 height 16
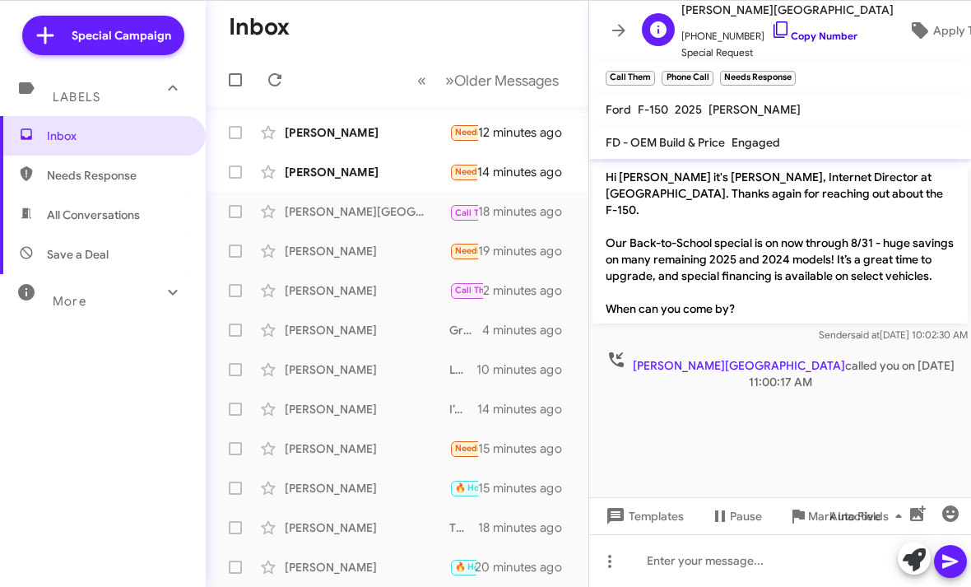
click at [771, 33] on icon at bounding box center [781, 30] width 20 height 20
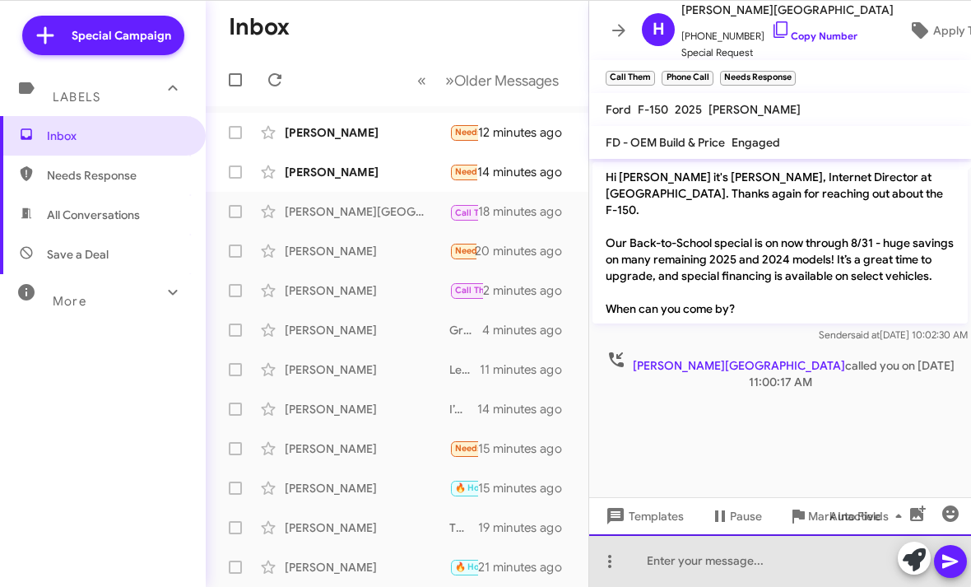
click at [701, 586] on html "Special Campaign Labels Inbox Needs Response All Conversations Save a Deal More…" at bounding box center [485, 293] width 971 height 587
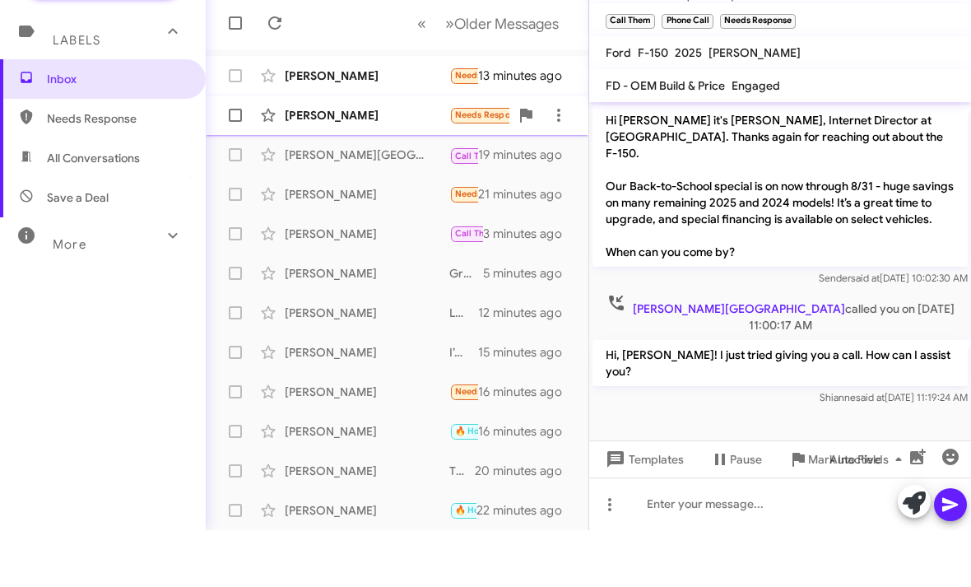
click at [406, 164] on div "Kevin Thomas" at bounding box center [367, 172] width 165 height 16
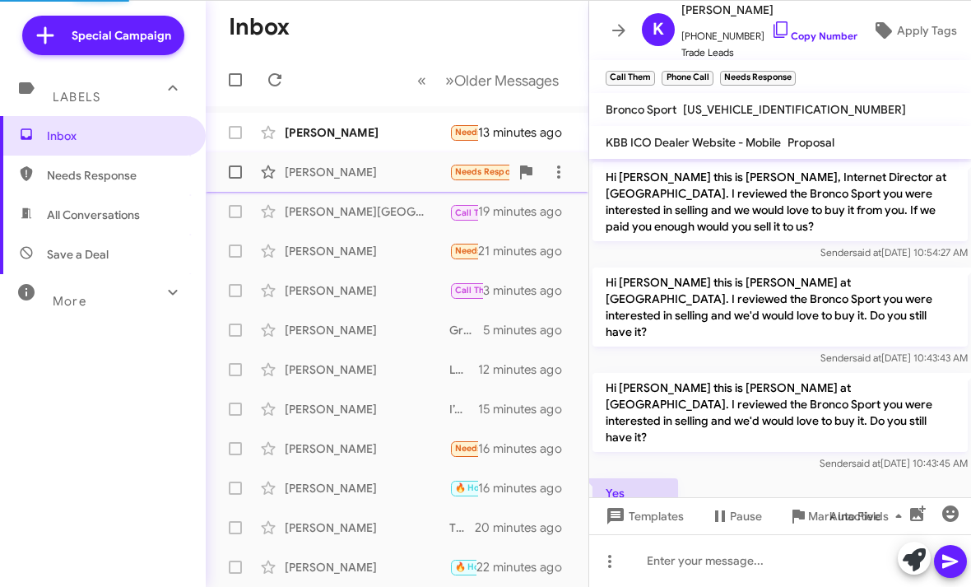
scroll to position [17, 0]
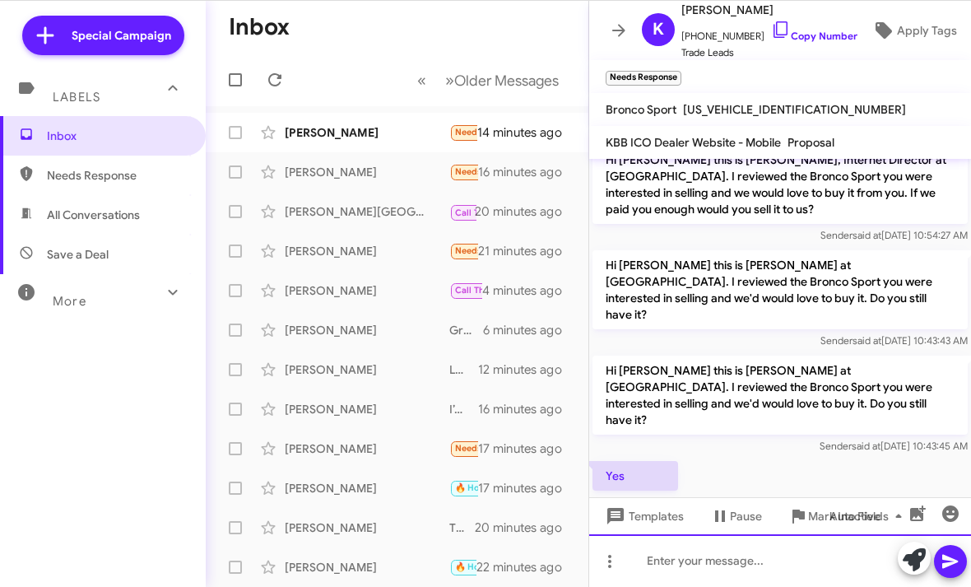
click at [693, 552] on html "Special Campaign Labels Inbox Needs Response All Conversations Save a Deal More…" at bounding box center [485, 293] width 971 height 587
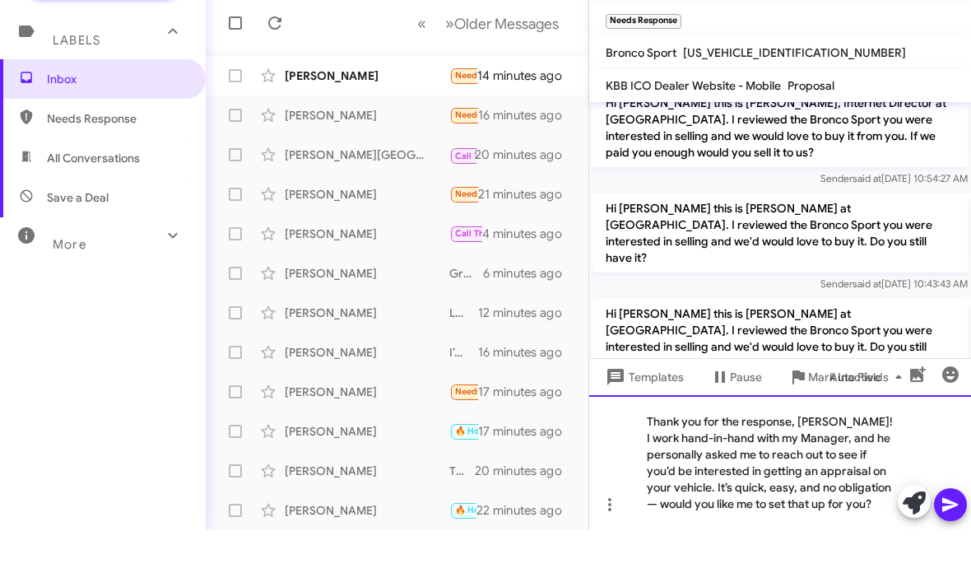
scroll to position [0, 0]
click at [952, 555] on icon at bounding box center [951, 562] width 16 height 14
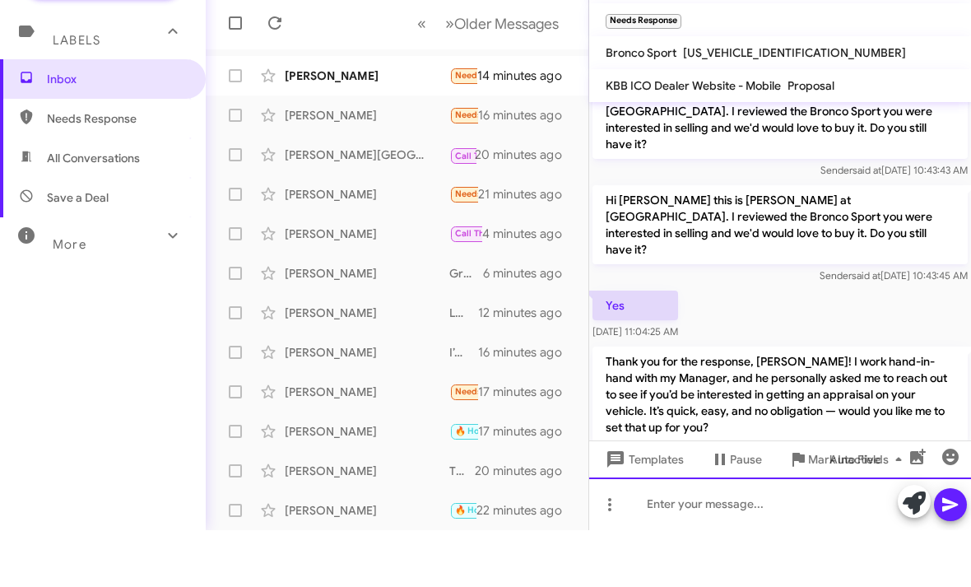
scroll to position [143, 0]
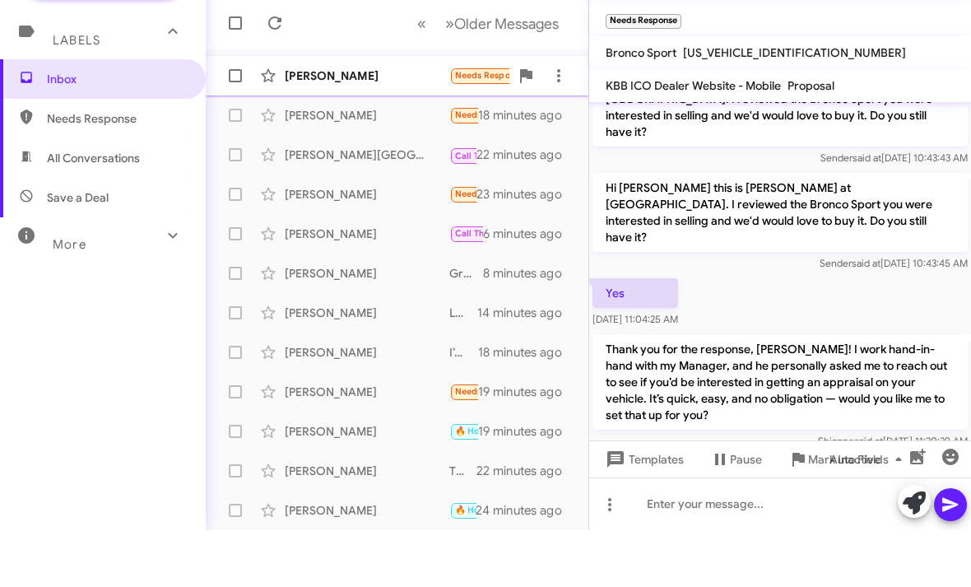
click at [335, 124] on div "[PERSON_NAME]" at bounding box center [367, 132] width 165 height 16
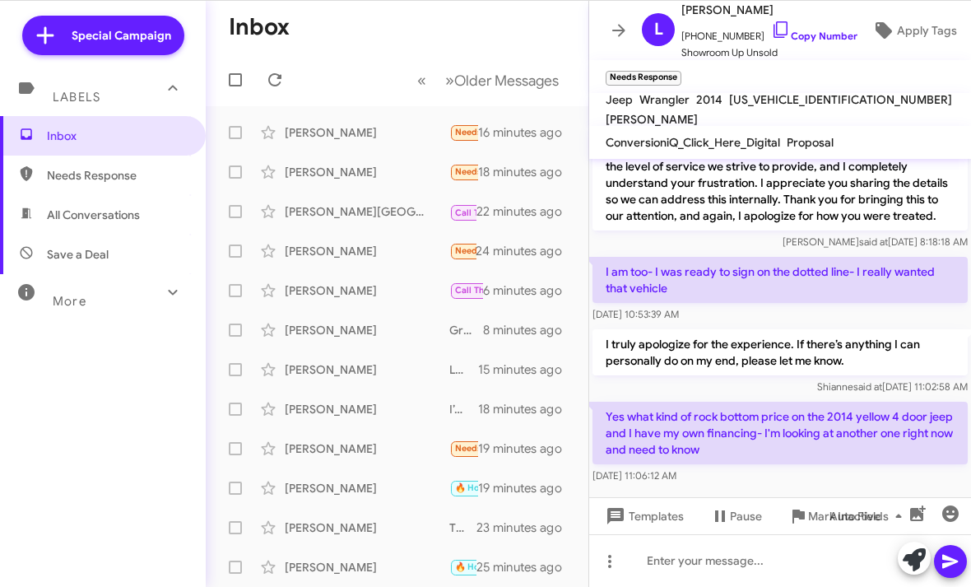
scroll to position [352, 0]
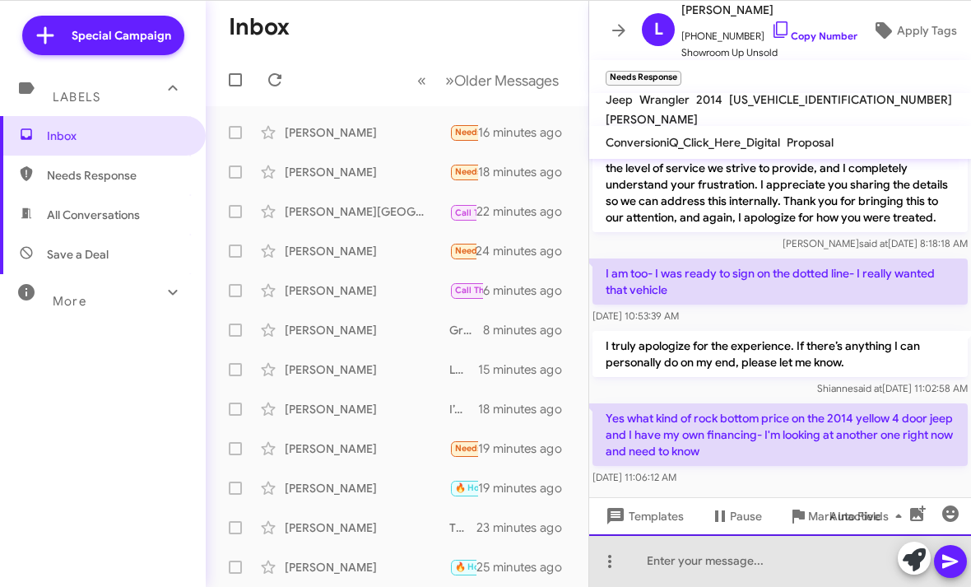
click at [688, 555] on html "Special Campaign Labels Inbox Needs Response All Conversations Save a Deal More…" at bounding box center [485, 293] width 971 height 587
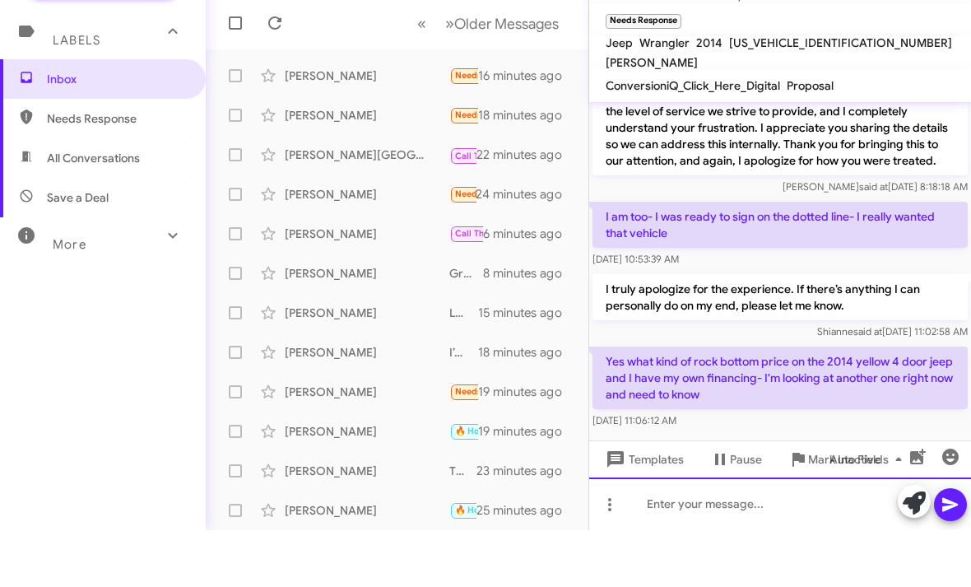
scroll to position [0, 0]
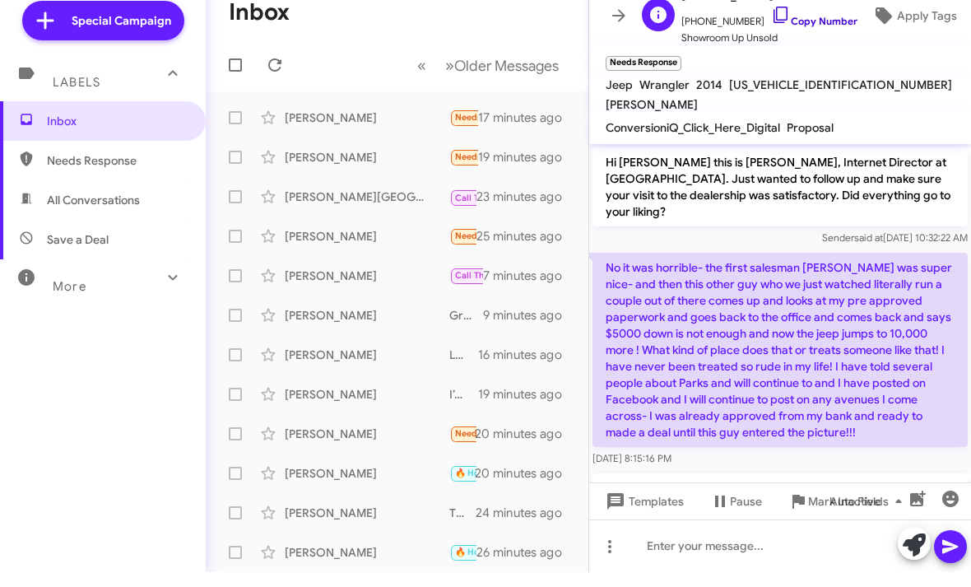
click at [771, 20] on icon at bounding box center [781, 30] width 20 height 20
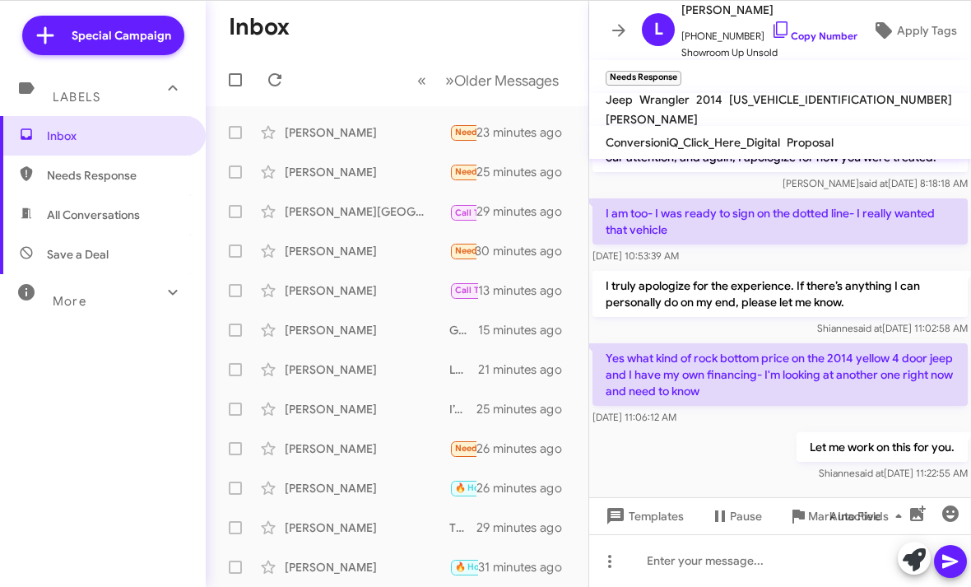
scroll to position [412, 0]
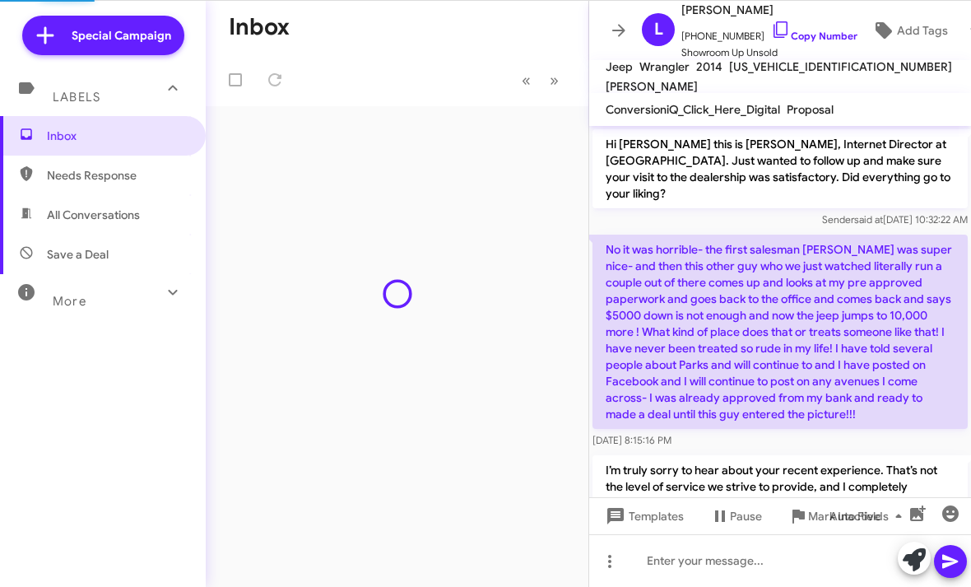
scroll to position [379, 0]
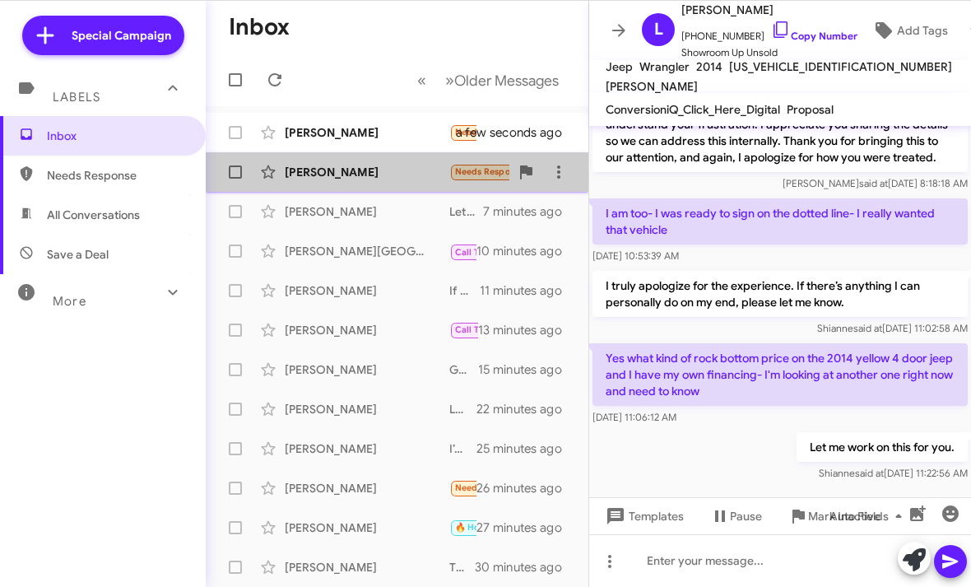
click at [385, 169] on div "[PERSON_NAME]" at bounding box center [367, 172] width 165 height 16
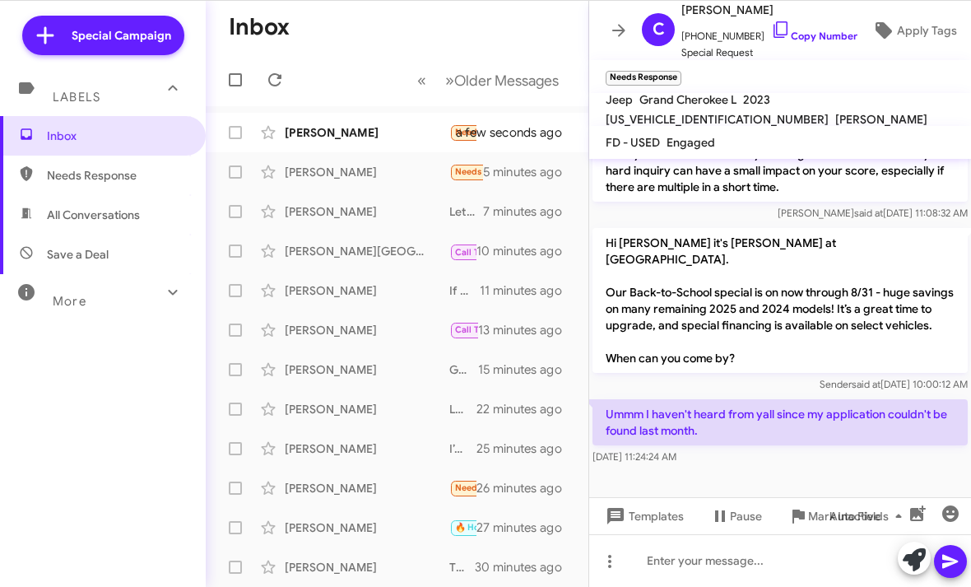
scroll to position [395, 0]
click at [709, 566] on div at bounding box center [780, 560] width 382 height 53
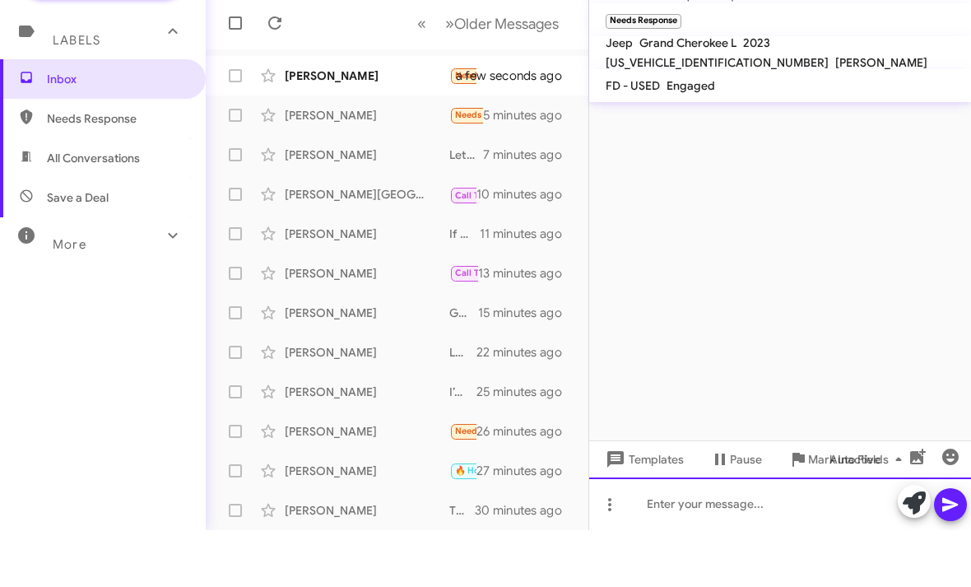
scroll to position [0, 0]
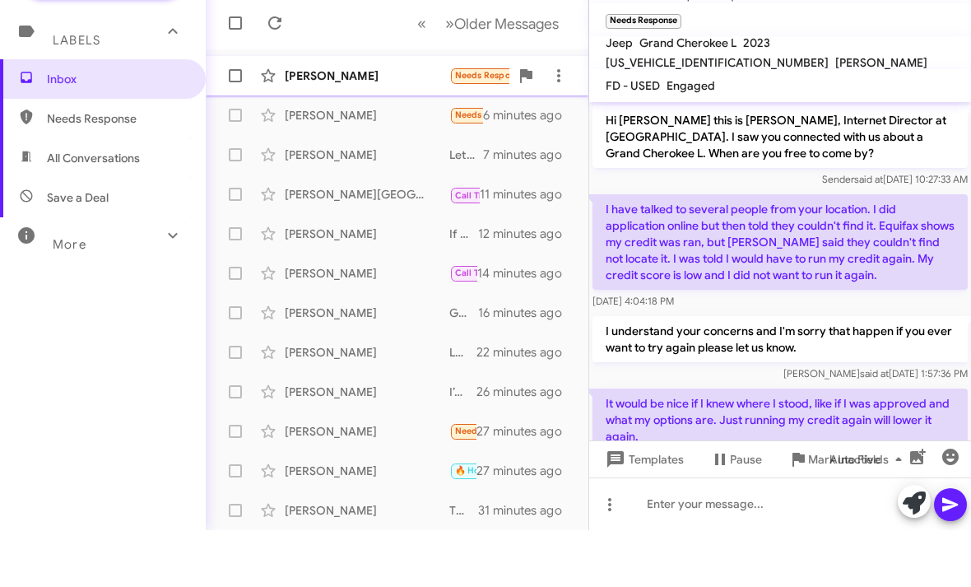
click at [393, 116] on div "[PERSON_NAME] Needs Response I am 2 hours away so I would need to set up deal o…" at bounding box center [397, 132] width 356 height 33
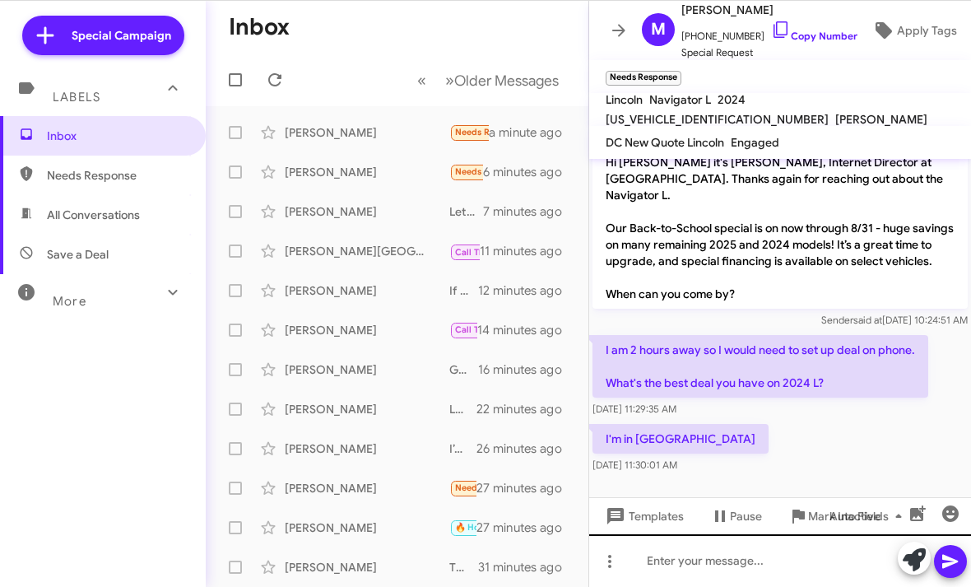
scroll to position [242, 0]
click at [771, 586] on html "Special Campaign Labels Inbox Needs Response All Conversations Save a Deal More…" at bounding box center [485, 293] width 971 height 587
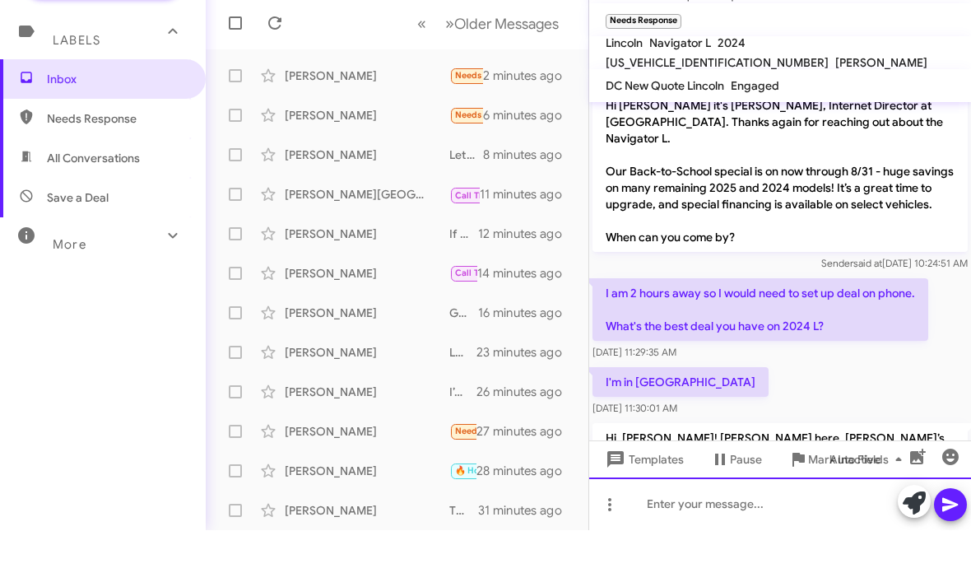
scroll to position [0, 0]
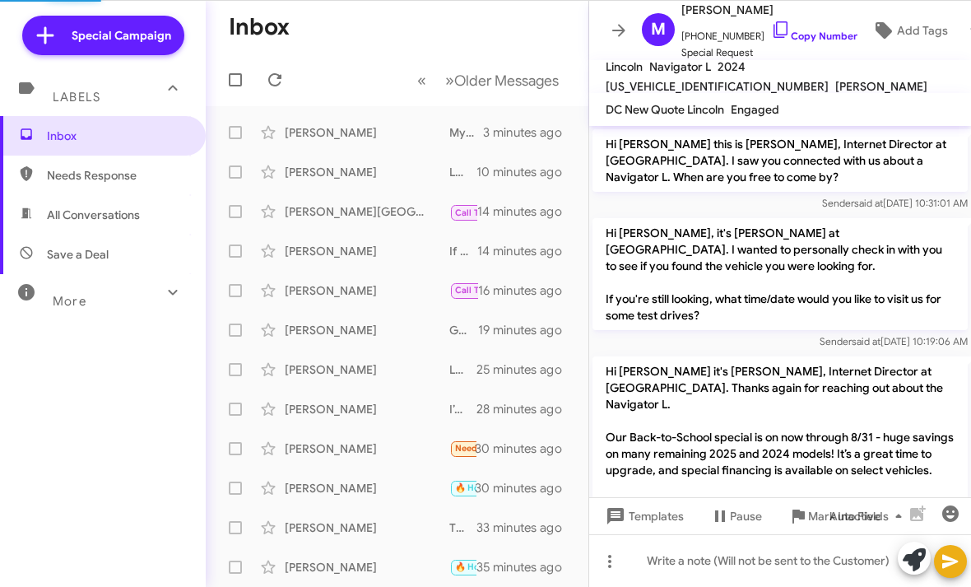
scroll to position [356, 0]
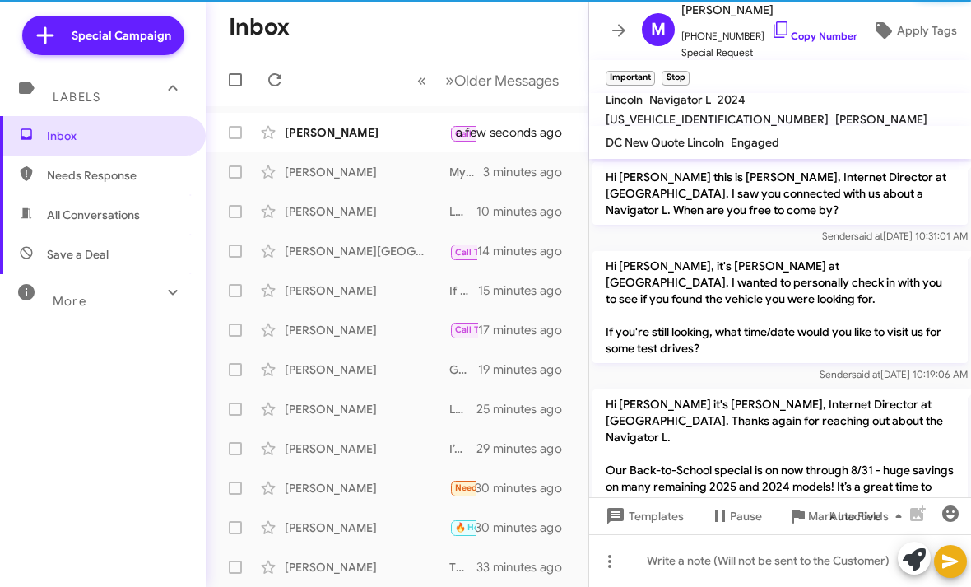
scroll to position [422, 0]
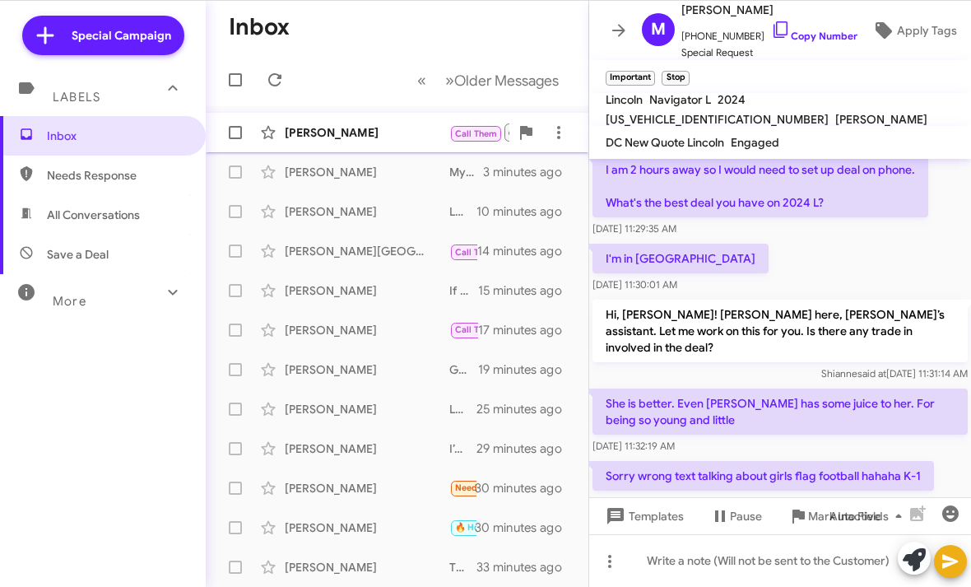
click at [372, 127] on div "[PERSON_NAME]" at bounding box center [367, 132] width 165 height 16
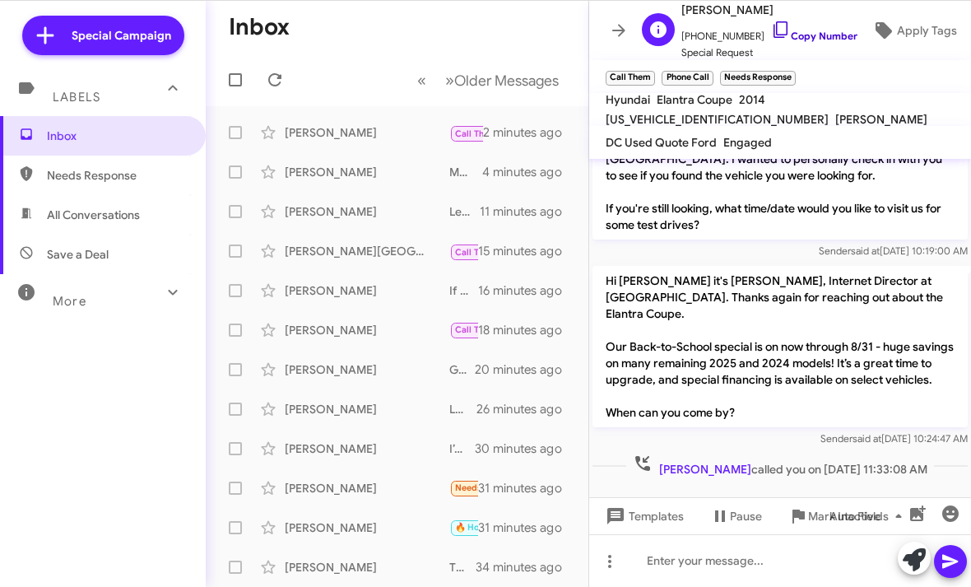
click at [771, 25] on icon at bounding box center [781, 30] width 20 height 20
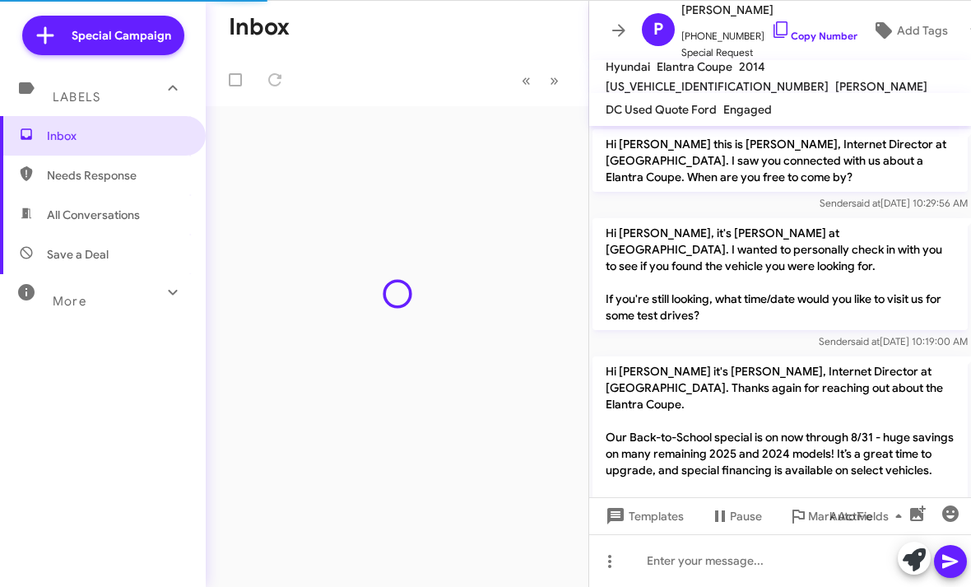
scroll to position [137, 0]
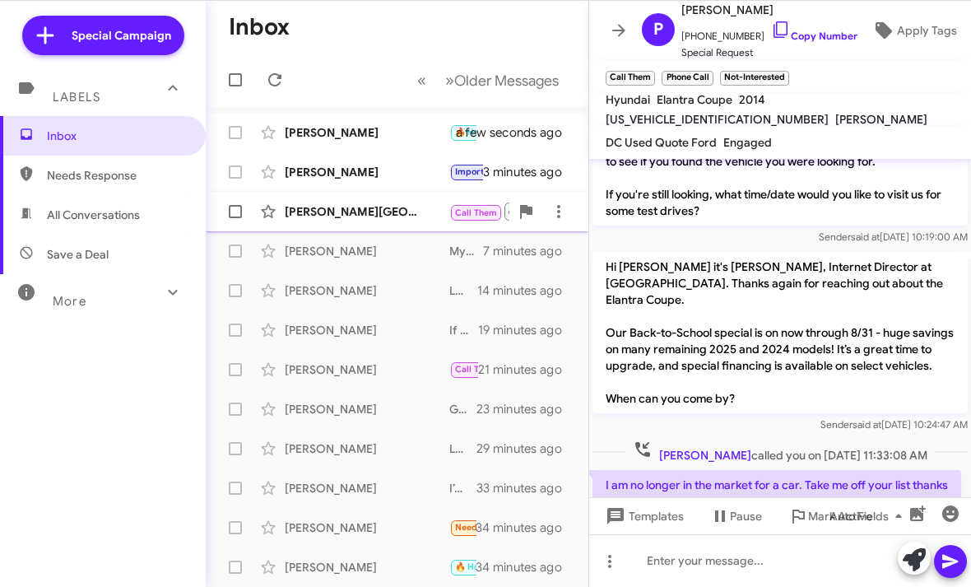
click at [419, 221] on div "[PERSON_NAME] Call Them Needs Response Inbound Call 3 minutes ago" at bounding box center [397, 211] width 356 height 33
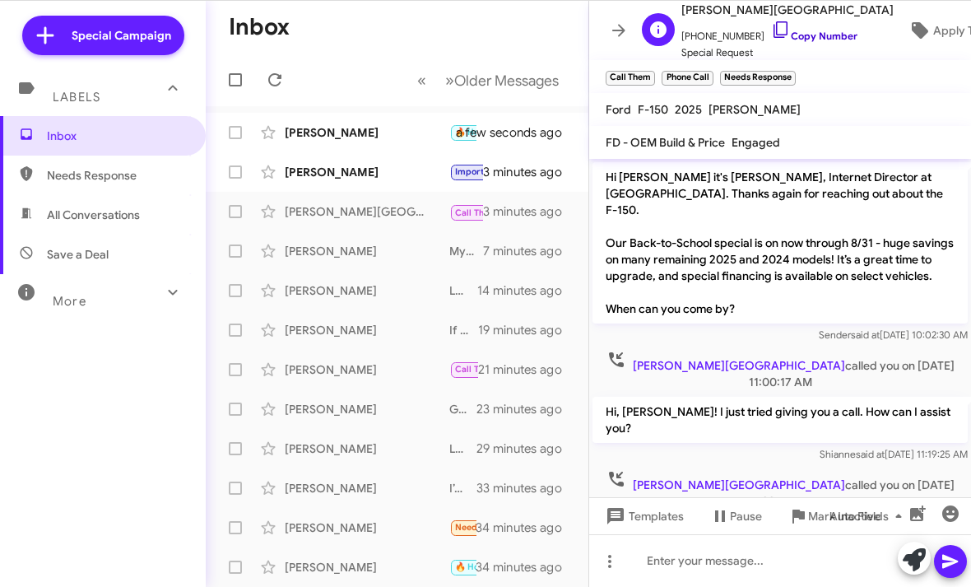
click at [771, 30] on icon at bounding box center [781, 30] width 20 height 20
click at [398, 164] on div "[PERSON_NAME]" at bounding box center [367, 172] width 165 height 16
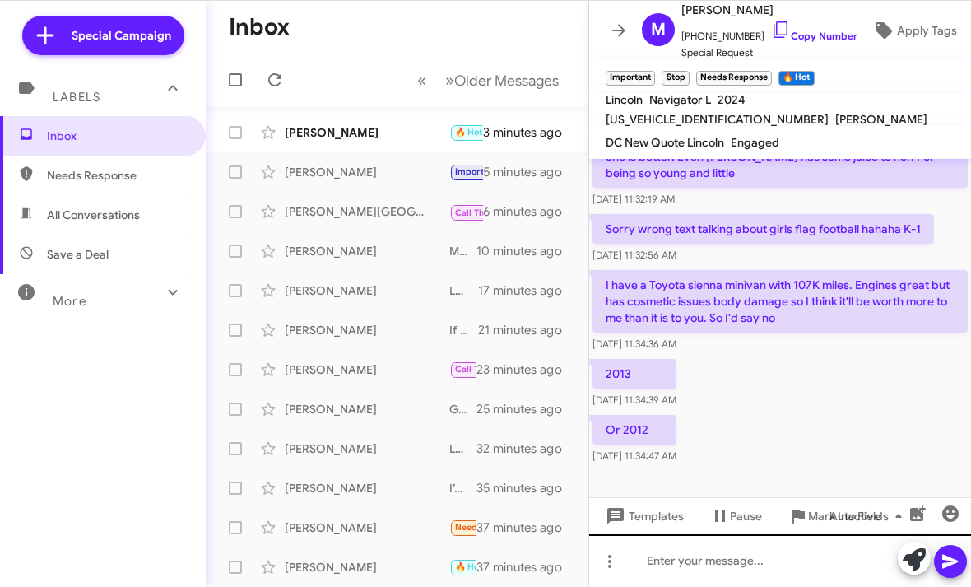
scroll to position [668, 0]
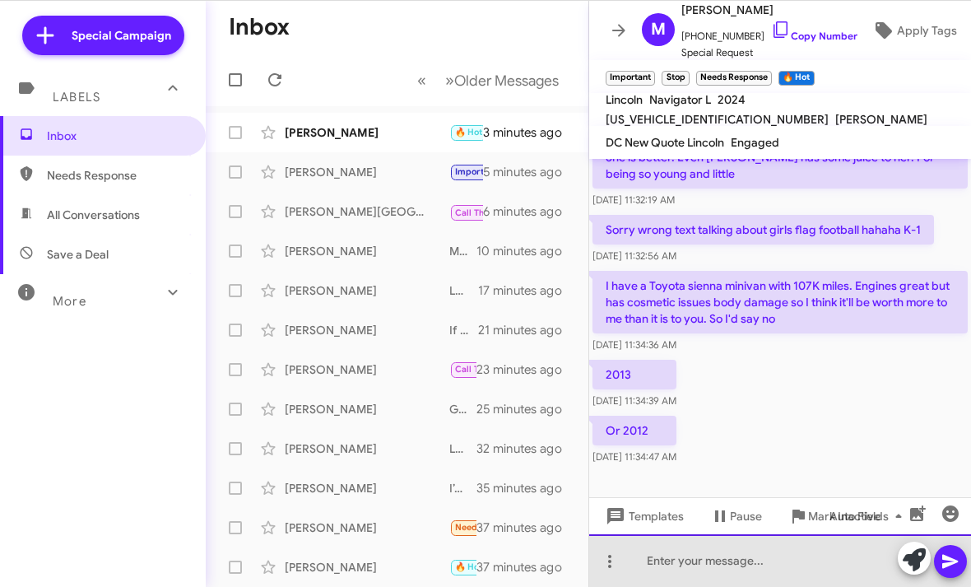
click at [698, 586] on html "Special Campaign Labels Inbox Needs Response All Conversations Save a Deal More…" at bounding box center [485, 293] width 971 height 587
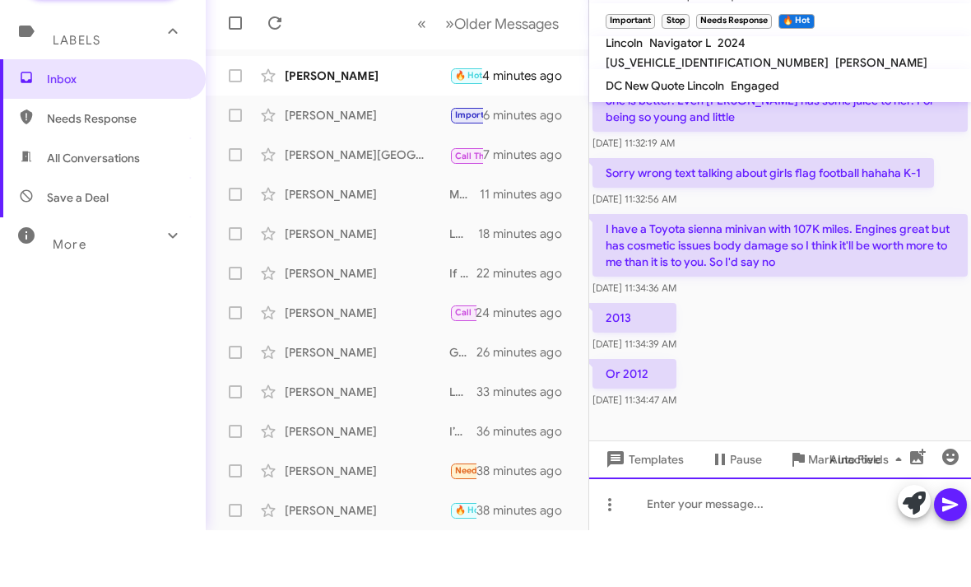
scroll to position [0, 0]
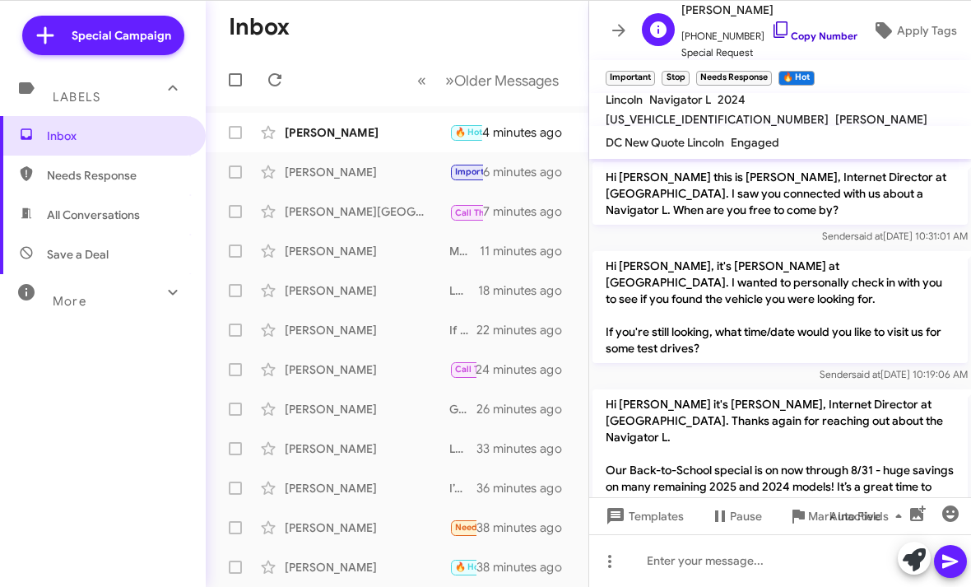
click at [771, 30] on icon at bounding box center [781, 30] width 20 height 20
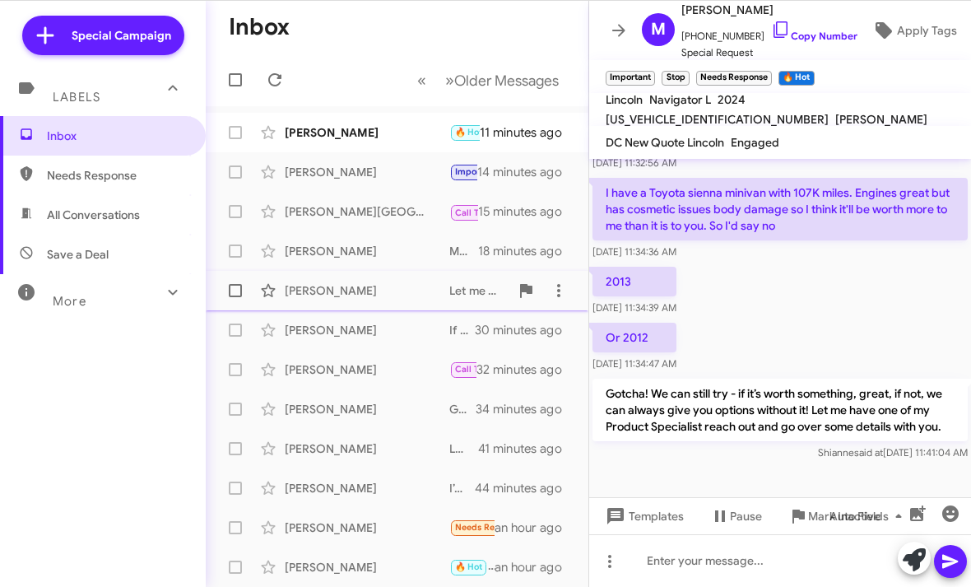
scroll to position [762, 0]
click at [358, 128] on div "[PERSON_NAME]" at bounding box center [367, 132] width 165 height 16
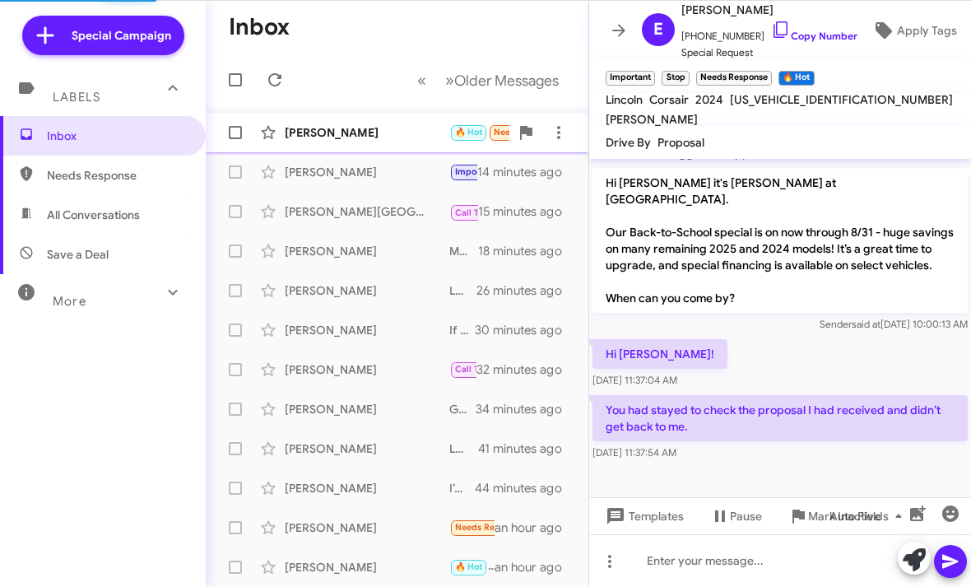
scroll to position [398, 0]
click at [366, 133] on div "[PERSON_NAME]" at bounding box center [367, 132] width 165 height 16
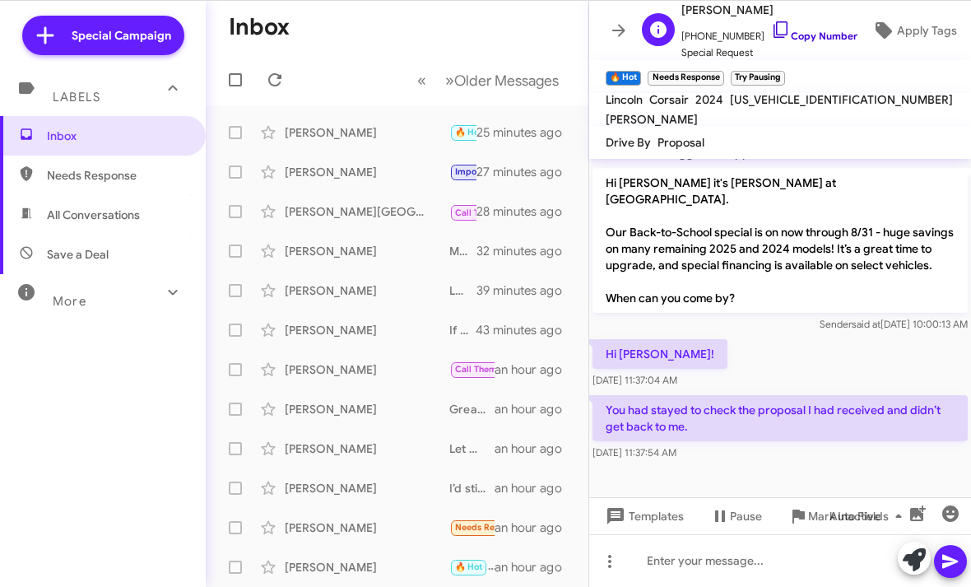
click at [771, 23] on icon at bounding box center [781, 30] width 20 height 20
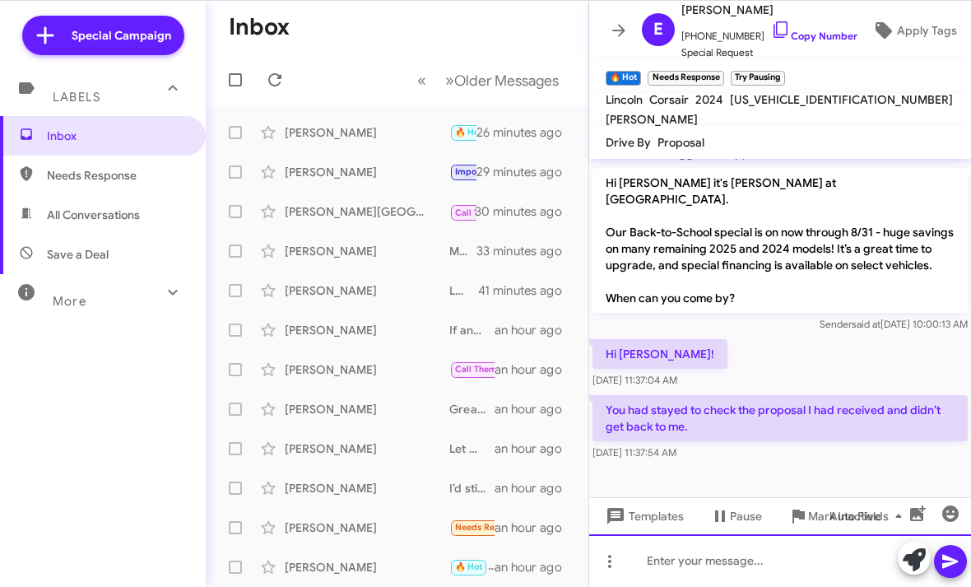
click at [729, 569] on html "Special Campaign Labels Inbox Needs Response All Conversations Save a Deal More…" at bounding box center [485, 293] width 971 height 587
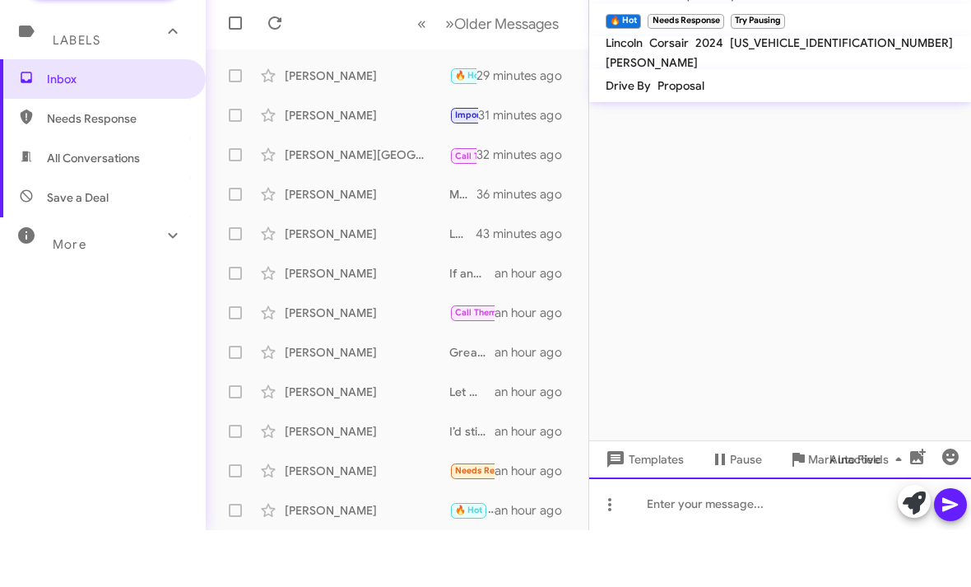
scroll to position [0, 0]
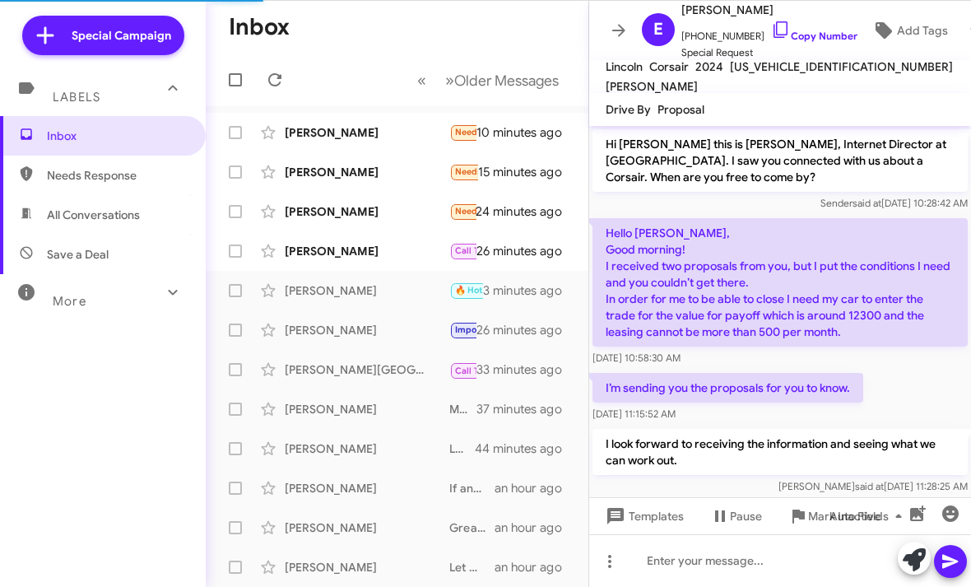
scroll to position [441, 0]
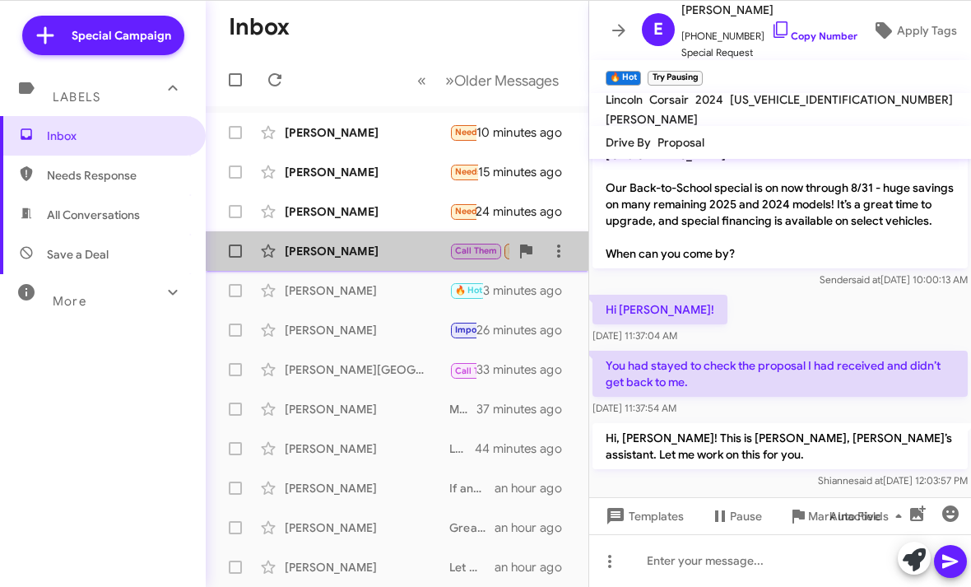
click at [394, 245] on div "[PERSON_NAME]" at bounding box center [367, 251] width 165 height 16
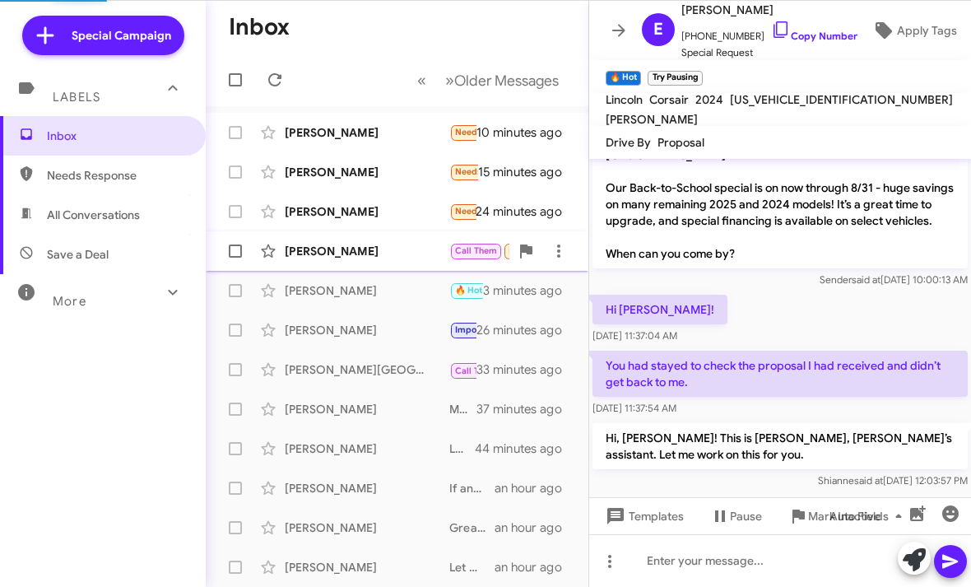
scroll to position [220, 0]
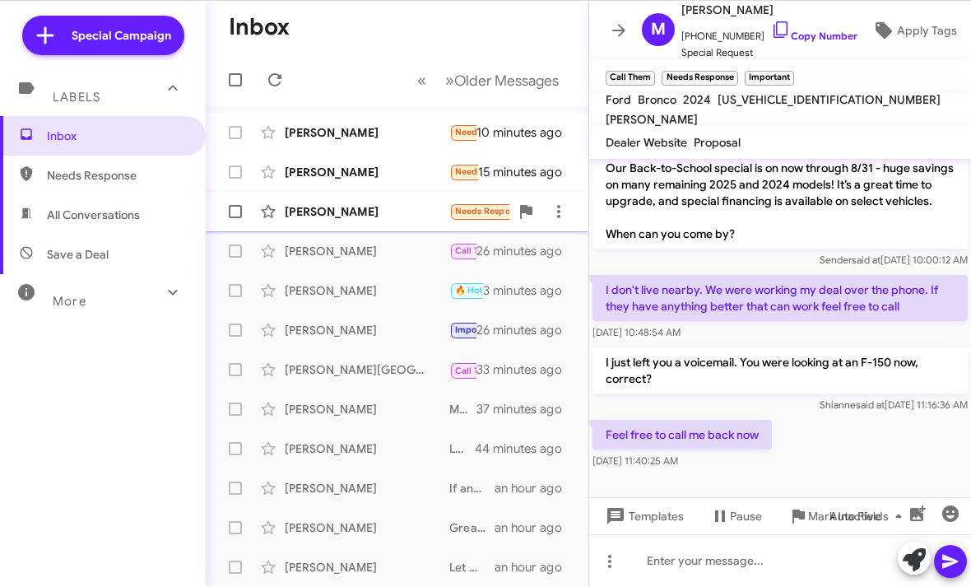
click at [398, 207] on div "[PERSON_NAME]" at bounding box center [367, 211] width 165 height 16
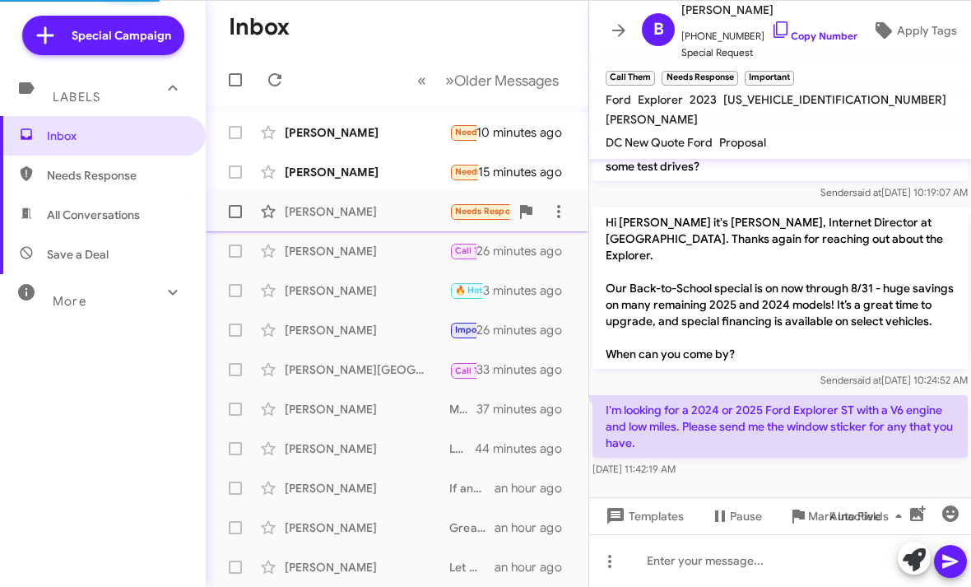
scroll to position [182, 0]
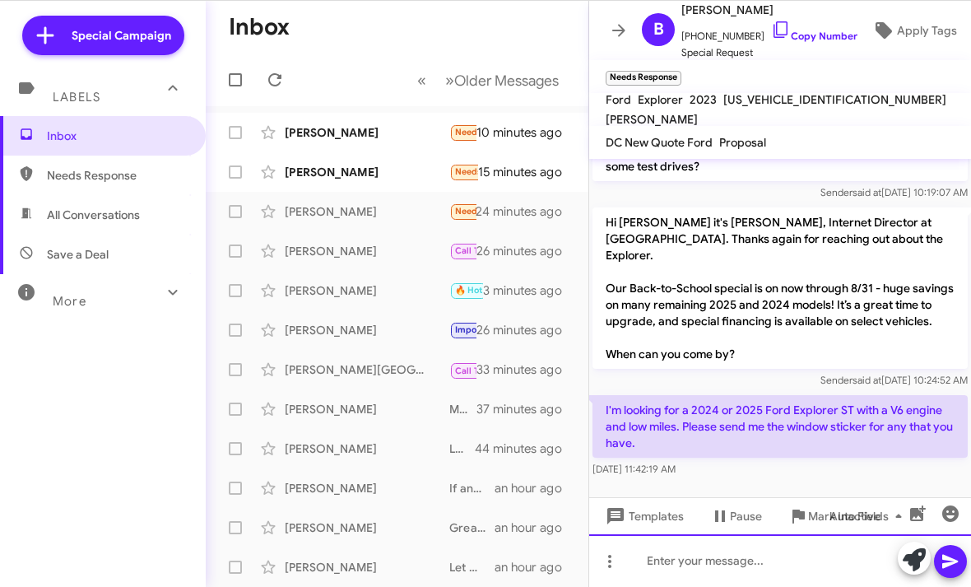
click at [687, 586] on html "Special Campaign Labels Inbox Needs Response All Conversations Save a Deal More…" at bounding box center [485, 293] width 971 height 587
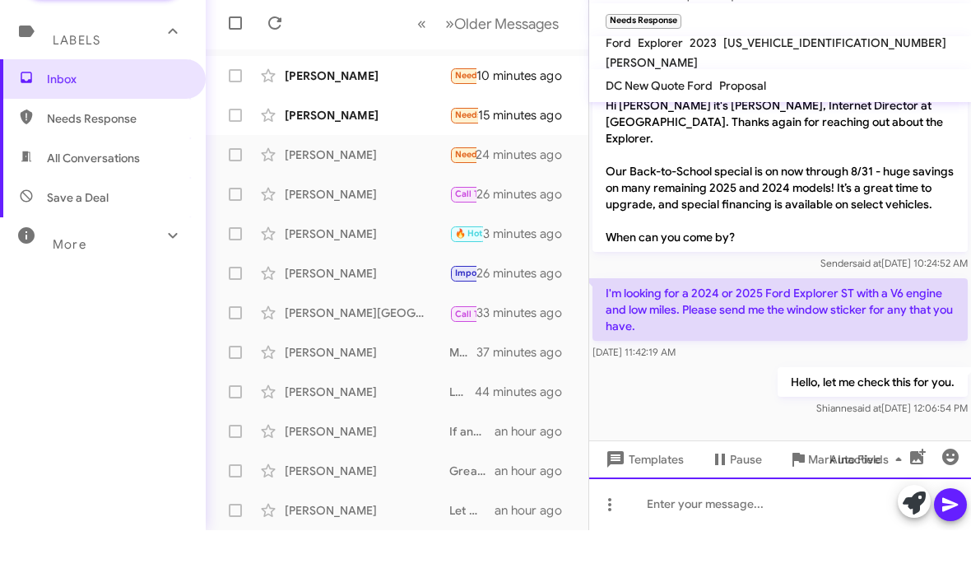
scroll to position [242, 0]
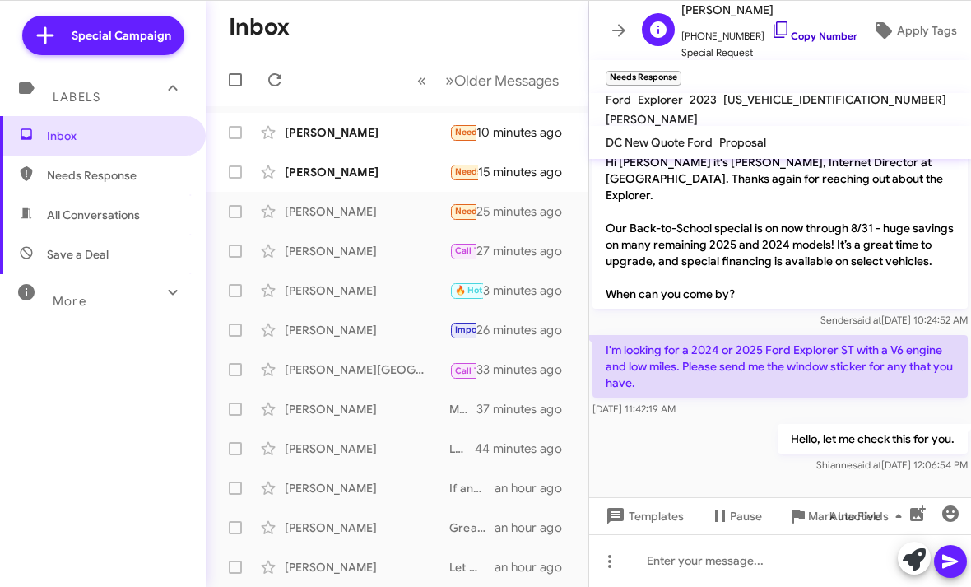
click at [771, 35] on icon at bounding box center [781, 30] width 20 height 20
click at [417, 178] on div "[PERSON_NAME]" at bounding box center [367, 172] width 165 height 16
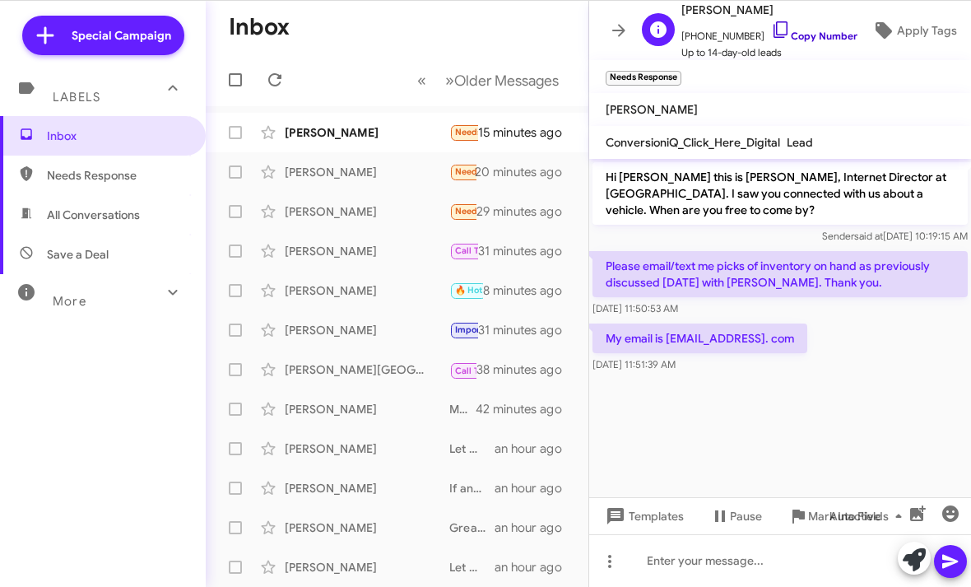
click at [771, 33] on icon at bounding box center [781, 30] width 20 height 20
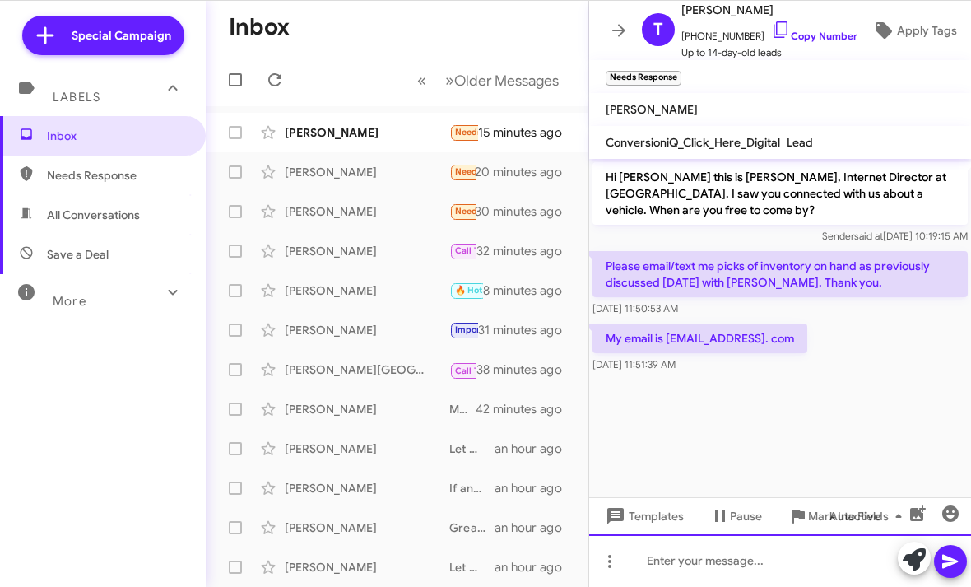
click at [731, 586] on html "Special Campaign Labels Inbox Needs Response All Conversations Save a Deal More…" at bounding box center [485, 293] width 971 height 587
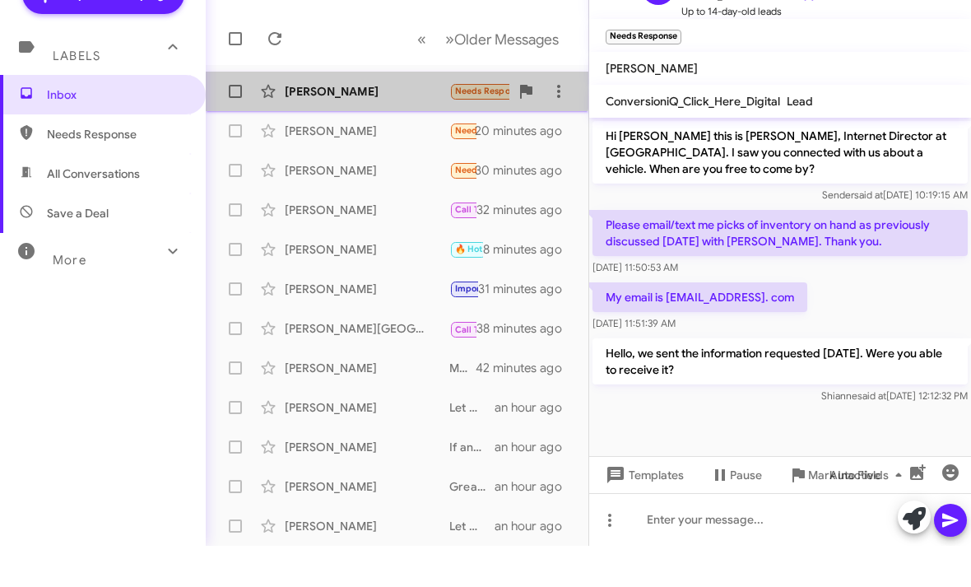
click at [354, 116] on div "Christi Raynor Needs Response Can you send me any links for 3row SUVs? 15 minut…" at bounding box center [397, 132] width 356 height 33
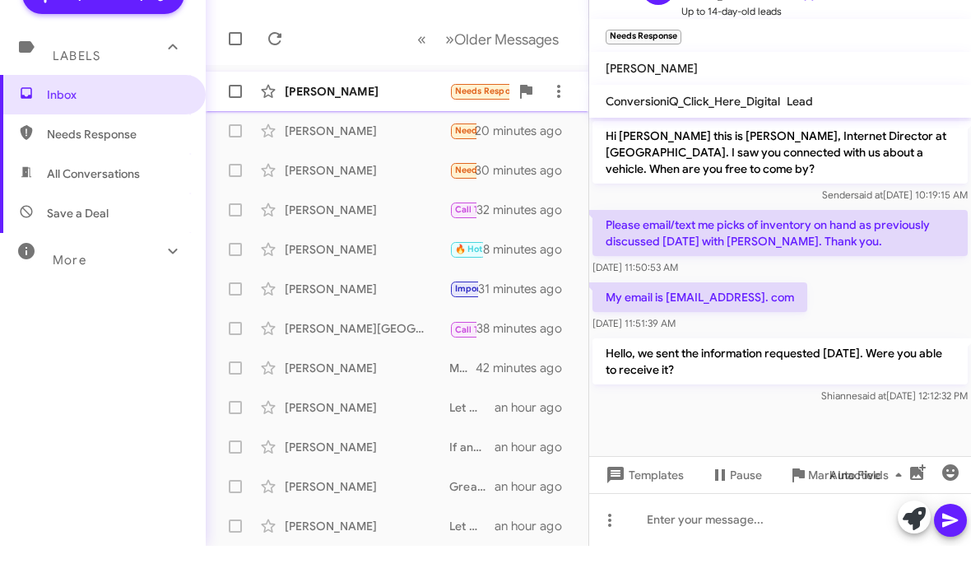
scroll to position [67, 0]
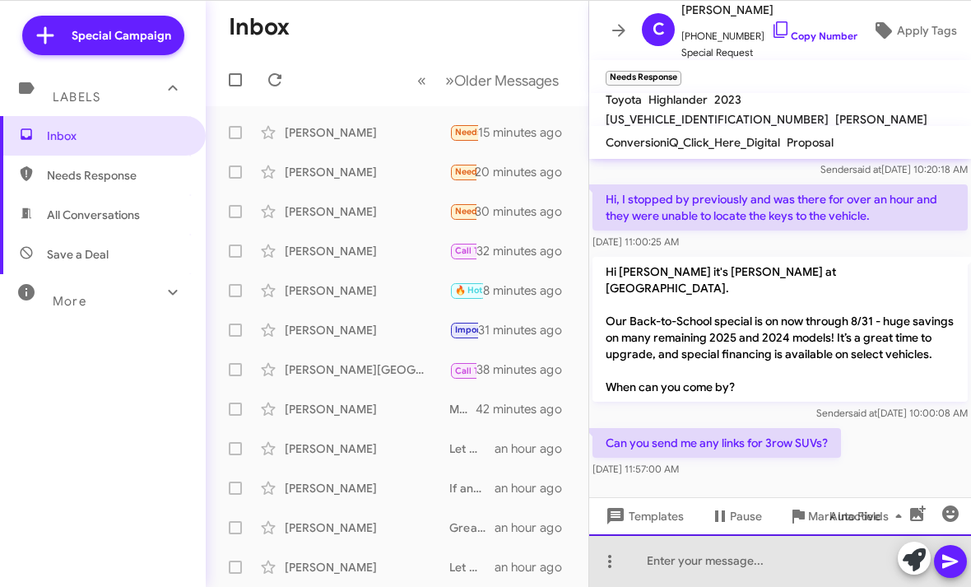
click at [720, 586] on html "Special Campaign Labels Inbox Needs Response All Conversations Save a Deal More…" at bounding box center [485, 293] width 971 height 587
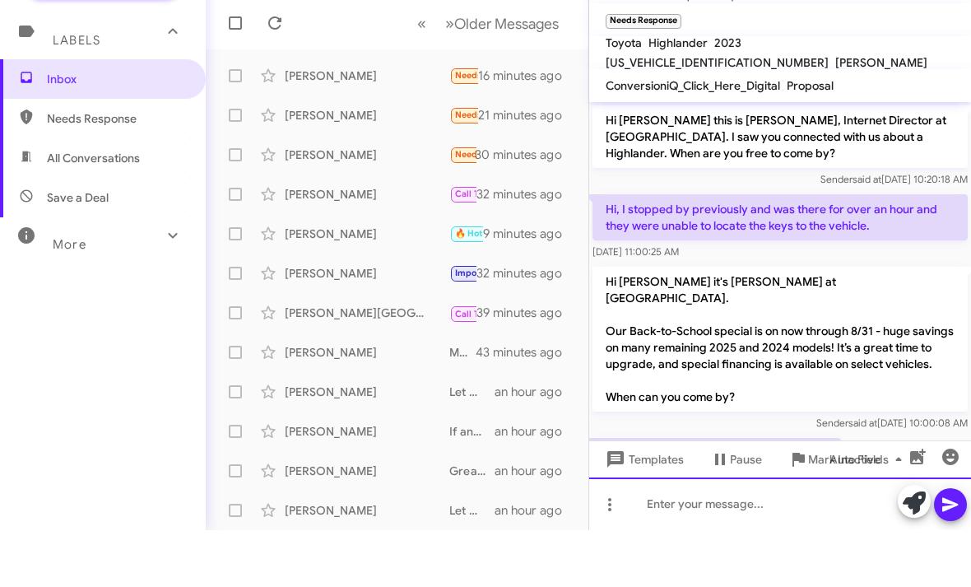
scroll to position [0, 0]
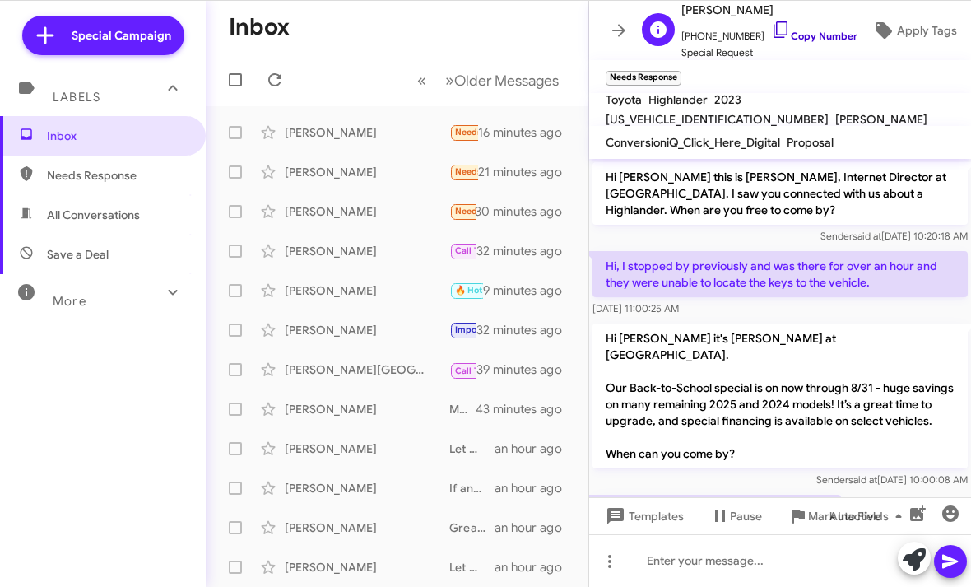
click at [771, 32] on icon at bounding box center [781, 30] width 20 height 20
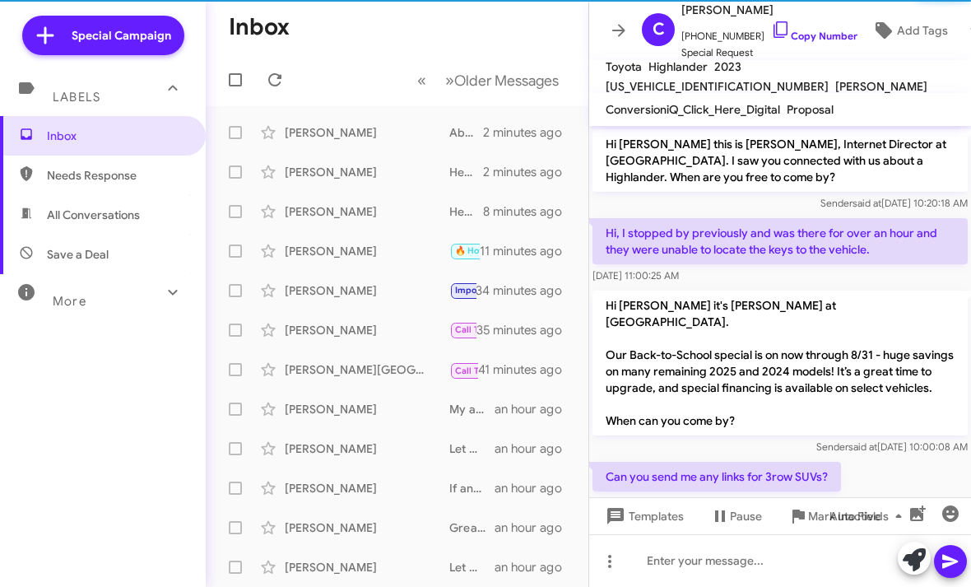
scroll to position [94, 0]
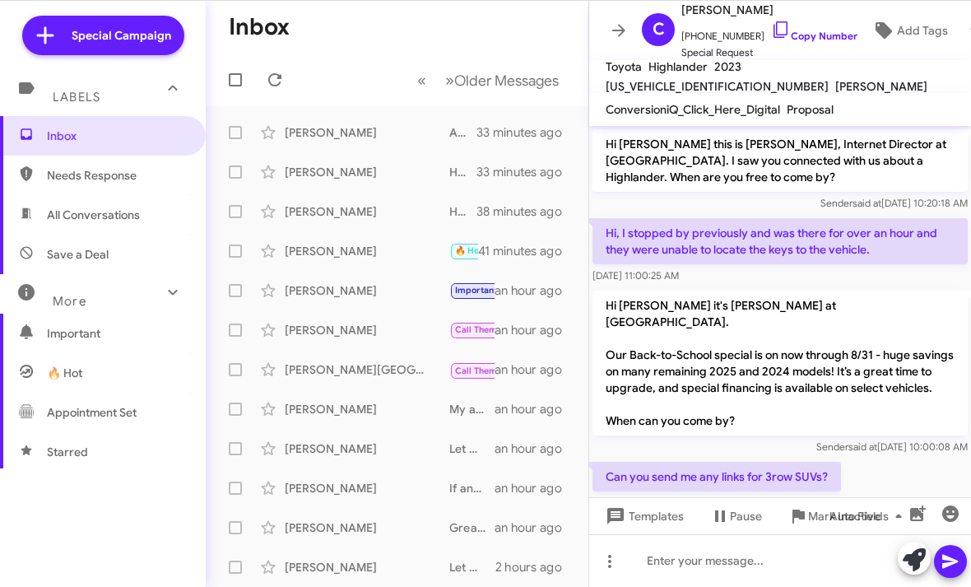
scroll to position [94, 0]
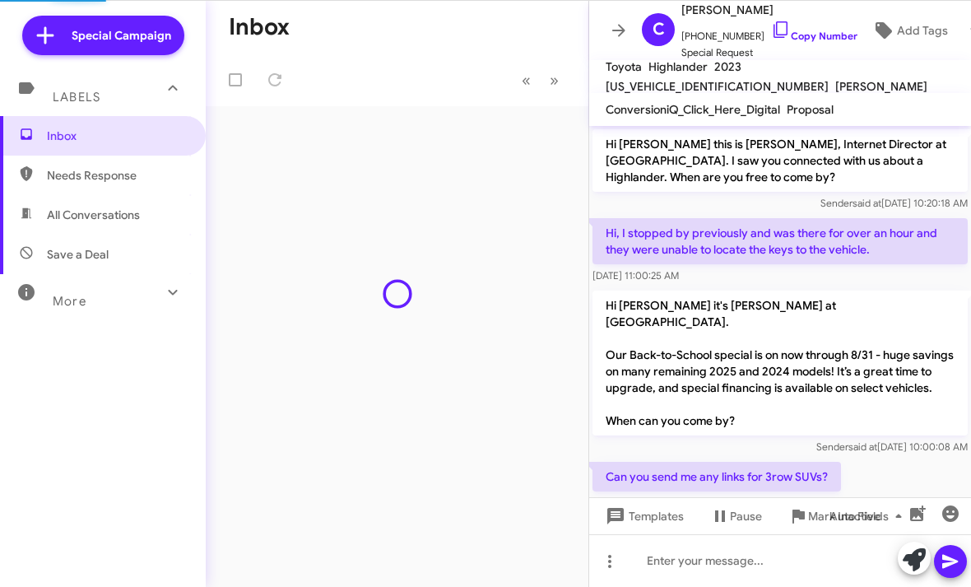
scroll to position [28, 0]
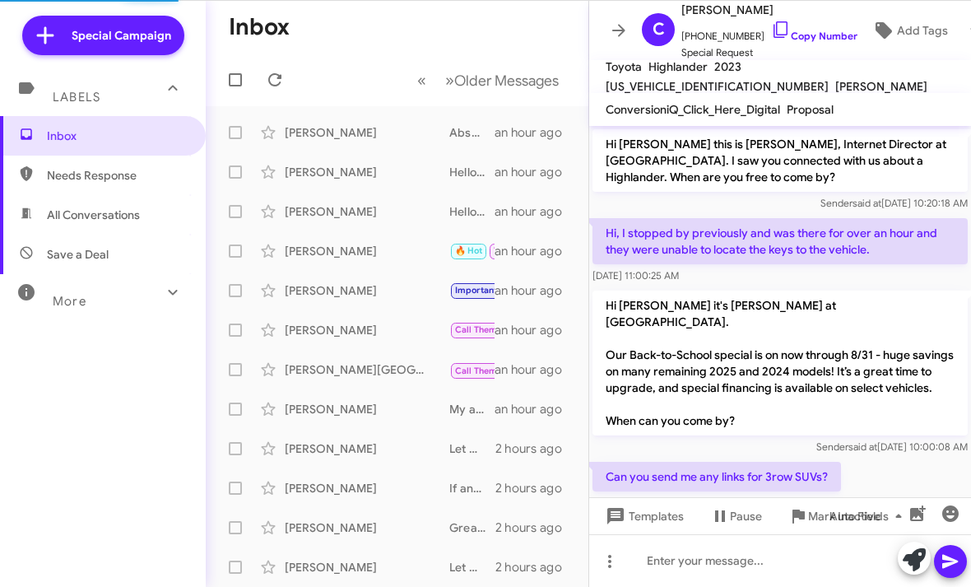
scroll to position [94, 0]
